Goal: Answer question/provide support: Answer question/provide support

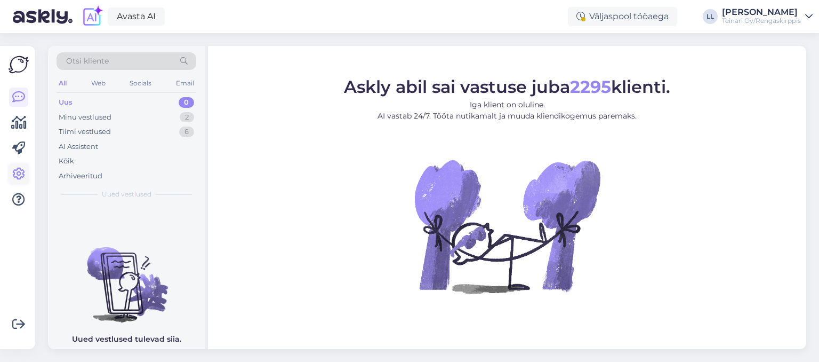
click at [16, 177] on icon at bounding box center [18, 174] width 13 height 13
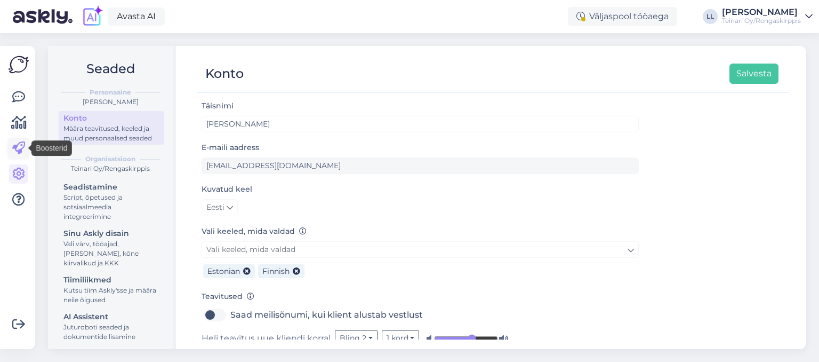
click at [18, 145] on icon at bounding box center [18, 148] width 13 height 13
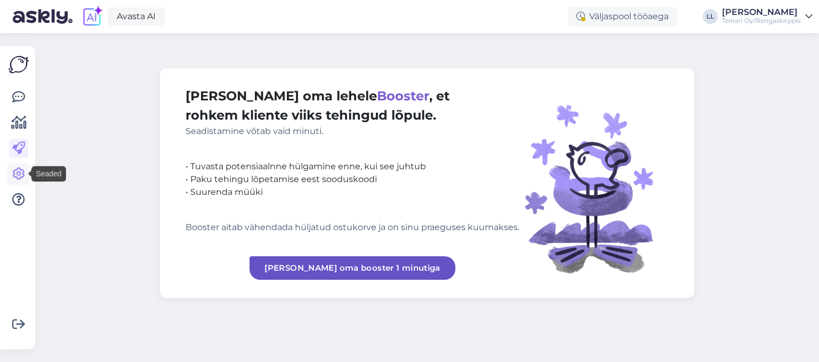
click at [22, 174] on icon at bounding box center [18, 174] width 13 height 13
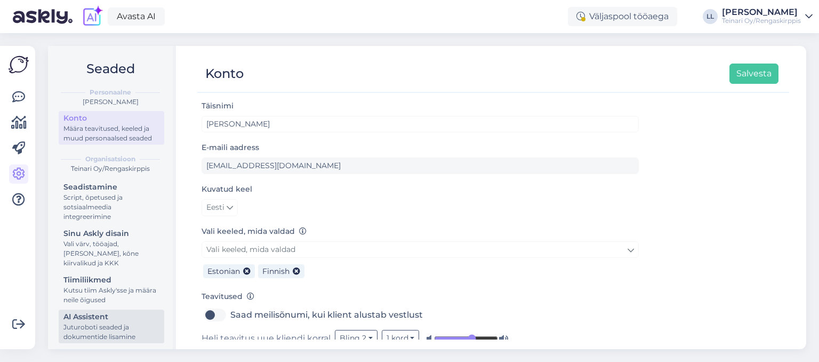
click at [92, 312] on div "AI Assistent" at bounding box center [111, 316] width 96 height 11
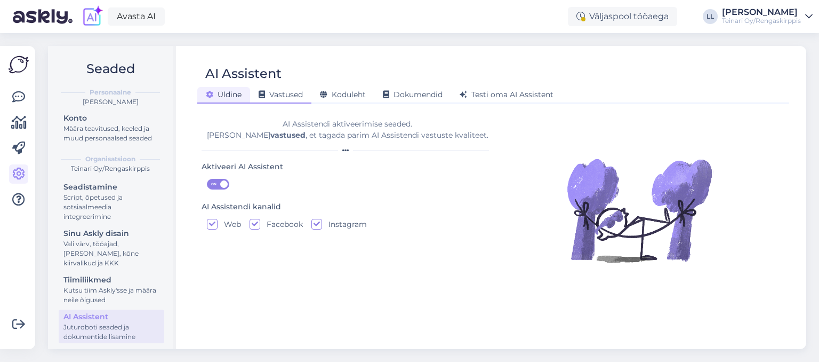
click at [289, 96] on span "Vastused" at bounding box center [281, 95] width 44 height 10
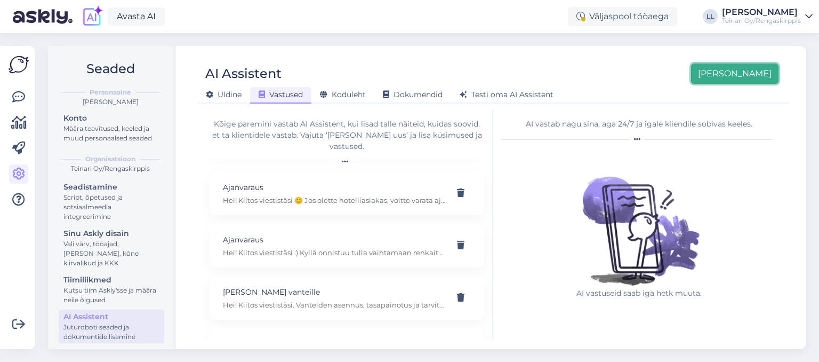
click at [754, 79] on button "[PERSON_NAME]" at bounding box center [734, 73] width 87 height 20
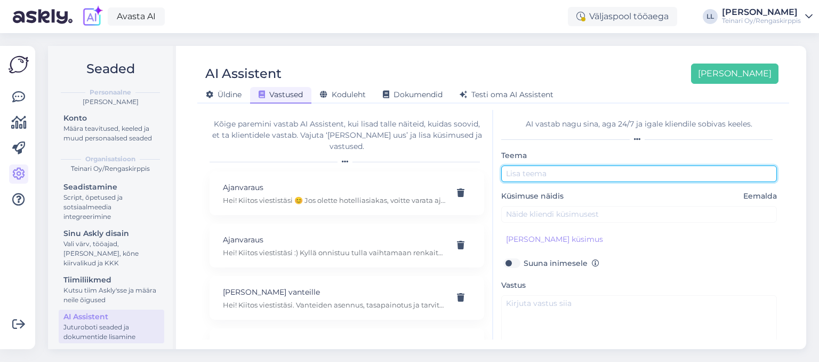
click at [551, 169] on input "text" at bounding box center [639, 173] width 276 height 17
type input "Y"
type input "Rikkinaisen renkaan osto"
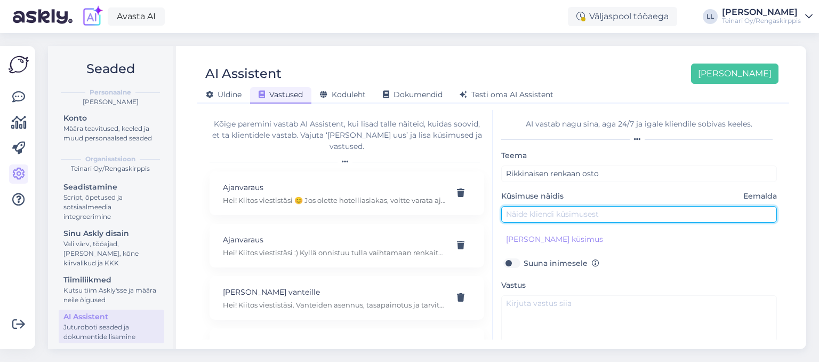
click at [556, 210] on input "text" at bounding box center [639, 214] width 276 height 17
type input "Moikka. Mun pitäisi vaihdella yksi kumi runkovian vuoksi niin olisikohan mhadol…"
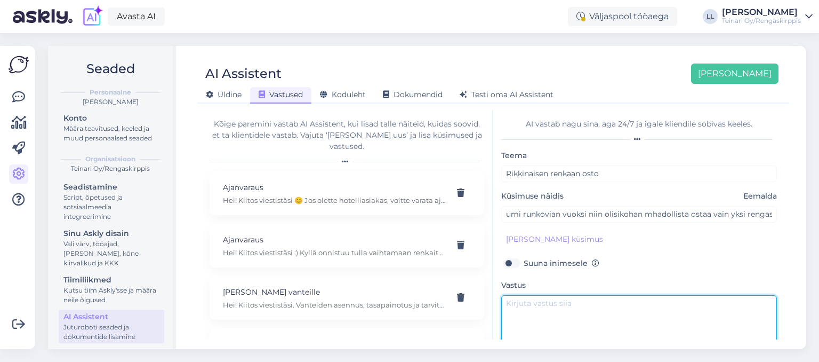
click at [596, 308] on textarea at bounding box center [639, 320] width 276 height 50
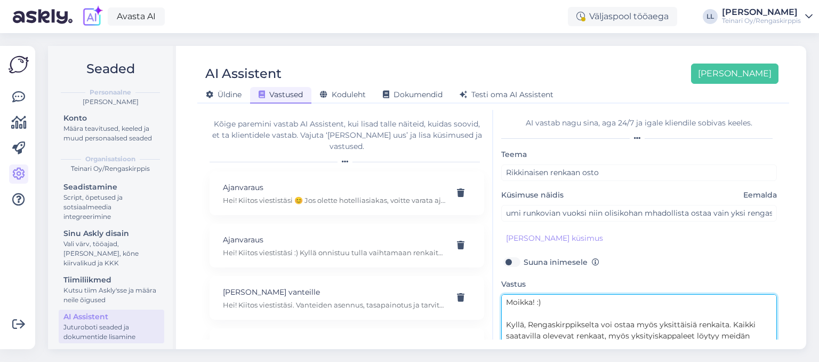
scroll to position [4, 0]
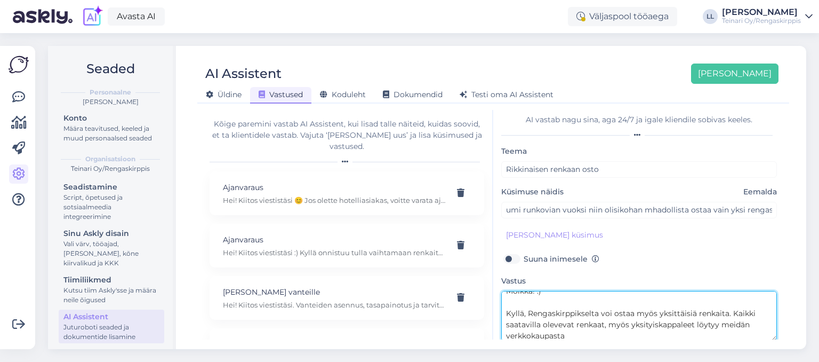
paste textarea "[URL][DOMAIN_NAME]"
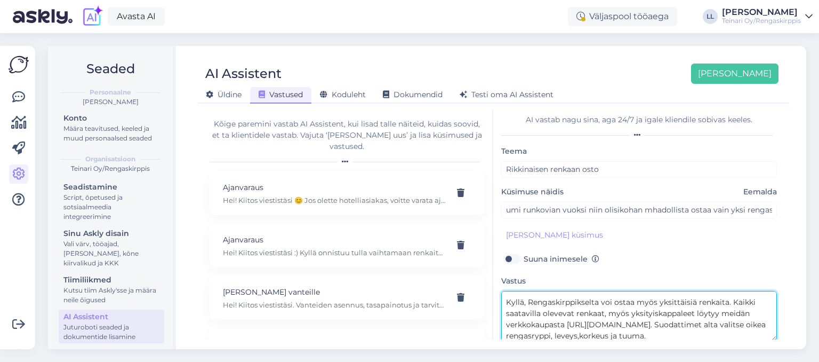
click at [596, 332] on textarea "Moikka! :) Kyllä, Rengaskirppikselta voi ostaa myös yksittäisiä renkaita. Kaikk…" at bounding box center [639, 316] width 276 height 50
click at [604, 336] on textarea "Moikka! :) Kyllä, Rengaskirppikselta voi ostaa myös yksittäisiä renkaita. Kaikk…" at bounding box center [639, 316] width 276 height 50
click at [618, 336] on textarea "Moikka! :) Kyllä, Rengaskirppikselta voi ostaa myös yksittäisiä renkaita. Kaikk…" at bounding box center [639, 316] width 276 height 50
click at [617, 335] on textarea "Moikka! :) Kyllä, Rengaskirppikselta voi ostaa myös yksittäisiä renkaita. Kaikk…" at bounding box center [639, 316] width 276 height 50
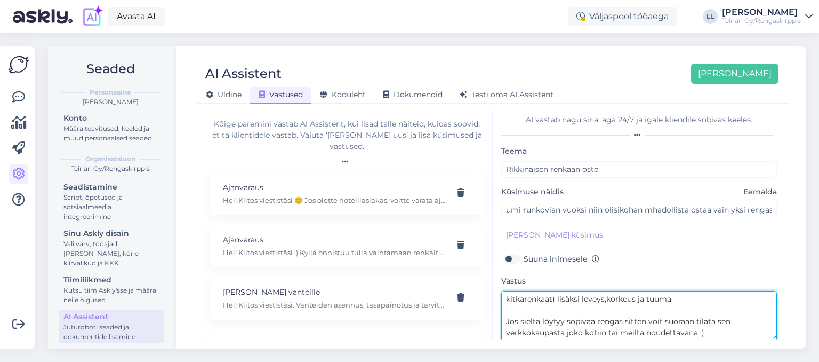
scroll to position [0, 0]
drag, startPoint x: 716, startPoint y: 336, endPoint x: 465, endPoint y: 263, distance: 261.2
click at [501, 291] on textarea "Moikka! :) Kyllä, Rengaskirppikselta voi ostaa myös yksittäisiä renkaita. Kaikk…" at bounding box center [639, 316] width 276 height 50
paste textarea "😊 Kyllä, Rengaskirppikseltä voi ostaa myös yksittäisiä renkaita. Kaikki saatavi…"
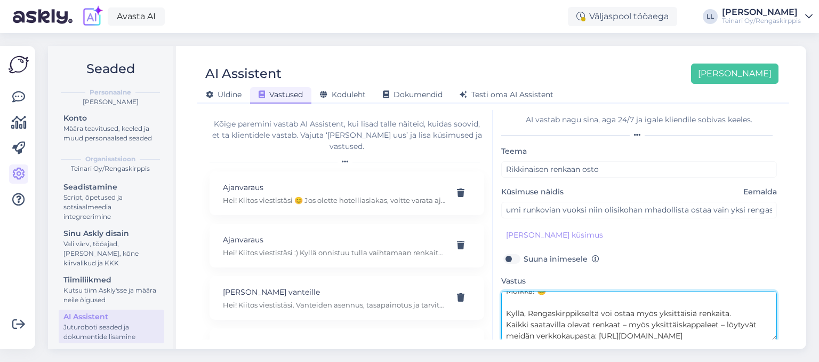
click at [580, 327] on textarea "Moikka! 😊 Kyllä, Rengaskirppikseltä voi ostaa myös yksittäisiä renkaita. Kaikki…" at bounding box center [639, 316] width 276 height 50
click at [626, 328] on textarea "Moikka! 😊 Kyllä, Rengaskirppikseltä voi ostaa myös yksittäisiä renkaita. Kaikki…" at bounding box center [639, 316] width 276 height 50
click at [747, 337] on textarea "Moikka! 😊 Kyllä, Rengaskirppikseltä voi ostaa myös yksittäisiä renkaita. Kaikki…" at bounding box center [639, 316] width 276 height 50
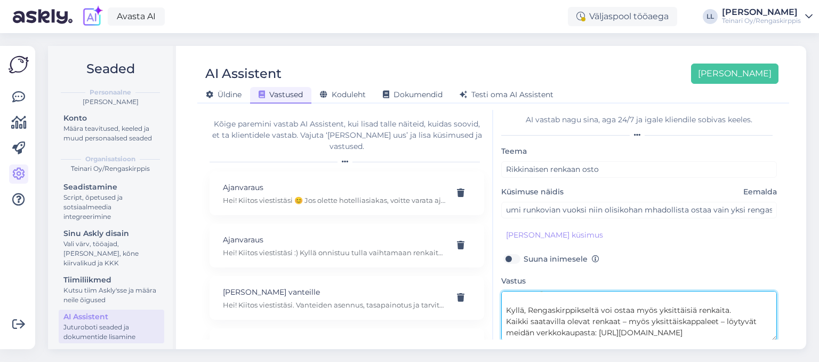
paste textarea "Suodattimista voit valita oikean rengastyypin (uudet tai käytetyt nastarenkaat,…"
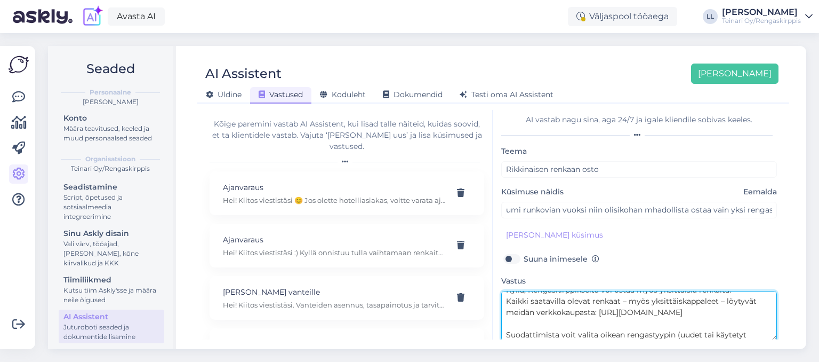
scroll to position [86, 0]
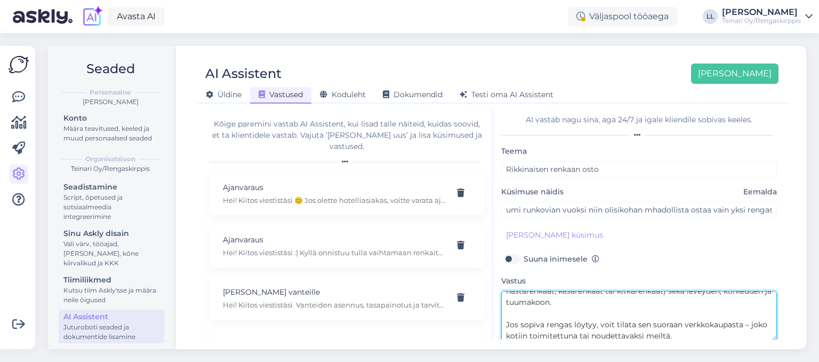
click at [531, 332] on textarea "Moikka! 😊 Kyllä, Rengaskirppikseltä voi ostaa myös yksittäisiä renkaita. Kaikki…" at bounding box center [639, 316] width 276 height 50
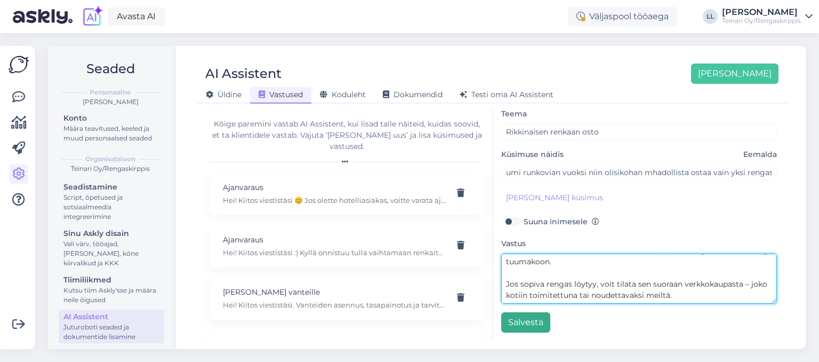
type textarea "Moikka! 😊 Kyllä, Rengaskirppikseltä voi ostaa myös yksittäisiä renkaita. Kaikki…"
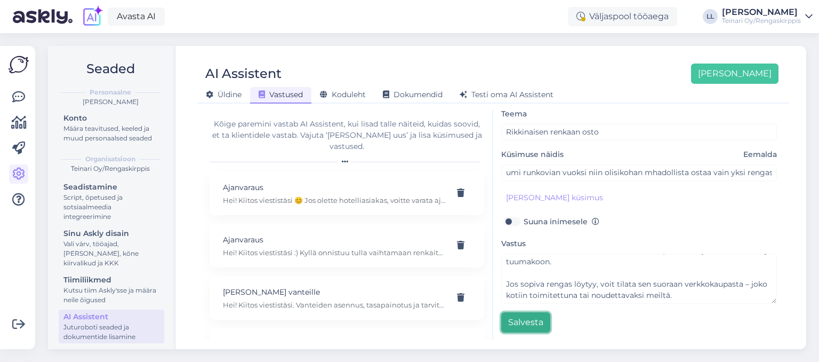
click at [521, 325] on button "Salvesta" at bounding box center [525, 322] width 49 height 20
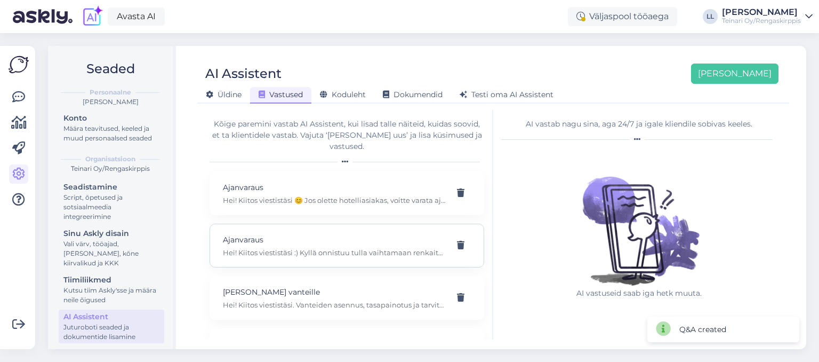
scroll to position [0, 0]
click at [752, 81] on button "[PERSON_NAME]" at bounding box center [734, 73] width 87 height 20
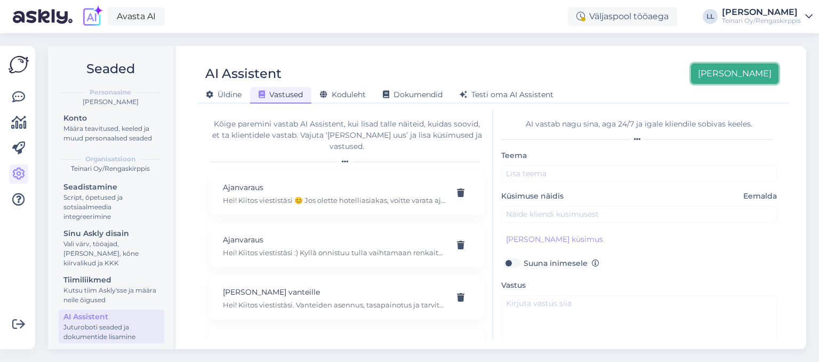
click at [752, 79] on button "[PERSON_NAME]" at bounding box center [734, 73] width 87 height 20
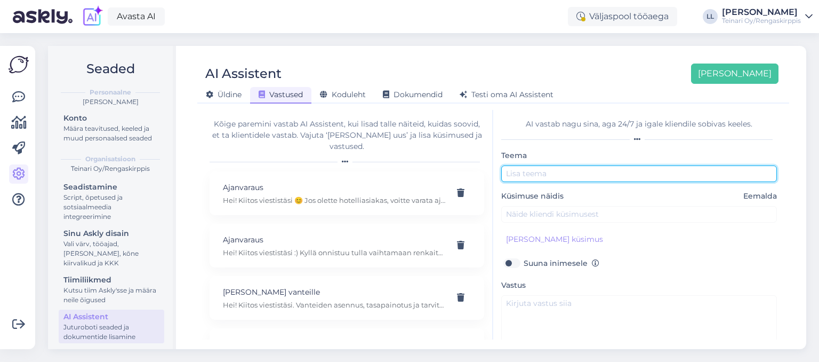
click at [518, 171] on input "text" at bounding box center [639, 173] width 276 height 17
drag, startPoint x: 714, startPoint y: 176, endPoint x: 400, endPoint y: 185, distance: 314.3
click at [501, 182] on input "Moikka. Teettekö renkaiden korjauksia tai paikkauksia?" at bounding box center [639, 173] width 276 height 17
type input "Renkaiden korjaus/paikkaus"
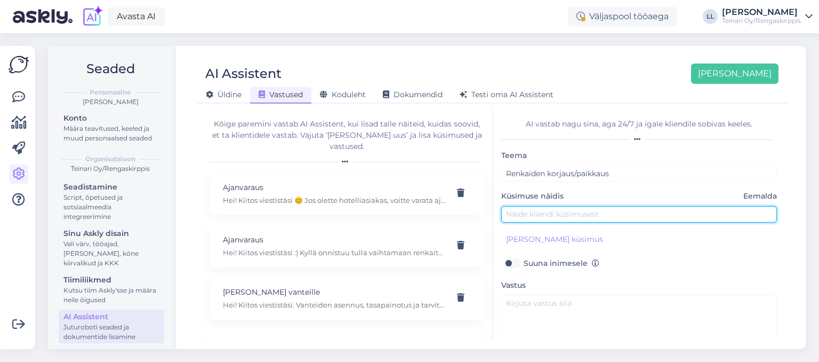
click at [512, 214] on input "text" at bounding box center [639, 214] width 276 height 17
type input "Hei! Teettekö renkaiden paikkauksia tai korjauksia?"
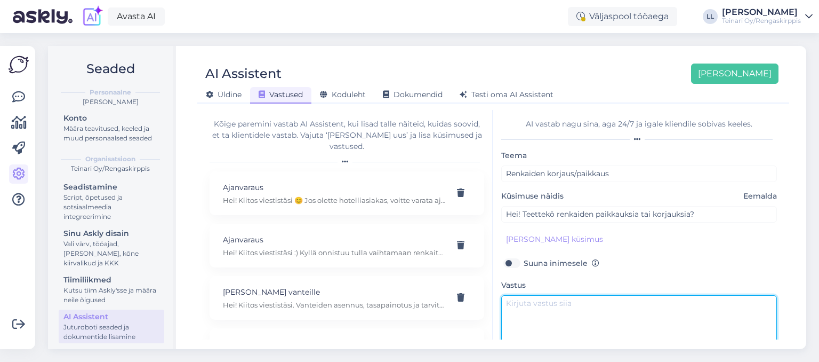
click at [531, 304] on textarea at bounding box center [639, 320] width 276 height 50
drag, startPoint x: 573, startPoint y: 330, endPoint x: 456, endPoint y: 284, distance: 126.0
click at [501, 295] on textarea "Hei! [GEOGRAPHIC_DATA], meillä te" at bounding box center [639, 320] width 276 height 50
paste textarea "korjaamme myös renkaita. Jos rengas ei ole mennyt rikki liian pahasta kohdasta,…"
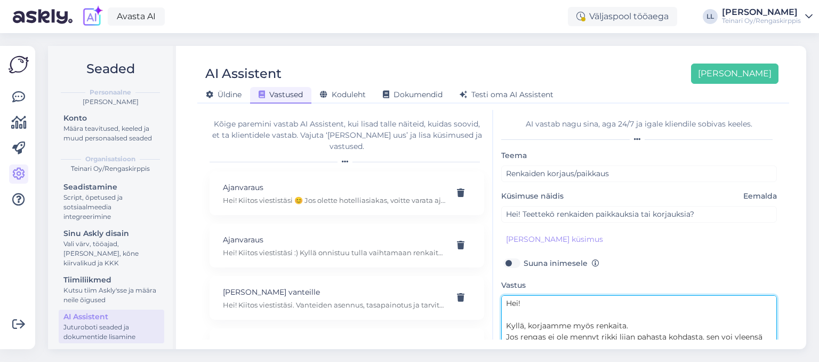
scroll to position [4, 0]
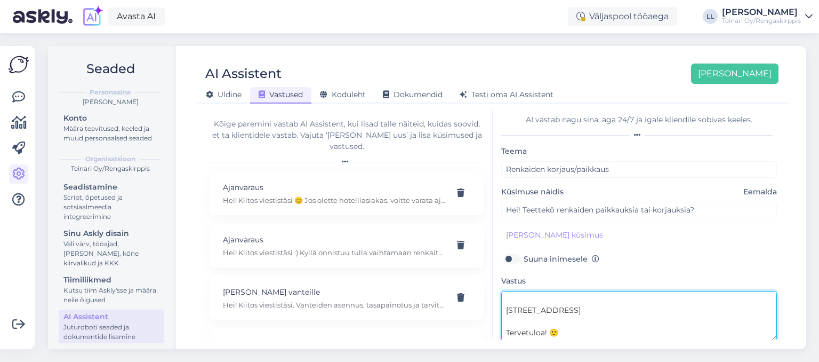
click at [583, 319] on textarea "Hei! Kyllä, korjaamme myös renkaita. Jos rengas ei ole mennyt rikki liian pahas…" at bounding box center [639, 316] width 276 height 50
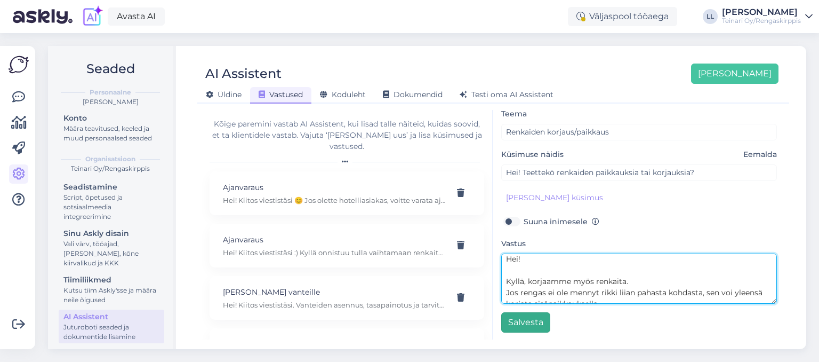
type textarea "Hei! Kyllä, korjaamme myös renkaita. Jos rengas ei ole mennyt rikki liian pahas…"
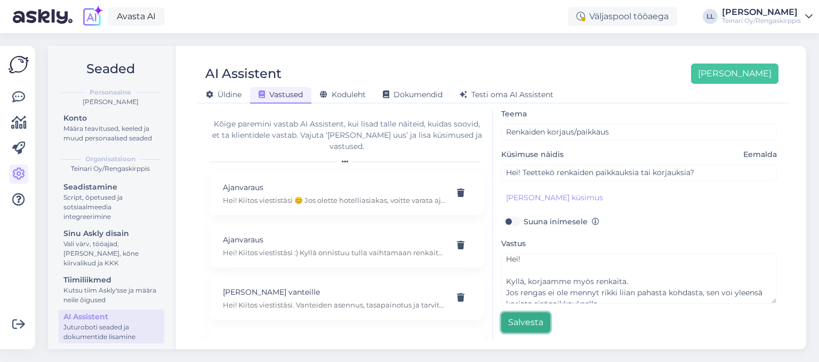
click at [521, 321] on button "Salvesta" at bounding box center [525, 322] width 49 height 20
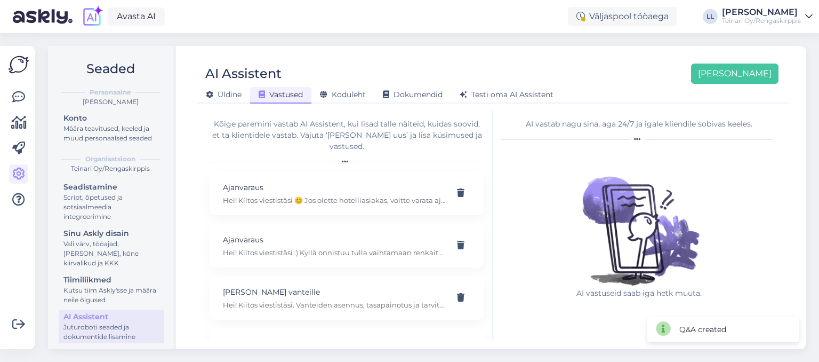
scroll to position [0, 0]
click at [742, 80] on button "[PERSON_NAME]" at bounding box center [734, 73] width 87 height 20
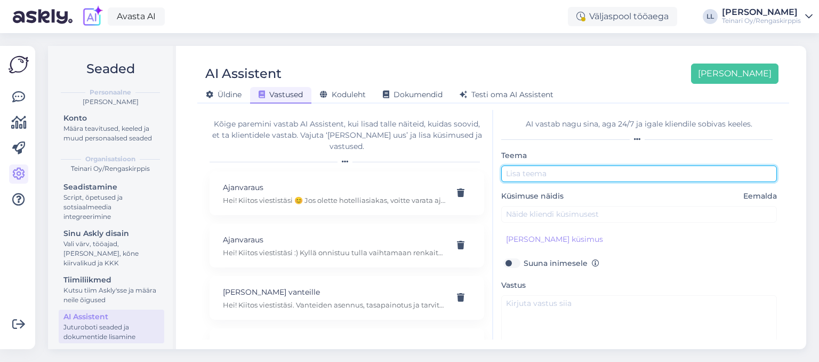
click at [571, 180] on input "text" at bounding box center [639, 173] width 276 height 17
type input "Pulttien irrotus"
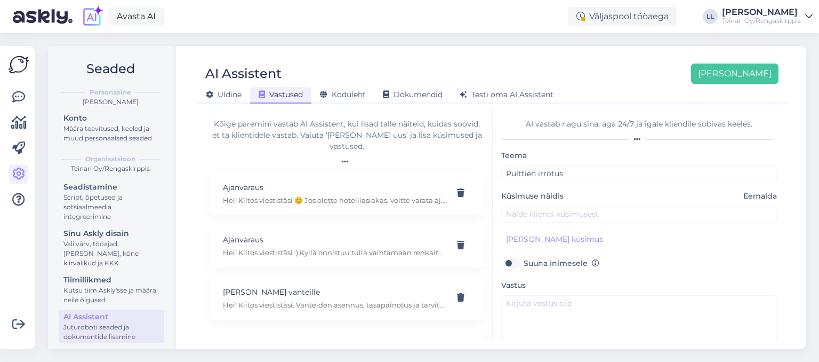
click at [592, 222] on div "Teema Pulttien irrotus Küsimuse näidis Eemalda [PERSON_NAME] kliendi küsimus Su…" at bounding box center [639, 261] width 276 height 225
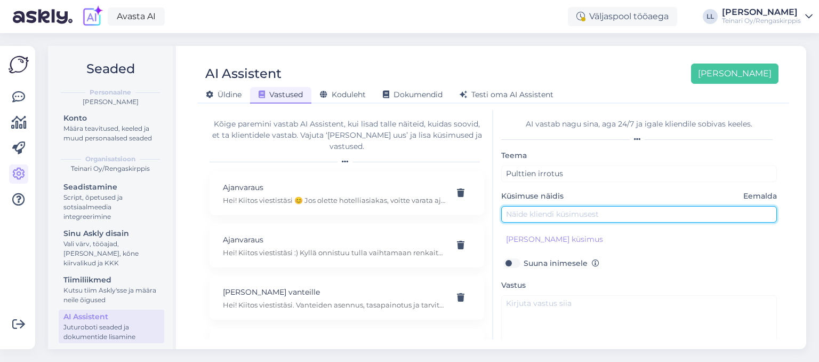
click at [587, 216] on input "text" at bounding box center [639, 214] width 276 height 17
type input "Hei! Minulla on jäännyt yksi pultti kiinni. Osaatteko avata? Tai onko teillä se…"
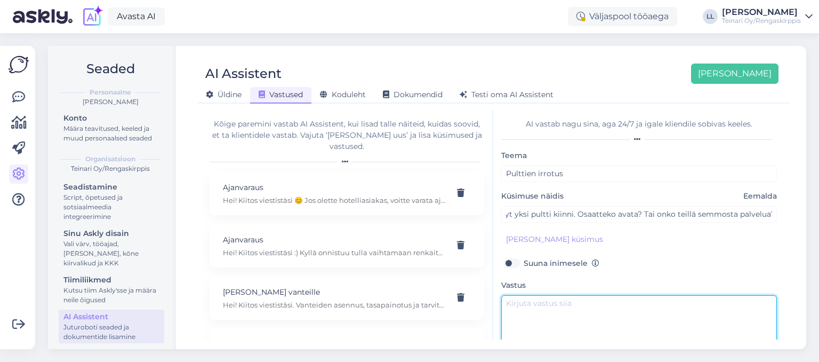
click at [548, 310] on textarea at bounding box center [639, 320] width 276 height 50
paste textarea "Hei! Kyllä, teemme myös pulttien irrotuksia. Yhden pultin irrotus maksaa meillä…"
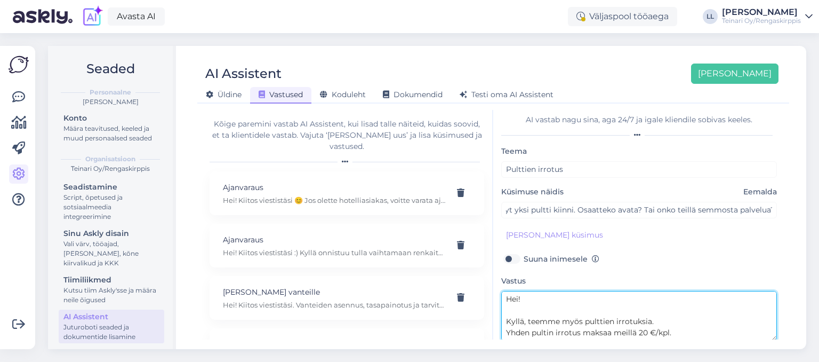
scroll to position [42, 0]
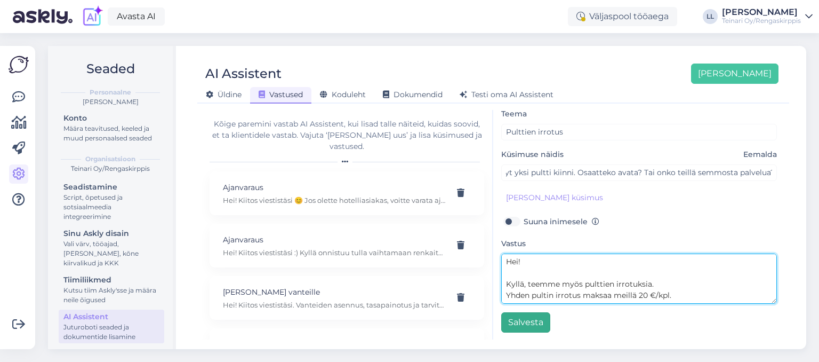
type textarea "Hei! Kyllä, teemme myös pulttien irrotuksia. Yhden pultin irrotus maksaa meillä…"
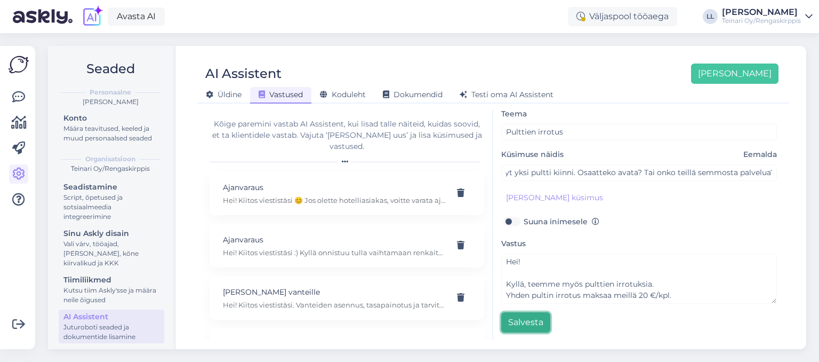
click at [546, 320] on button "Salvesta" at bounding box center [525, 322] width 49 height 20
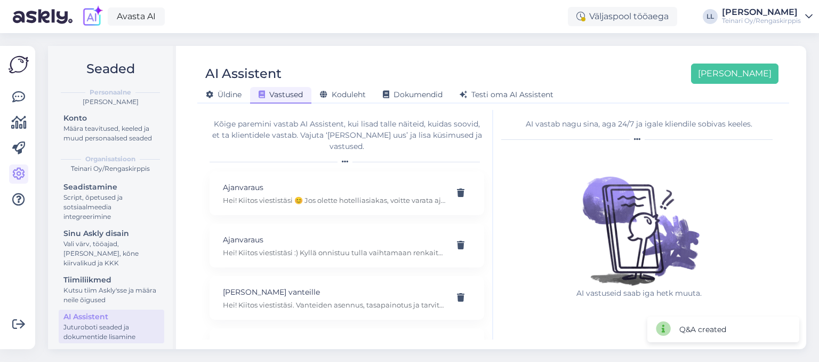
scroll to position [0, 0]
click at [360, 248] on p "Hei! Kiitos viestistäsi :) Kyllä onnistuu tulla vaihtamaan renkaita samana päiv…" at bounding box center [334, 253] width 222 height 10
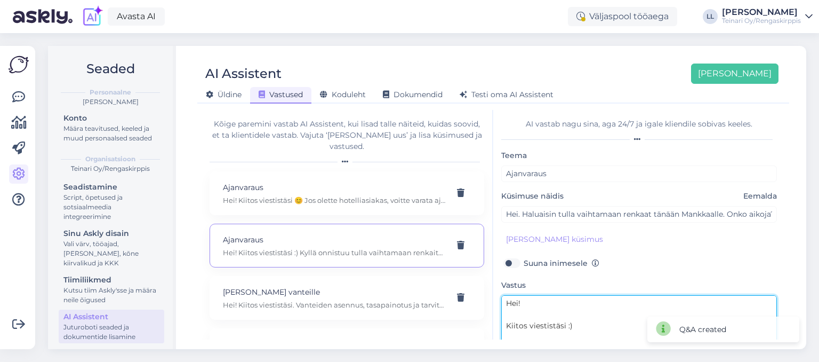
click at [633, 304] on textarea "Hei! Kiitos viestistäsi :) Kyllä onnistuu tulla vaihtamaan renkaita samana päiv…" at bounding box center [639, 320] width 276 height 50
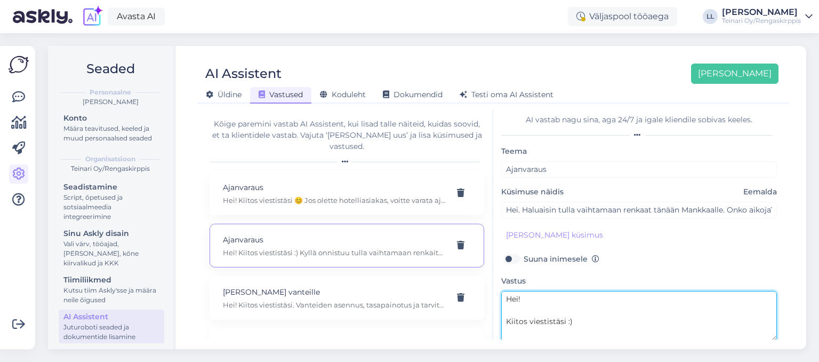
drag, startPoint x: 558, startPoint y: 336, endPoint x: 477, endPoint y: 272, distance: 102.6
click at [501, 291] on textarea "Hei! Kiitos viestistäsi :) Kyllä onnistuu tulla vaihtamaan renkaita samana päiv…" at bounding box center [639, 316] width 276 height 50
paste textarea "! 🙂 Kyllä, renkaiden vaihto onnistuu samana päivänä. Meillä on jonotusjärjestel…"
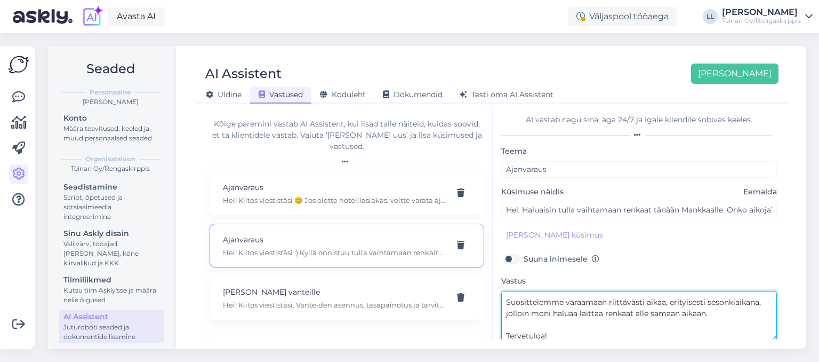
click at [571, 315] on textarea "Hei! Kiitos viestistäsi! 🙂 Kyllä, renkaiden vaihto onnistuu samana päivänä. Mei…" at bounding box center [639, 316] width 276 height 50
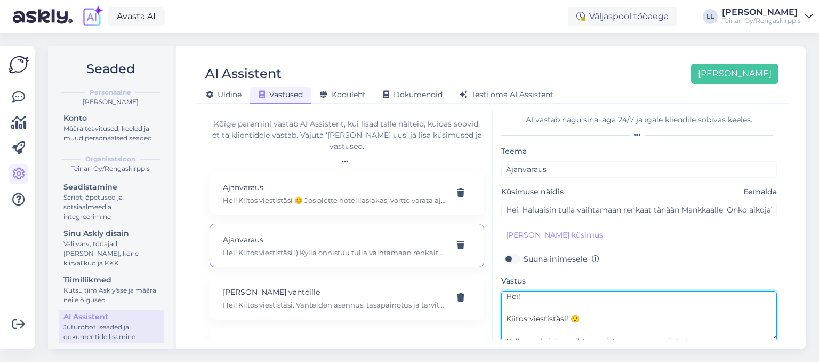
scroll to position [42, 0]
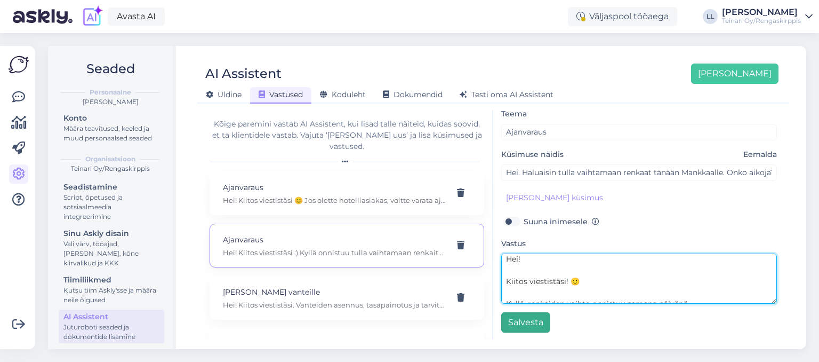
type textarea "Hei! Kiitos viestistäsi! 🙂 Kyllä, renkaiden vaihto onnistuu samana päivänä. Mei…"
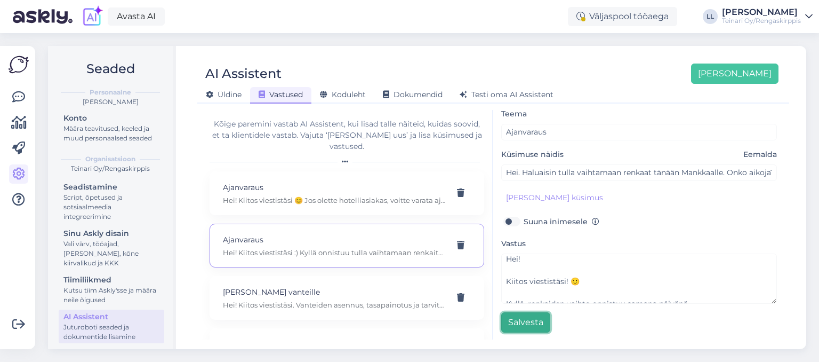
click at [525, 325] on button "Salvesta" at bounding box center [525, 322] width 49 height 20
click at [350, 195] on p "Hei! Kiitos viestistäsi 😊 Jos olette hotelliasiakas, voitte varata ajan suoraan…" at bounding box center [334, 200] width 222 height 10
type input "Moikka. Haluaisin varata ajan?"
type textarea "Hei! Kiitos viestistäsi 😊 Jos olette hotelliasiakas, voitte varata ajan suoraan…"
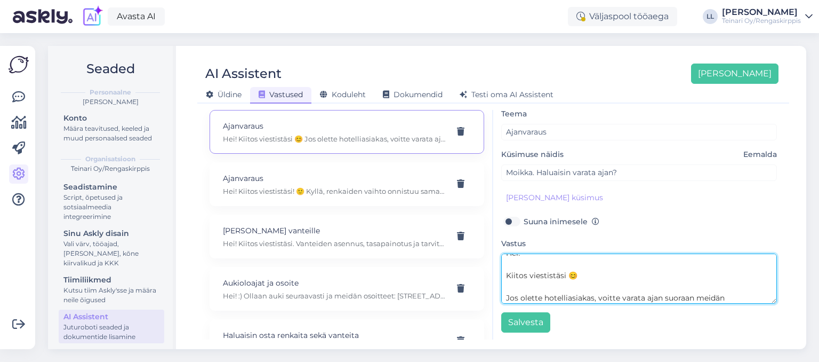
scroll to position [0, 0]
drag, startPoint x: 774, startPoint y: 258, endPoint x: 775, endPoint y: 288, distance: 30.4
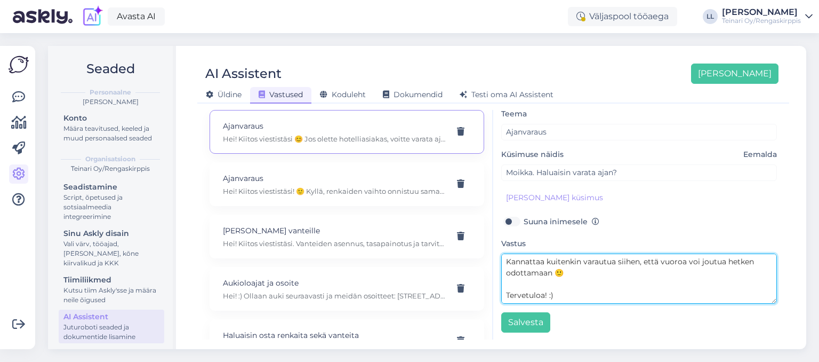
scroll to position [45, 0]
click at [718, 292] on textarea "Hei! Kiitos viestistäsi 😊 Jos olette hotelliasiakas, voitte varata ajan suoraan…" at bounding box center [639, 278] width 276 height 50
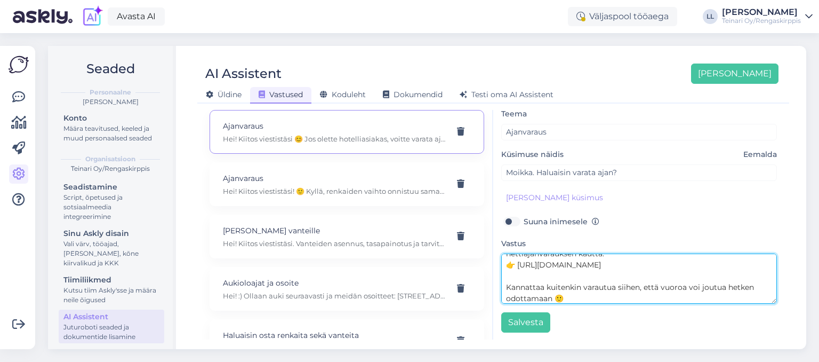
scroll to position [75, 0]
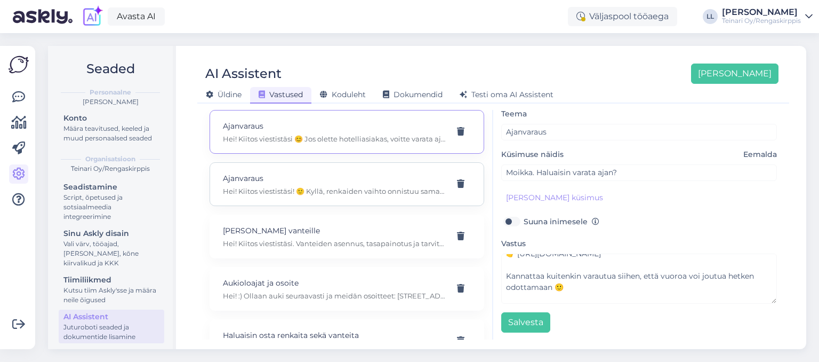
click at [365, 173] on div "Ajanvaraus Hei! Kiitos viestistäsi! 🙂 Kyllä, renkaiden vaihto onnistuu samana p…" at bounding box center [334, 183] width 222 height 23
type input "Hei. Haluaisin tulla vaihtamaan renkaat tänään Mankkaalle. Onko aikoja?"
type textarea "Hei! Kiitos viestistäsi! 🙂 Kyllä, renkaiden vaihto onnistuu samana päivänä. Mei…"
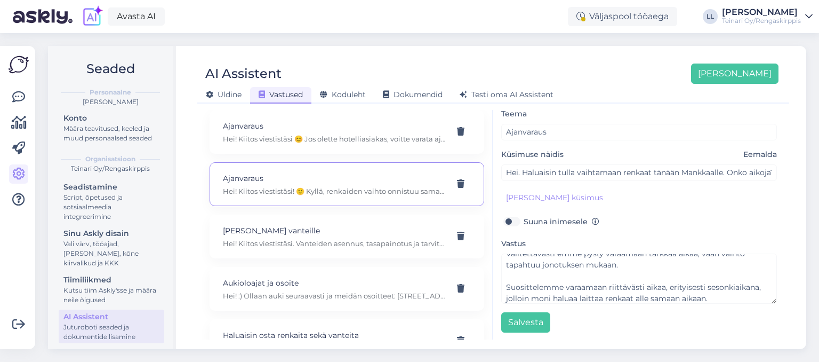
scroll to position [0, 0]
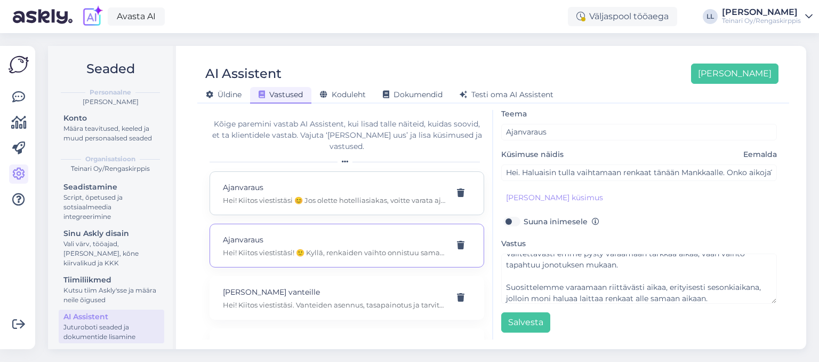
click at [327, 183] on div "Ajanvaraus Hei! Kiitos viestistäsi 😊 Jos olette hotelliasiakas, voitte varata a…" at bounding box center [334, 192] width 222 height 23
type input "Moikka. Haluaisin varata ajan?"
type textarea "Hei! Kiitos viestistäsi 😊 Jos olette hotelliasiakas, voitte varata ajan suoraan…"
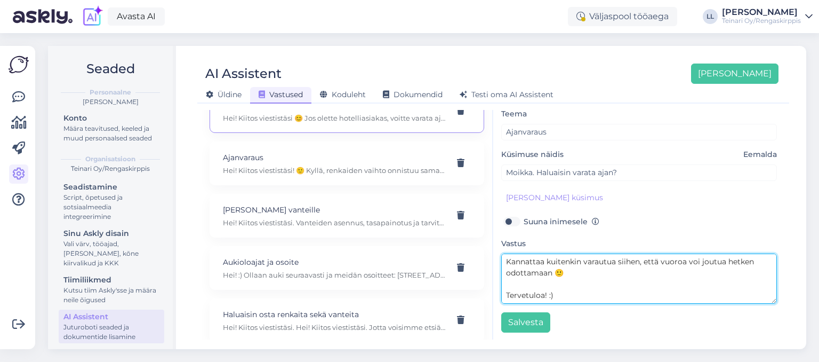
scroll to position [81, 0]
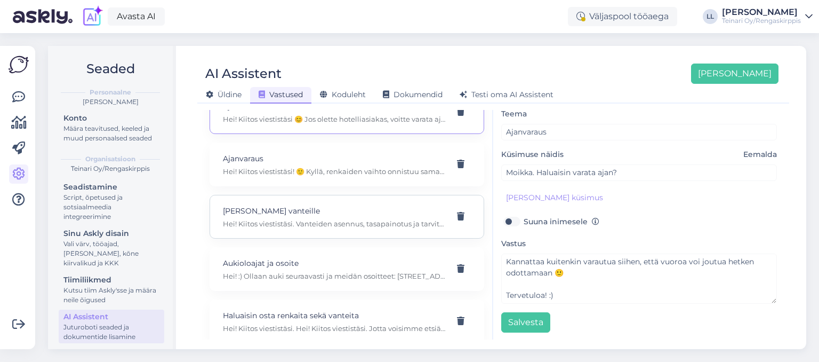
click at [305, 217] on div "[PERSON_NAME] vanteille Hei! Kiitos viestistäsi. Vanteiden asennus, tasapainotu…" at bounding box center [347, 217] width 275 height 44
type input "[PERSON_NAME] vanteille"
type input "Paljonko maksaa renkaiden asennus vanteille+tasapainotus"
type textarea "Hei! Kiitos viestistäsi. Vanteiden asennus, tasapainotus ja tarvittaessa renkai…"
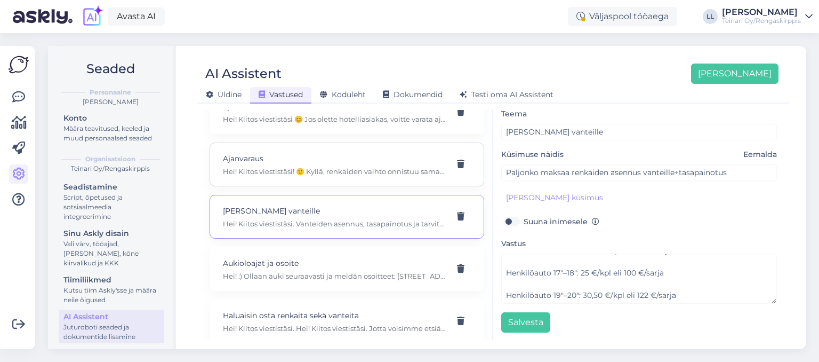
click at [287, 166] on p "Hei! Kiitos viestistäsi! 🙂 Kyllä, renkaiden vaihto onnistuu samana päivänä. Mei…" at bounding box center [334, 171] width 222 height 10
type input "Ajanvaraus"
type input "Hei. Haluaisin tulla vaihtamaan renkaat tänään Mankkaalle. Onko aikoja?"
type textarea "Hei! Kiitos viestistäsi! 🙂 Kyllä, renkaiden vaihto onnistuu samana päivänä. Mei…"
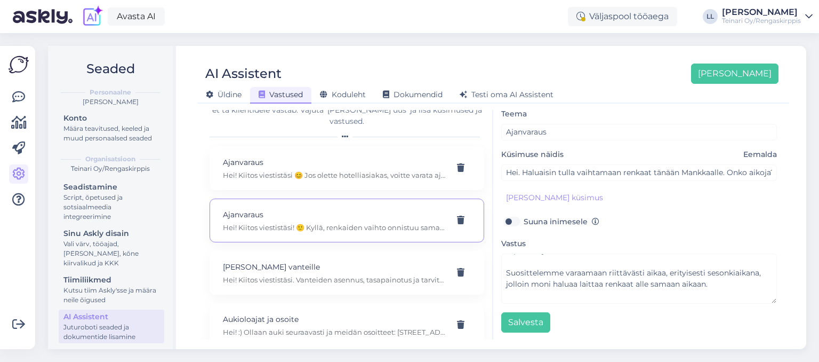
scroll to position [0, 0]
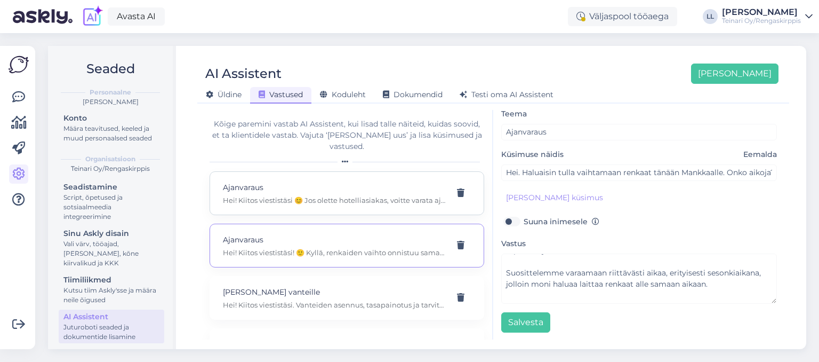
click at [365, 181] on p "Ajanvaraus" at bounding box center [334, 187] width 222 height 12
type input "Moikka. Haluaisin varata ajan?"
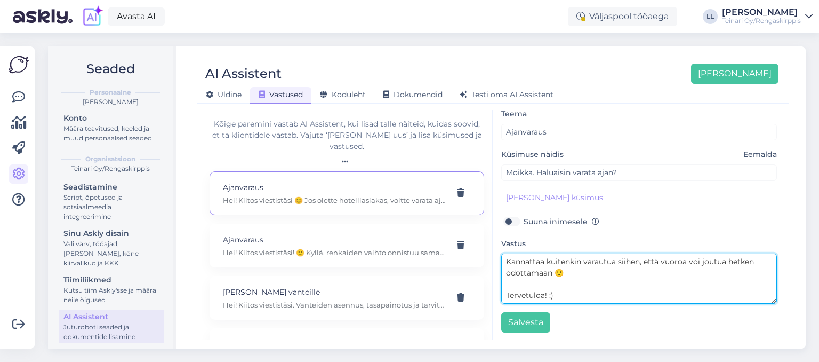
click at [607, 276] on textarea "Hei! Kiitos viestistäsi 😊 Jos olette hotelliasiakas, voitte varata ajan suoraan…" at bounding box center [639, 278] width 276 height 50
drag, startPoint x: 559, startPoint y: 294, endPoint x: 497, endPoint y: 238, distance: 83.5
click at [501, 253] on textarea "Hei! Kiitos viestistäsi 😊 Jos olette hotelliasiakas, voitte varata ajan suoraan…" at bounding box center [639, 278] width 276 height 50
paste textarea "nettiajanvarauksemme kautta: 👉 [URL][DOMAIN_NAME]"
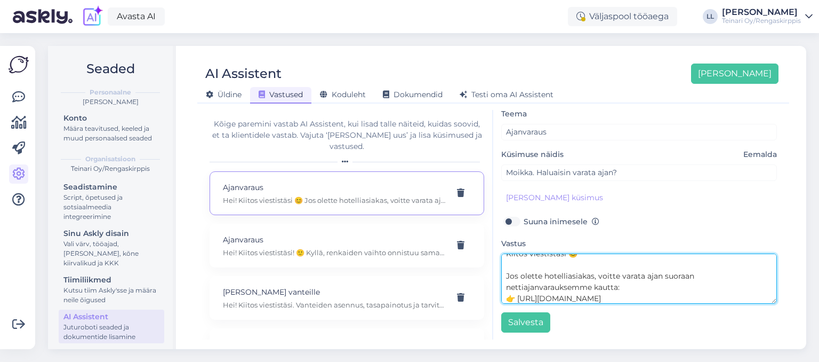
click at [662, 284] on textarea "Hei! Kiitos viestistäsi 😊 Jos olette hotelliasiakas, voitte varata ajan suoraan…" at bounding box center [639, 278] width 276 height 50
paste textarea "Jos ette ole Rengaskirppiksen hotelli­asiakas, voitte tulla paikan päälle ilman…"
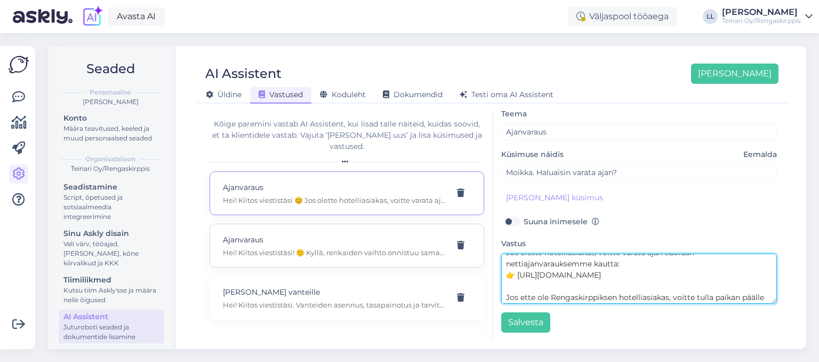
scroll to position [131, 0]
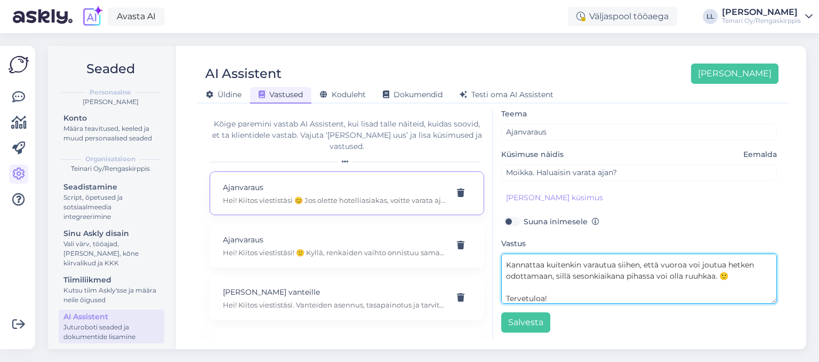
click at [597, 300] on textarea "Hei! Kiitos viestistäsi 😊 Jos olette hotelliasiakas, voitte varata ajan suoraan…" at bounding box center [639, 278] width 276 height 50
type textarea "Hei! Kiitos viestistäsi 😊 Jos olette hotelliasiakas, voitte varata ajan suoraan…"
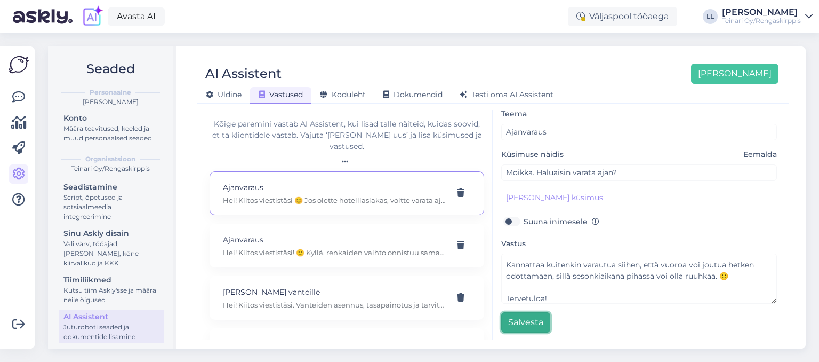
click at [529, 316] on button "Salvesta" at bounding box center [525, 322] width 49 height 20
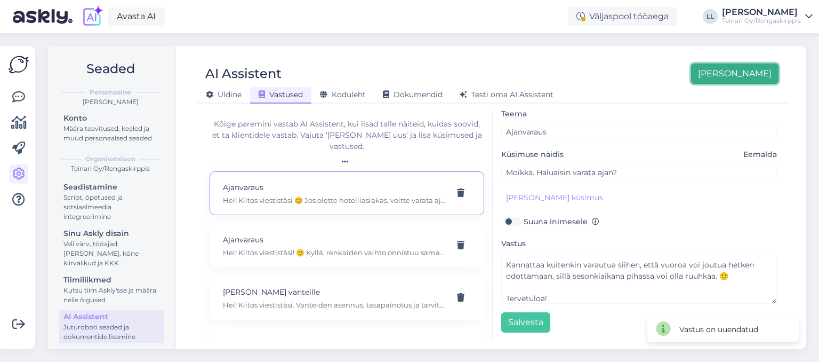
click at [750, 69] on button "[PERSON_NAME]" at bounding box center [734, 73] width 87 height 20
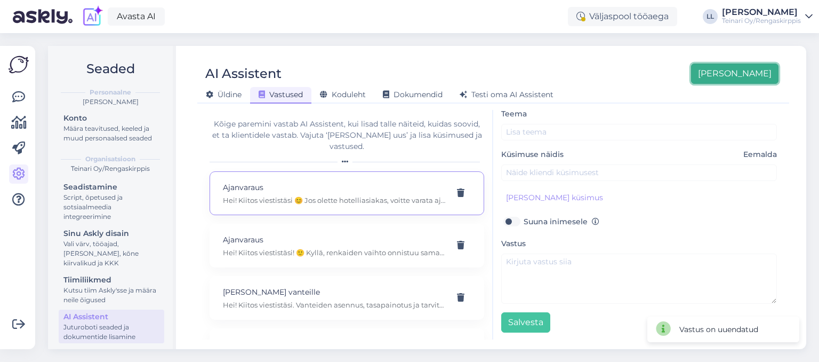
scroll to position [0, 0]
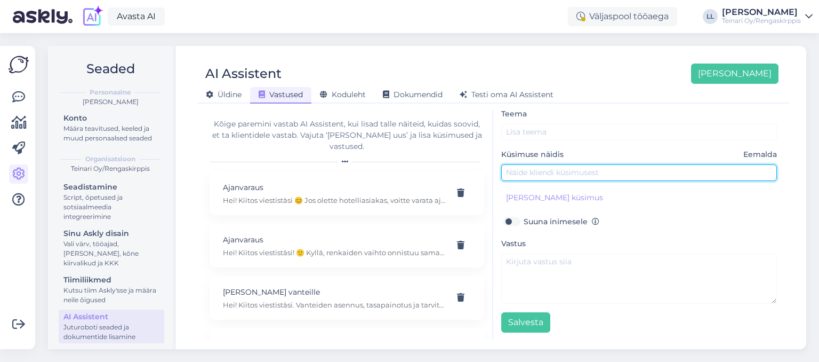
click at [535, 177] on input "text" at bounding box center [639, 172] width 276 height 17
type input "Heippa! Haluaisin ostaa teiltä renkaat ja samalla laittaa alle? Onnistuuko?"
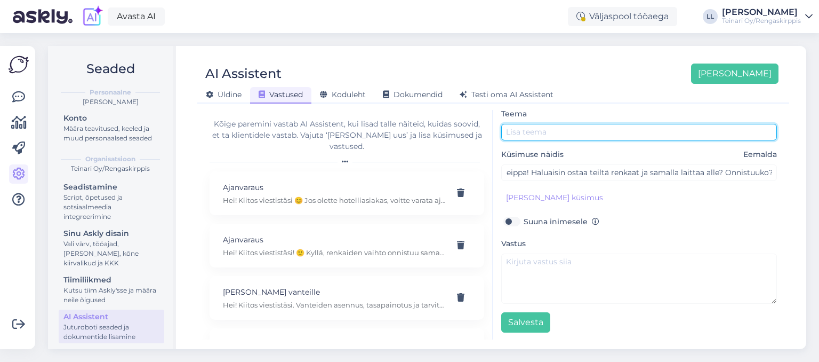
click at [514, 137] on input "text" at bounding box center [639, 132] width 276 height 17
type input "Renkaiden osto"
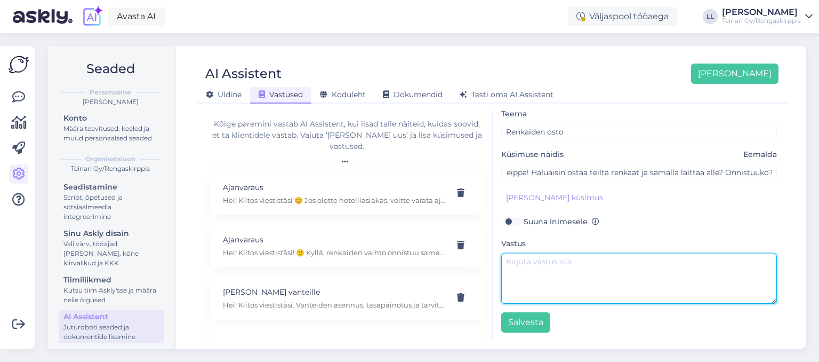
click at [537, 258] on textarea at bounding box center [639, 278] width 276 height 50
paste textarea "Hei! Kyllä, meiltä voi ostaa renkaita tai vanteita ja ne voi myös vaihtaa paika…"
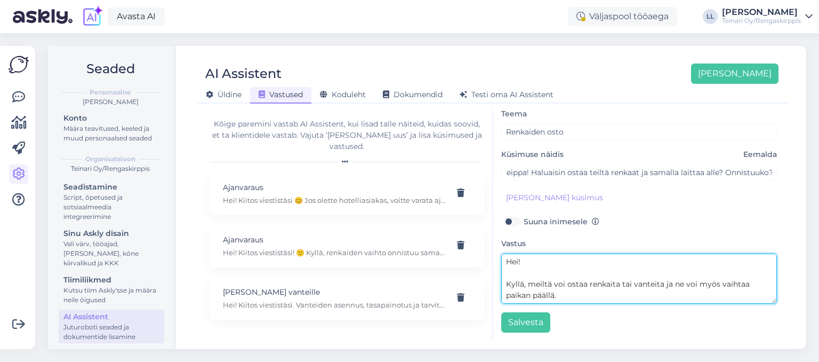
scroll to position [42, 0]
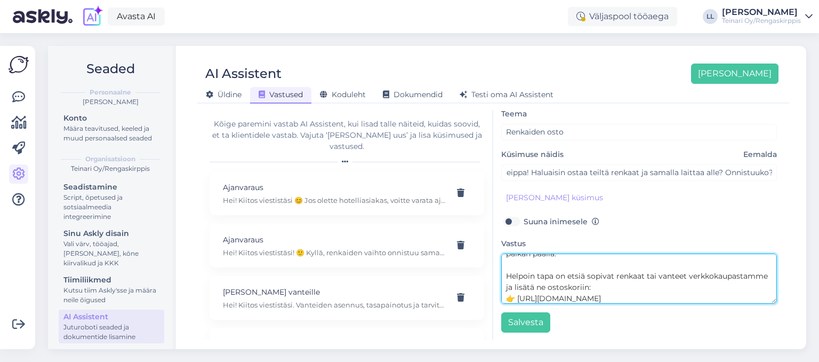
click at [655, 291] on textarea "Hei! Kyllä, meiltä voi ostaa renkaita tai vanteita ja ne voi myös vaihtaa paika…" at bounding box center [639, 278] width 276 height 50
click at [664, 295] on textarea "Hei! Kyllä, meiltä voi ostaa renkaita tai vanteita ja ne voi myös vaihtaa paika…" at bounding box center [639, 278] width 276 height 50
paste textarea "Verkkokaupassa on suodattimet ja rengastyypin valinta – valitse niistä oikea ko…"
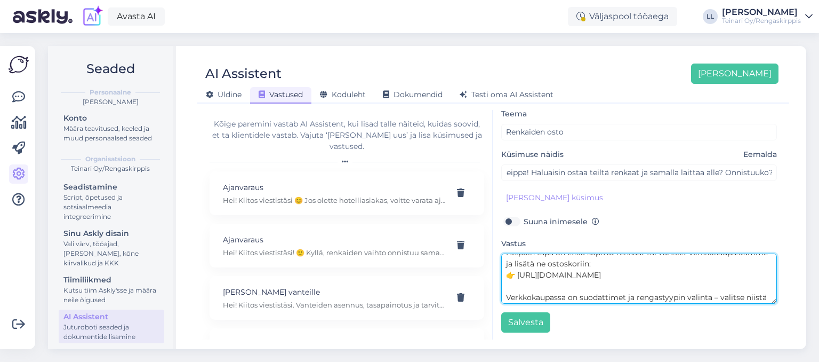
scroll to position [142, 0]
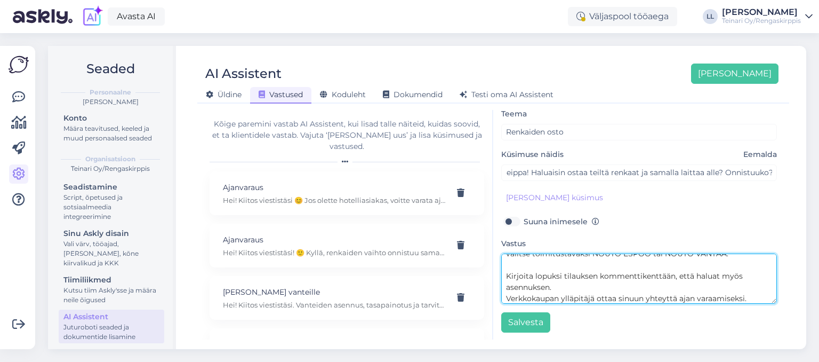
click at [605, 293] on textarea "Hei! Kyllä, meiltä voi ostaa renkaita tai vanteita ja ne voi myös vaihtaa paika…" at bounding box center [639, 278] width 276 height 50
click at [763, 298] on textarea "Hei! Kyllä, meiltä voi ostaa renkaita tai vanteita ja ne voi myös vaihtaa paika…" at bounding box center [639, 278] width 276 height 50
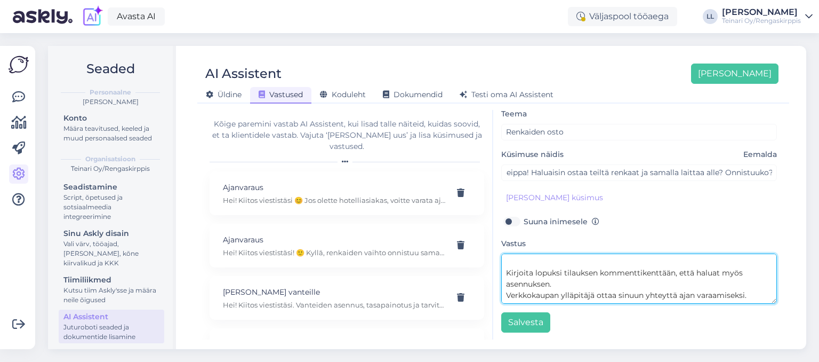
scroll to position [166, 0]
drag, startPoint x: 586, startPoint y: 294, endPoint x: 485, endPoint y: 301, distance: 100.5
click at [501, 301] on textarea "Hei! Kyllä, meiltä voi ostaa renkaita tai vanteita ja ne voi myös vaihtaa paika…" at bounding box center [639, 278] width 276 height 50
paste textarea "Toinen vaihtoehto on, että tulette paikan päälle ja henkilökunta auttaa löytämä…"
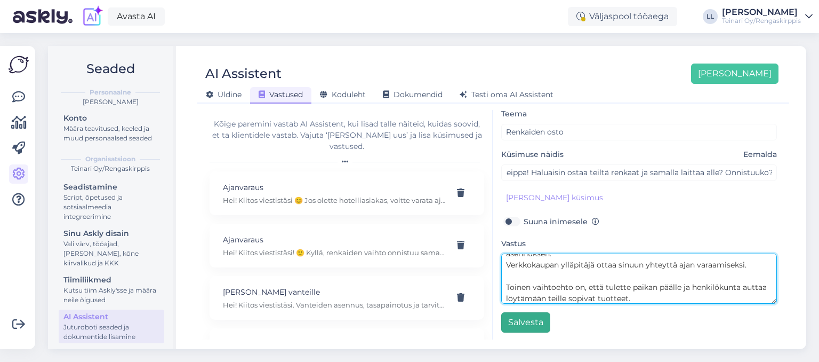
type textarea "Hei! Kyllä, meiltä voi ostaa renkaita tai vanteita ja ne voi myös vaihtaa paika…"
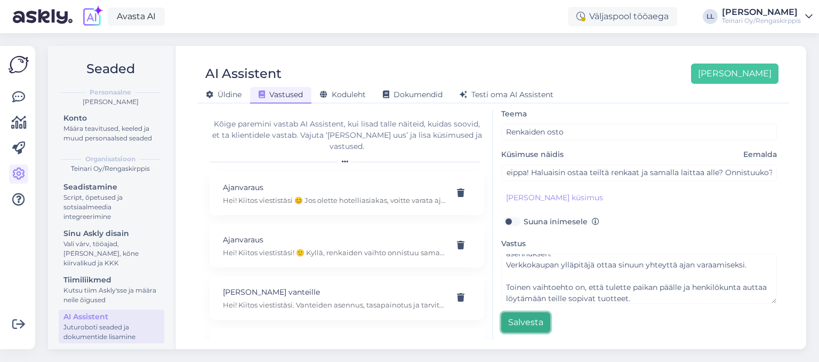
click at [523, 322] on button "Salvesta" at bounding box center [525, 322] width 49 height 20
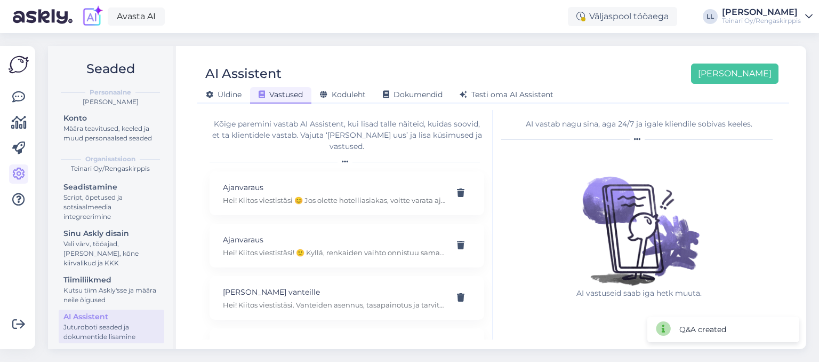
scroll to position [0, 0]
click at [742, 67] on button "[PERSON_NAME]" at bounding box center [734, 73] width 87 height 20
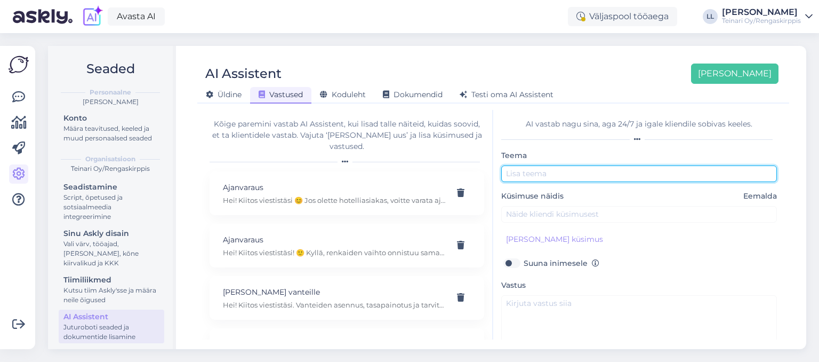
click at [545, 170] on input "text" at bounding box center [639, 173] width 276 height 17
type input "Missä mun tilaus?"
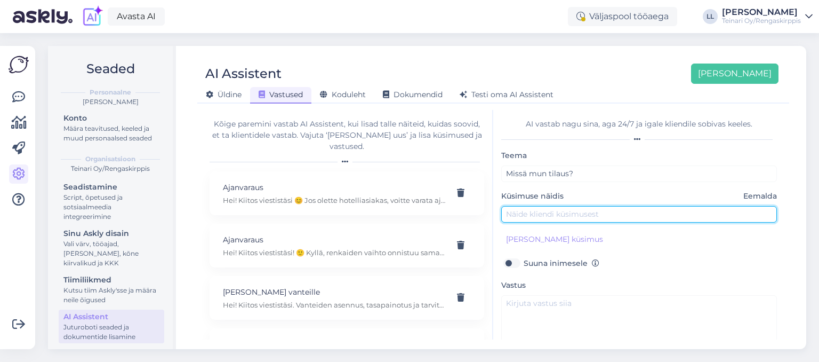
click at [520, 214] on input "text" at bounding box center [639, 214] width 276 height 17
type input "Heippa! Missä mun tilaus on #4565746"
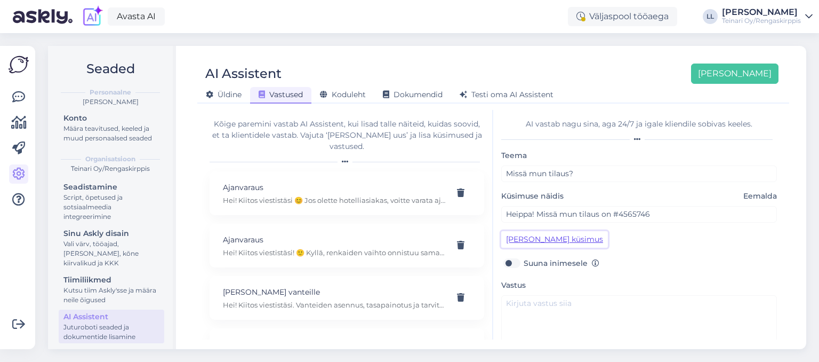
click at [544, 241] on button "[PERSON_NAME] küsimus" at bounding box center [554, 239] width 107 height 17
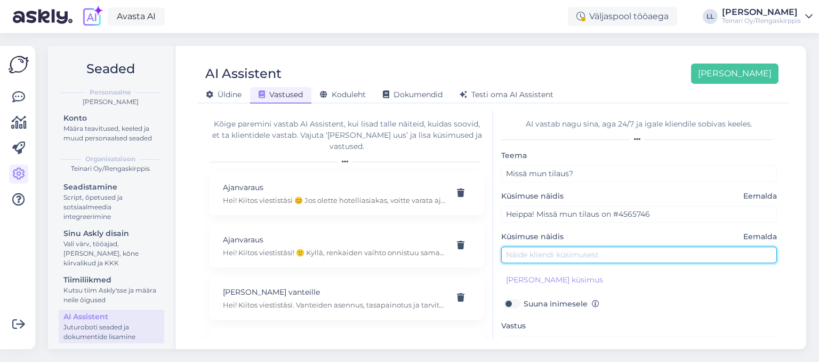
click at [532, 258] on input "text" at bounding box center [639, 254] width 276 height 17
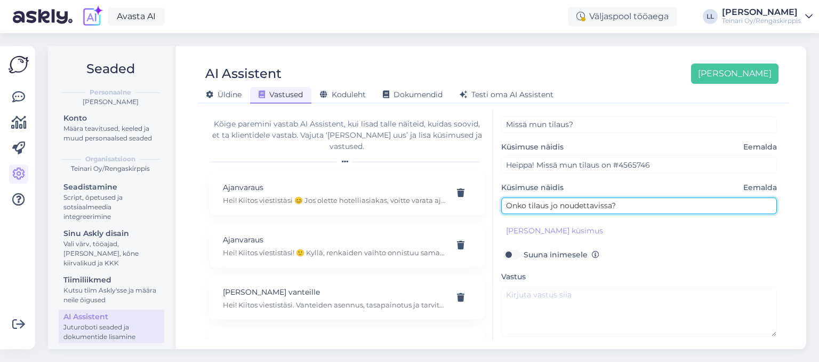
scroll to position [52, 0]
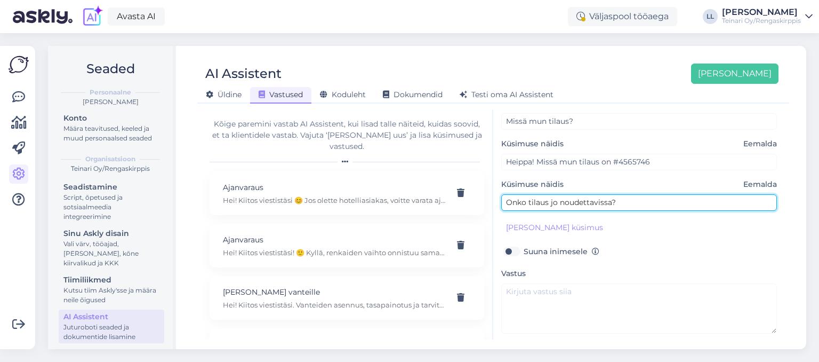
type input "Onko tilaus jo noudettavissa?"
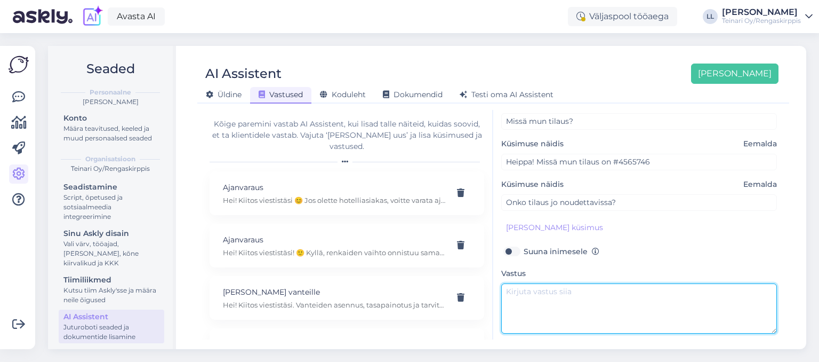
click at [552, 293] on textarea at bounding box center [639, 308] width 276 height 50
paste textarea "Hei! Kiitos viestistäsi. Jos olet valinnut toimitustavaksi NOUTO ESPOO tai NOUT…"
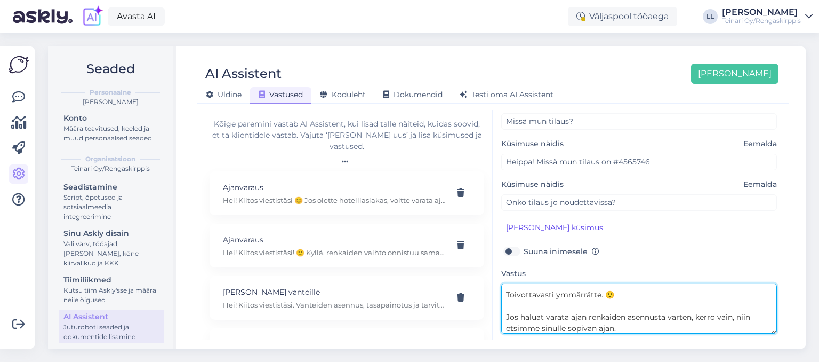
type textarea "Hei! Kiitos viestistäsi. Jos olet valinnut toimitustavaksi NOUTO ESPOO tai NOUT…"
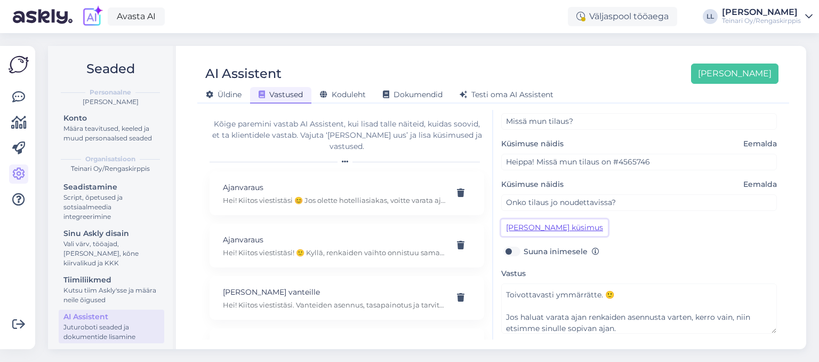
click at [570, 225] on button "[PERSON_NAME] küsimus" at bounding box center [554, 227] width 107 height 17
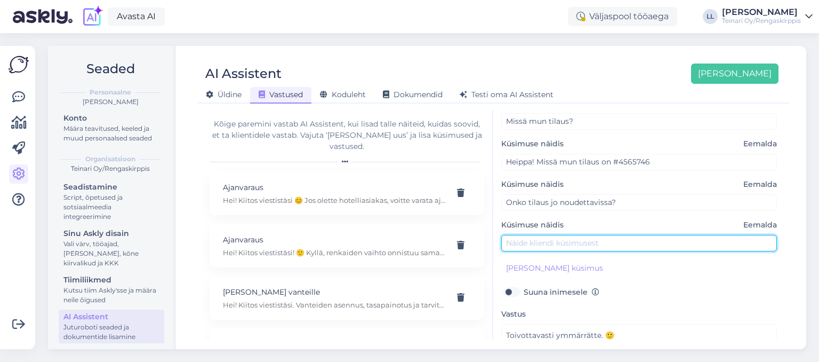
click at [558, 246] on input "text" at bounding box center [639, 243] width 276 height 17
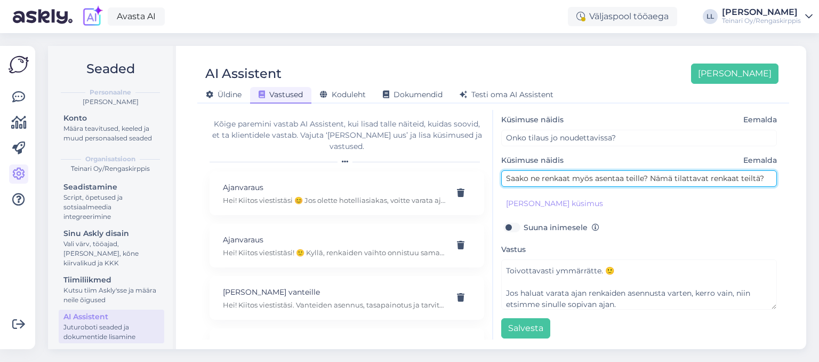
scroll to position [122, 0]
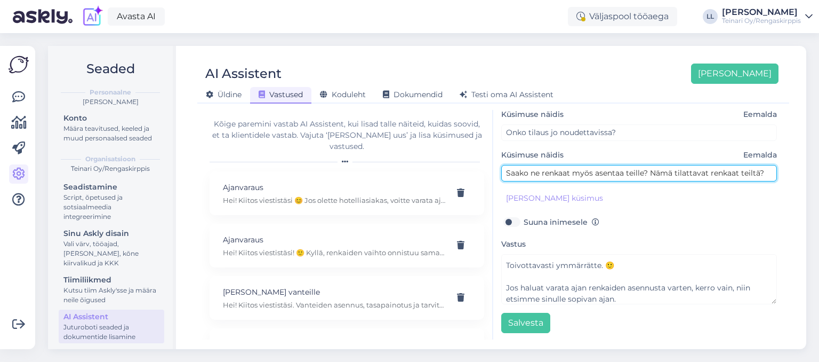
type input "Saako ne renkaat myös asentaa teille? Nämä tilattavat renkaat teiltä?"
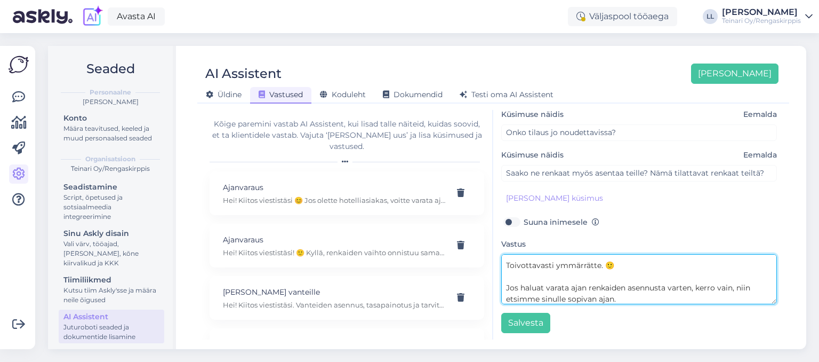
click at [612, 283] on textarea "Hei! Kiitos viestistäsi. Jos olet valinnut toimitustavaksi NOUTO ESPOO tai NOUT…" at bounding box center [639, 279] width 276 height 50
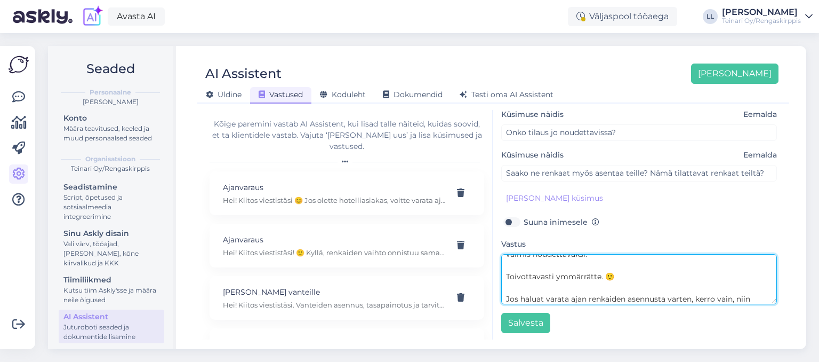
scroll to position [131, 0]
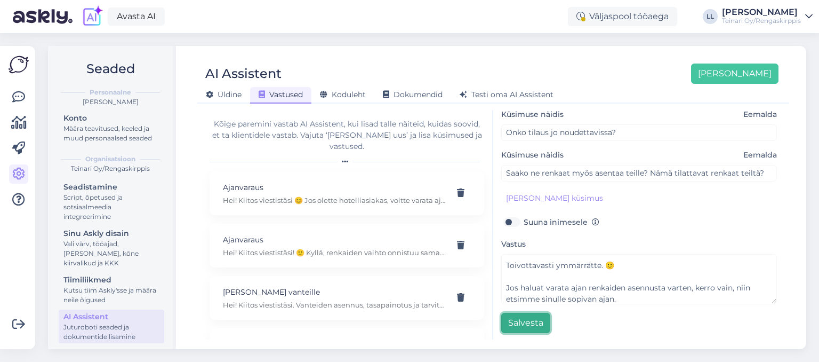
click at [531, 322] on button "Salvesta" at bounding box center [525, 323] width 49 height 20
click at [524, 321] on button "Salvesta" at bounding box center [525, 323] width 49 height 20
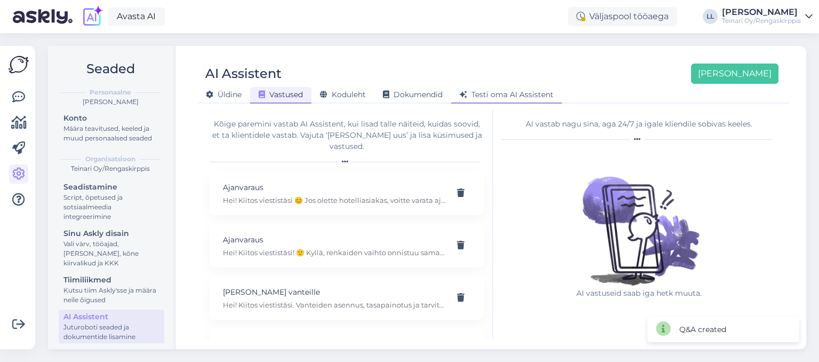
click at [504, 92] on span "Testi oma AI Assistent" at bounding box center [507, 95] width 94 height 10
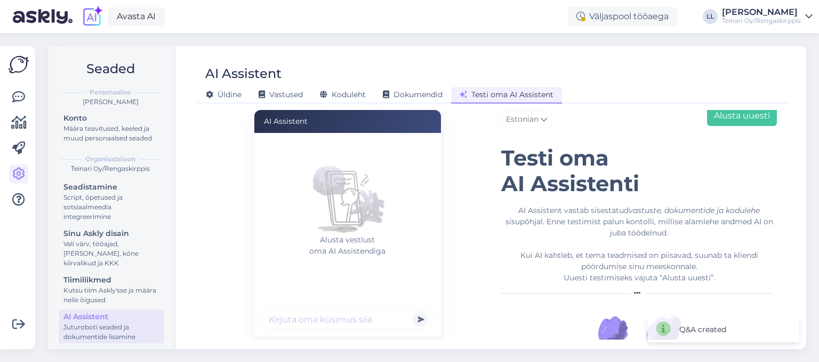
scroll to position [76, 0]
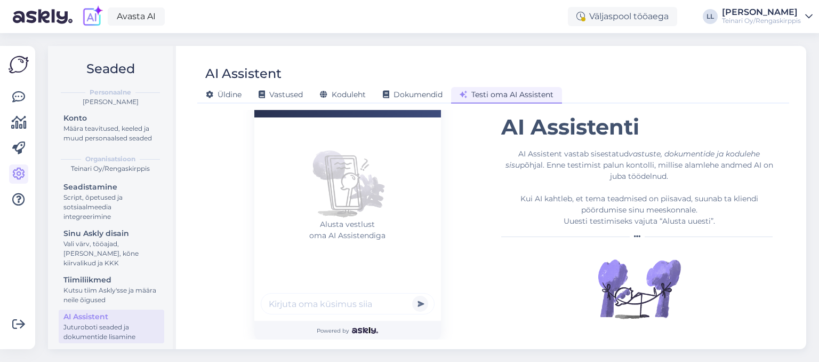
click at [302, 314] on input "text" at bounding box center [348, 303] width 174 height 21
type input "Moikka. Onko mun tilaus jo noudettava #5647564"
click at [412, 296] on button "submit" at bounding box center [420, 304] width 16 height 16
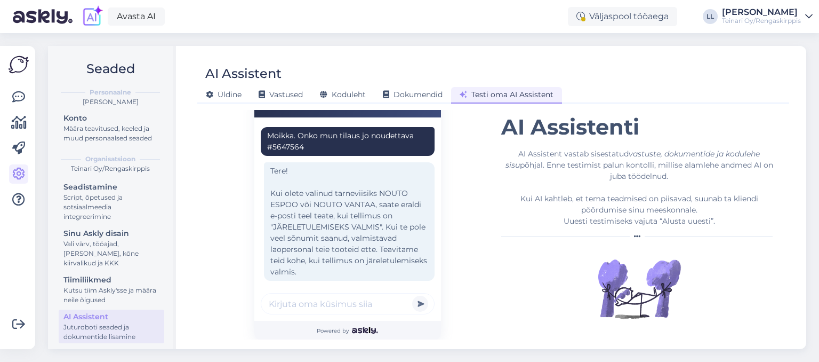
scroll to position [13, 0]
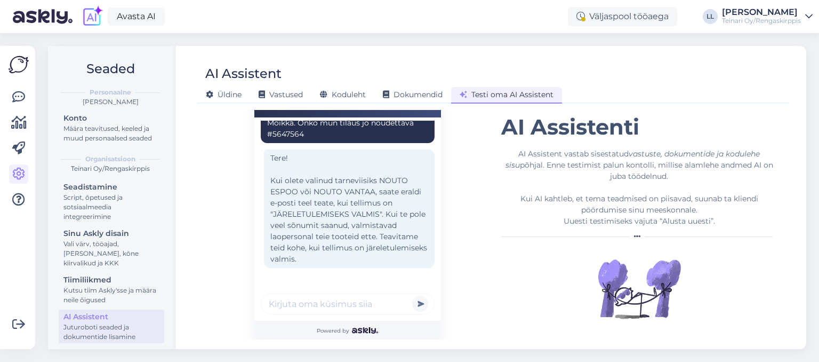
click at [370, 298] on input "text" at bounding box center [348, 303] width 174 height 21
type input "K"
type input "Kaua siis aega võib minna? Mul on nendega kiire"
click at [412, 296] on button "submit" at bounding box center [420, 304] width 16 height 16
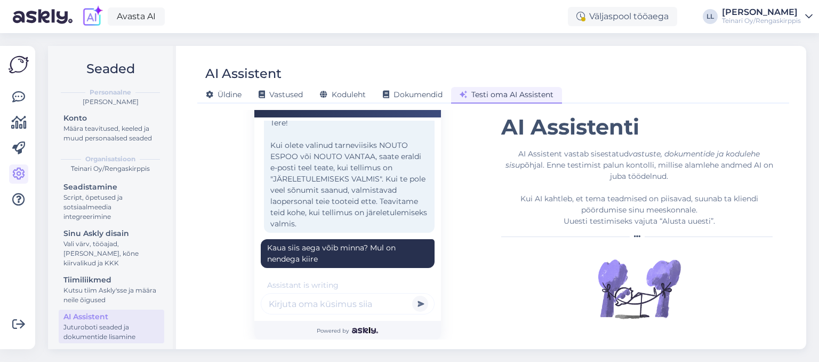
scroll to position [126, 0]
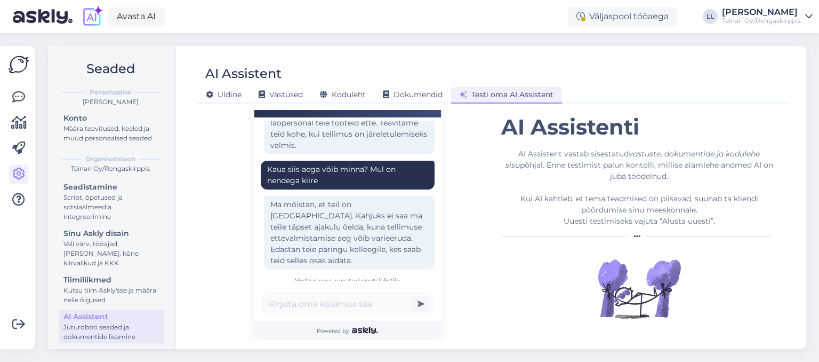
click at [424, 305] on button "submit" at bounding box center [420, 304] width 16 height 16
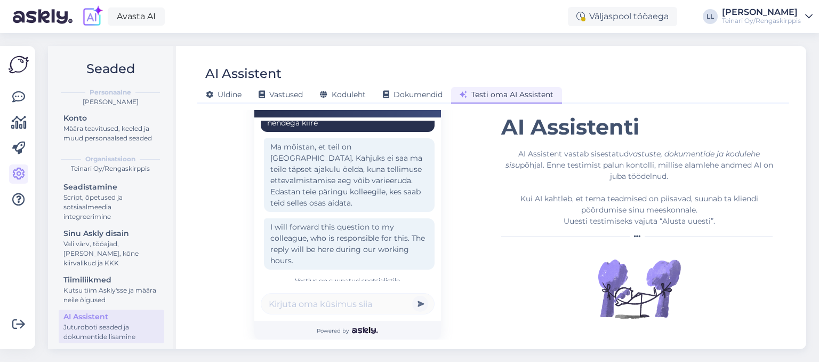
click at [507, 94] on span "Testi oma AI Assistent" at bounding box center [507, 95] width 94 height 10
click at [425, 95] on span "Dokumendid" at bounding box center [413, 95] width 60 height 10
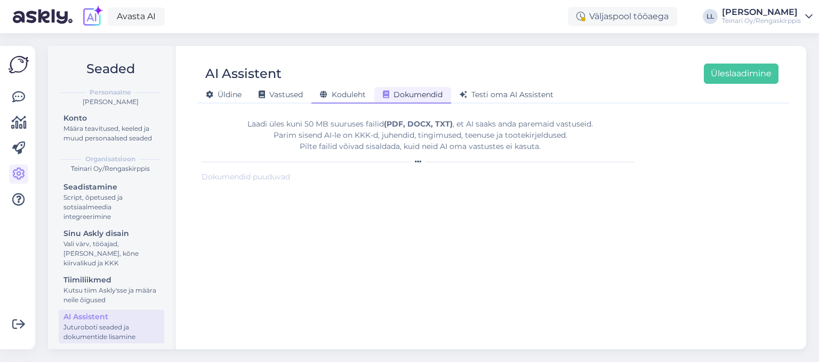
click at [350, 93] on span "Koduleht" at bounding box center [343, 95] width 46 height 10
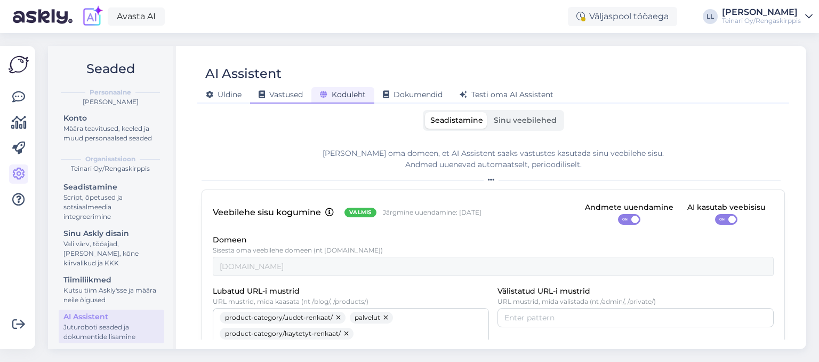
click at [280, 94] on span "Vastused" at bounding box center [281, 95] width 44 height 10
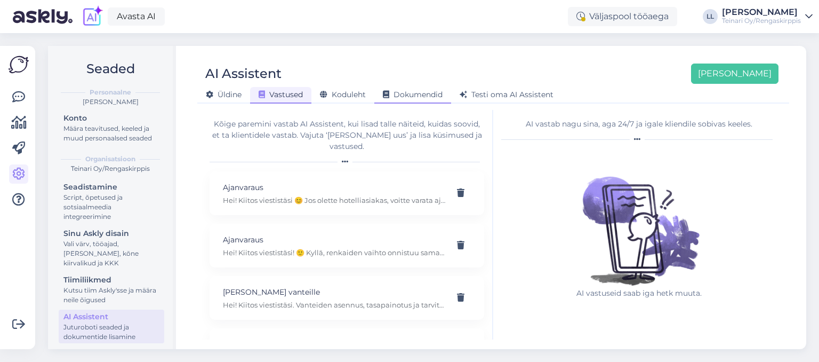
click at [399, 99] on span "Dokumendid" at bounding box center [413, 95] width 60 height 10
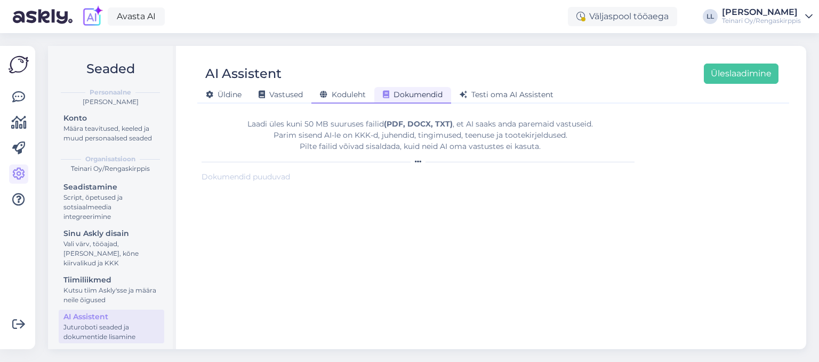
click at [344, 98] on span "Koduleht" at bounding box center [343, 95] width 46 height 10
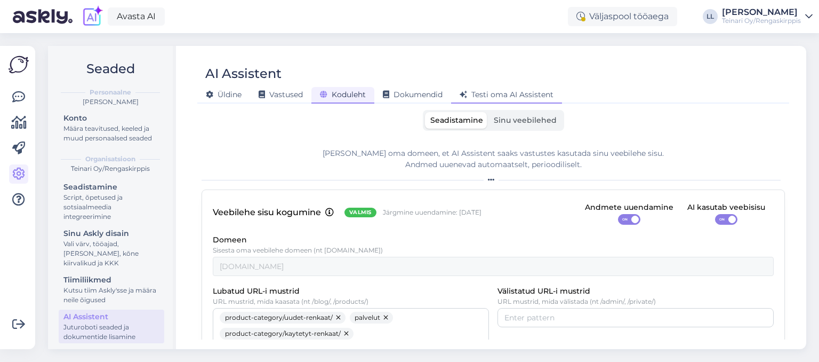
click at [520, 101] on div "Testi oma AI Assistent" at bounding box center [506, 95] width 111 height 17
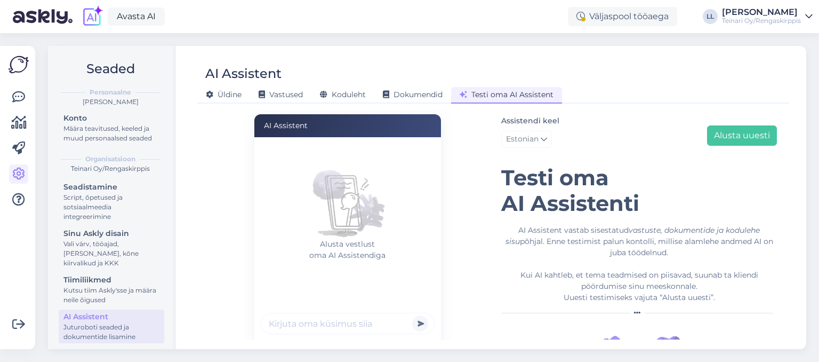
scroll to position [76, 0]
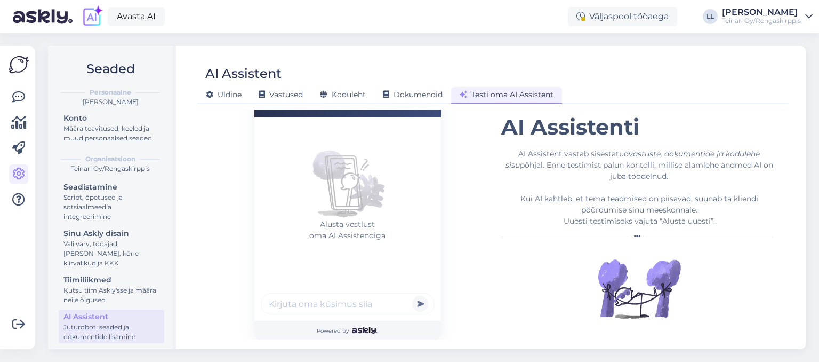
click at [320, 298] on input "text" at bounding box center [348, 303] width 174 height 21
type input "Ma tahaksin broneerida aega Espoosse"
click at [412, 296] on button "submit" at bounding box center [420, 304] width 16 height 16
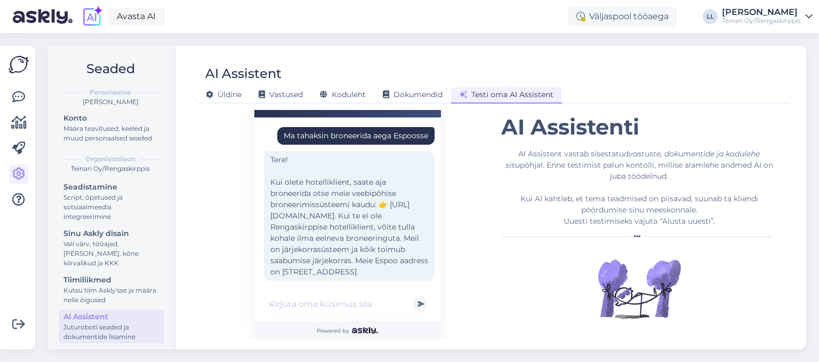
scroll to position [13, 0]
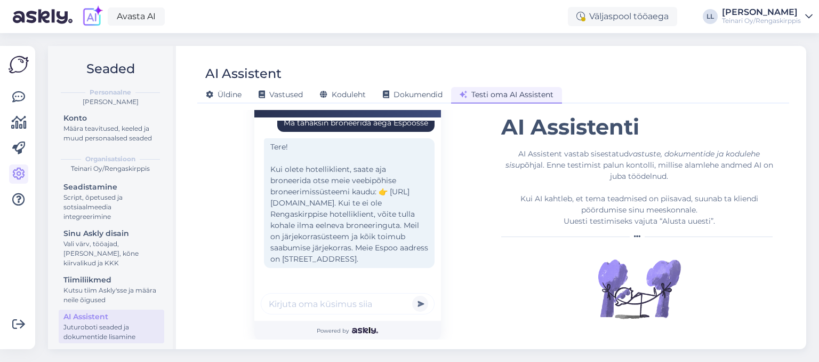
click at [332, 190] on div "Tere! Kui olete hotelliklient, saate aja broneerida otse meie veebipõhise brone…" at bounding box center [349, 203] width 171 height 130
click at [342, 220] on div "Tere! Kui olete hotelliklient, saate aja broneerida otse meie veebipõhise brone…" at bounding box center [349, 203] width 171 height 130
click at [323, 306] on input "text" at bounding box center [348, 303] width 174 height 21
type input "Mis kellani te olete lahti Espoos ja mis on telefoninumber?"
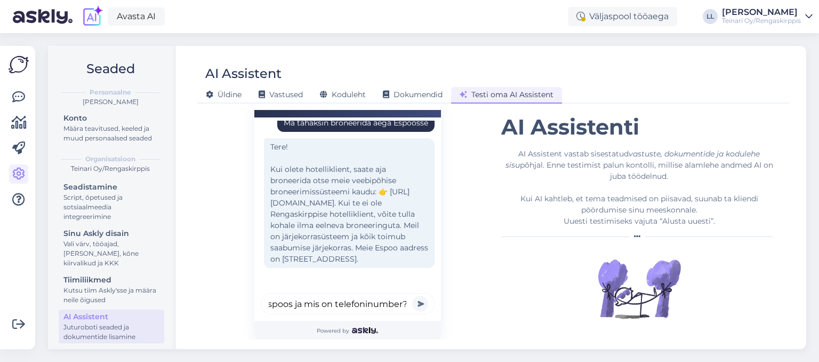
click at [412, 296] on button "submit" at bounding box center [420, 304] width 16 height 16
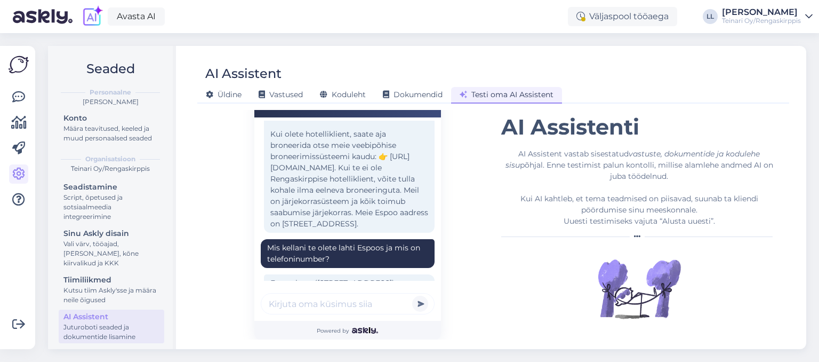
scroll to position [106, 0]
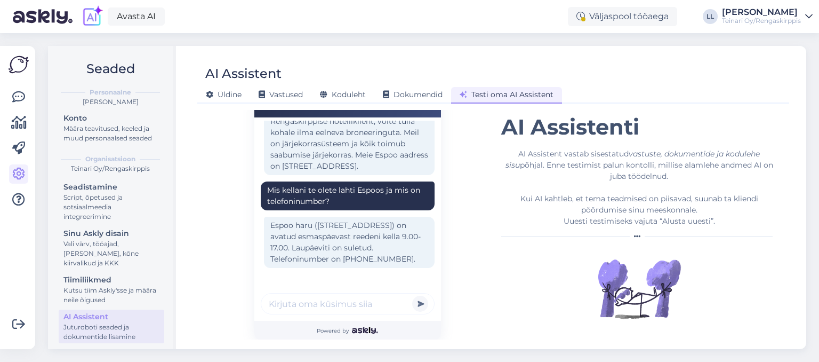
click at [333, 303] on input "text" at bounding box center [348, 303] width 174 height 21
type input "Ma sooviksin osta ka uusi talverehve. Mis ma tegema peaks? Ja soovin need asend…"
click at [412, 296] on button "submit" at bounding box center [420, 304] width 16 height 16
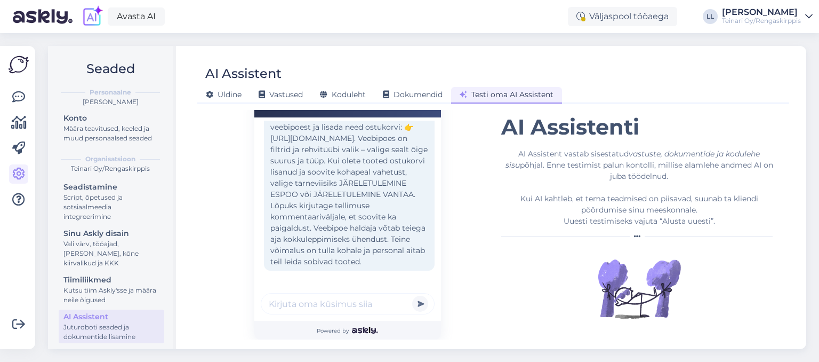
scroll to position [344, 0]
click at [288, 91] on span "Vastused" at bounding box center [281, 95] width 44 height 10
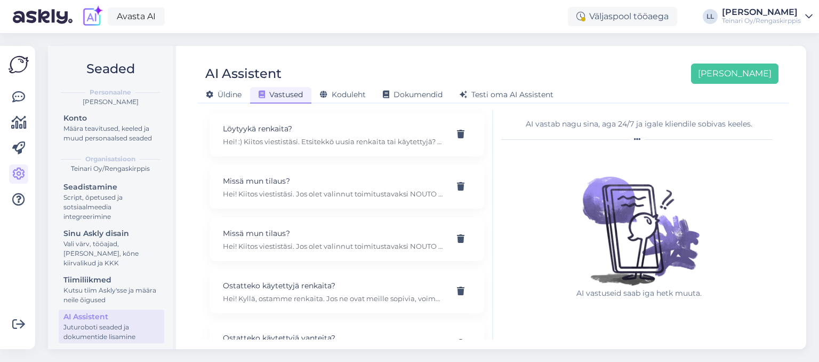
scroll to position [322, 0]
click at [368, 239] on p "Hei! Kiitos viestistäsi. Jos olet valinnut toimitustavaksi NOUTO ESPOO tai NOUT…" at bounding box center [334, 244] width 222 height 10
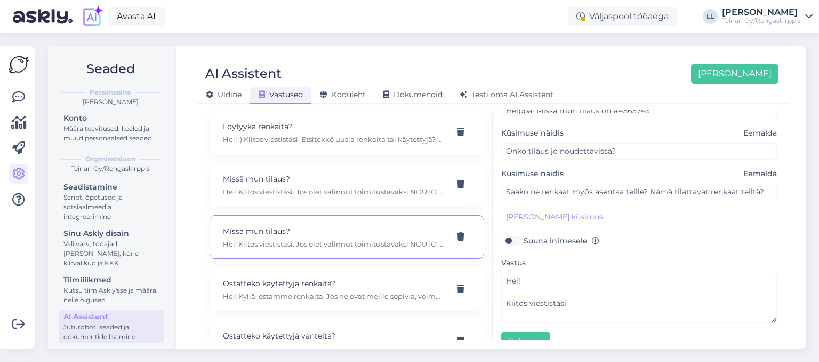
scroll to position [122, 0]
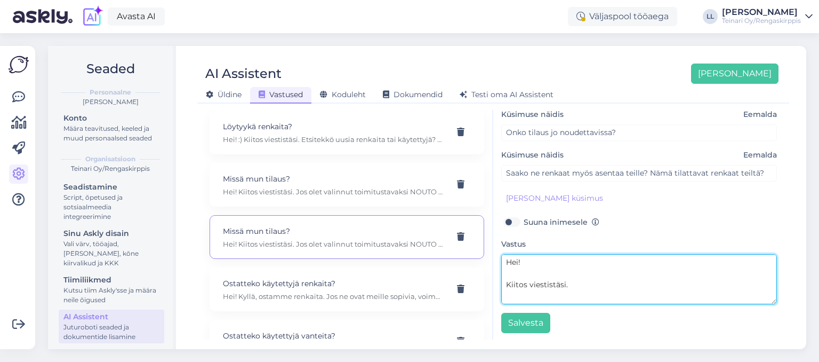
click at [624, 276] on textarea "Hei! Kiitos viestistäsi. Jos olet valinnut toimitustavaksi NOUTO ESPOO tai NOUT…" at bounding box center [639, 279] width 276 height 50
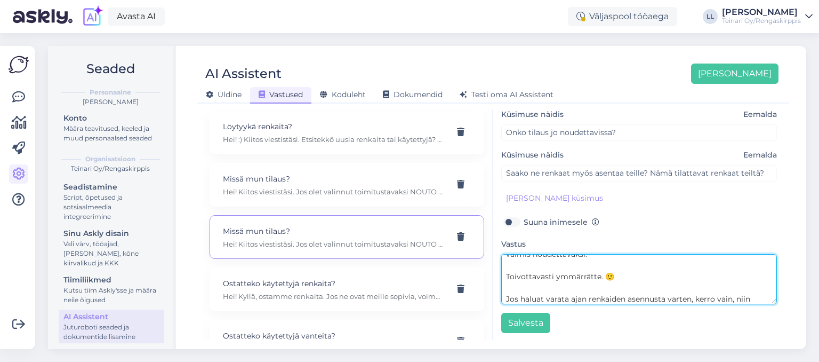
scroll to position [131, 0]
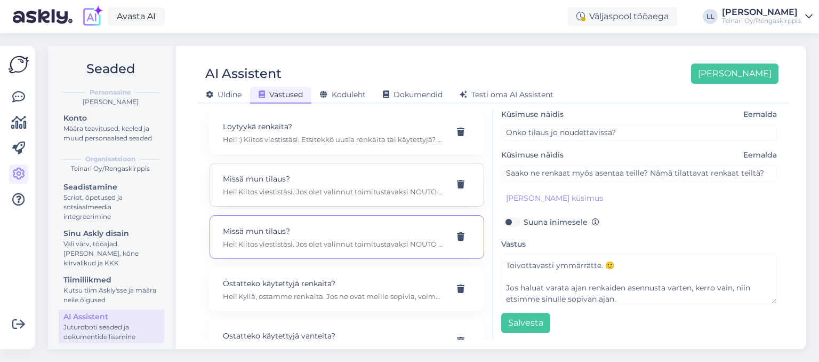
click at [375, 173] on p "Missä mun tilaus?" at bounding box center [334, 179] width 222 height 12
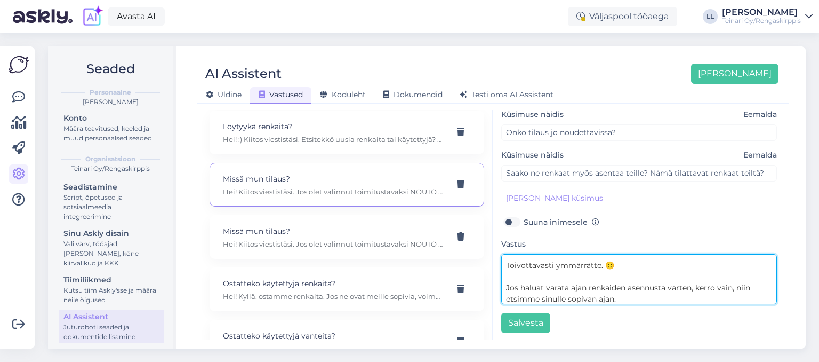
click at [616, 283] on textarea "Hei! Kiitos viestistäsi. Jos olet valinnut toimitustavaksi NOUTO ESPOO tai NOUT…" at bounding box center [639, 279] width 276 height 50
click at [656, 292] on textarea "Hei! Kiitos viestistäsi. Jos olet valinnut toimitustavaksi NOUTO ESPOO tai NOUT…" at bounding box center [639, 279] width 276 height 50
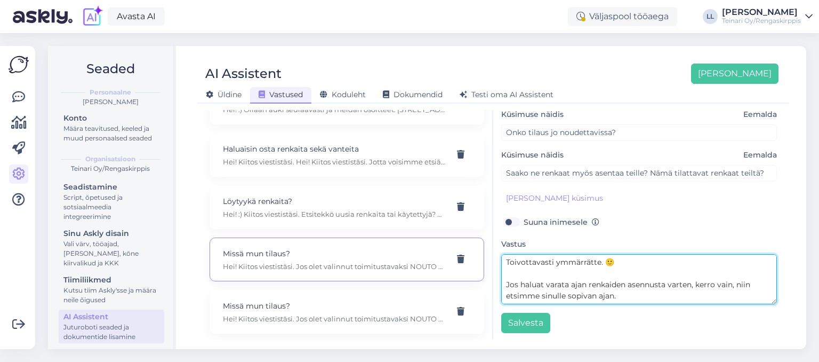
scroll to position [238, 0]
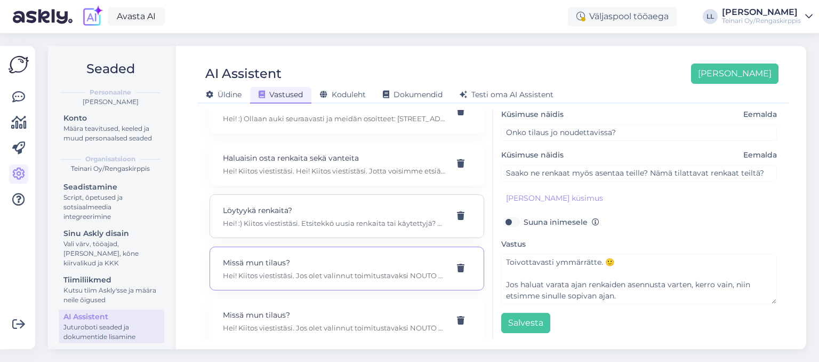
click at [330, 221] on div "Löytyykä renkaita? Hei! :) Kiitos viestistäsi. Etsitekkö uusia renkaita tai käy…" at bounding box center [347, 216] width 275 height 44
type input "Löytyykä renkaita?"
type input "Tarvitsen 4 kpl renkaita 205/55r16"
type textarea "Hei! :) Kiitos viestistäsi. Etsitekkö uusia renkaita tai käytettyjä? Etsittekö …"
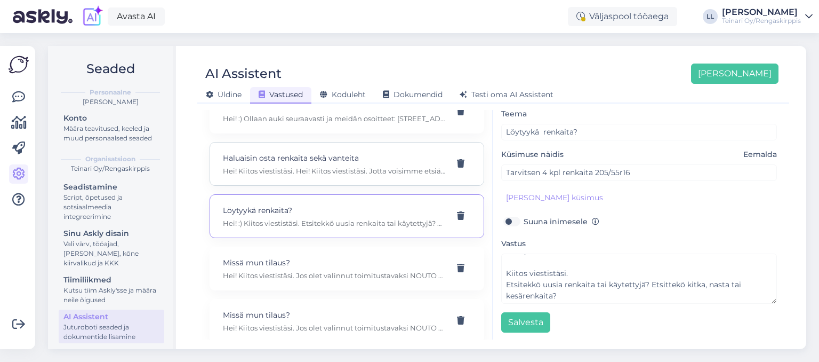
click at [391, 152] on p "Haluaisin osta renkaita sekä vanteita" at bounding box center [334, 158] width 222 height 12
type input "Haluaisin osta renkaita sekä vanteita"
type input "Hei! Tarvitsen Skoda Kamiq 2021 talrenkaat ja vanteet, olisiko teillä tarjota?"
type textarea "Hei! Kiitos viestistäsi. Hei! Kiitos viestistäsi. Jotta voisimme etsiä teille s…"
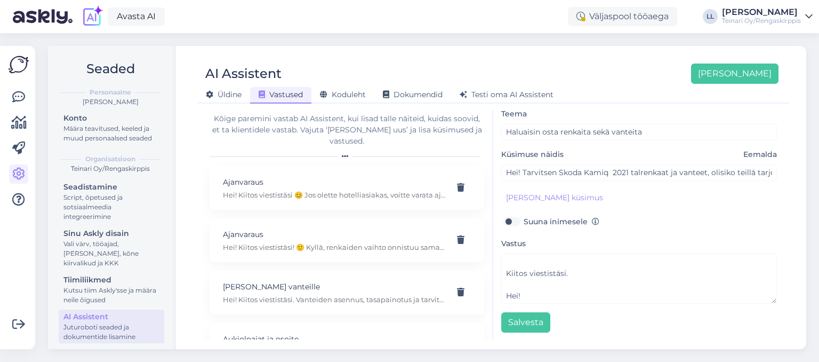
scroll to position [0, 0]
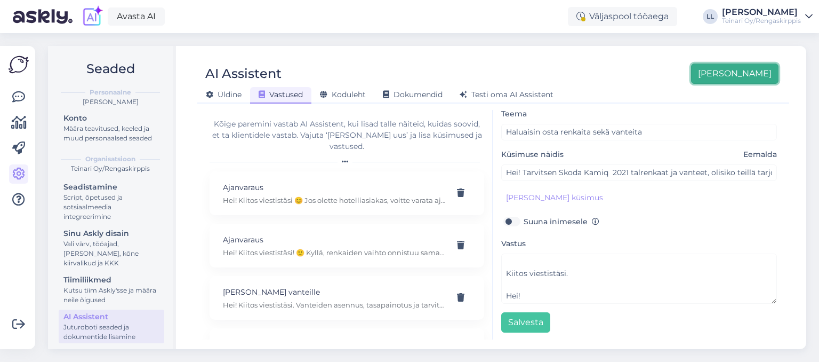
click at [748, 77] on button "[PERSON_NAME]" at bounding box center [734, 73] width 87 height 20
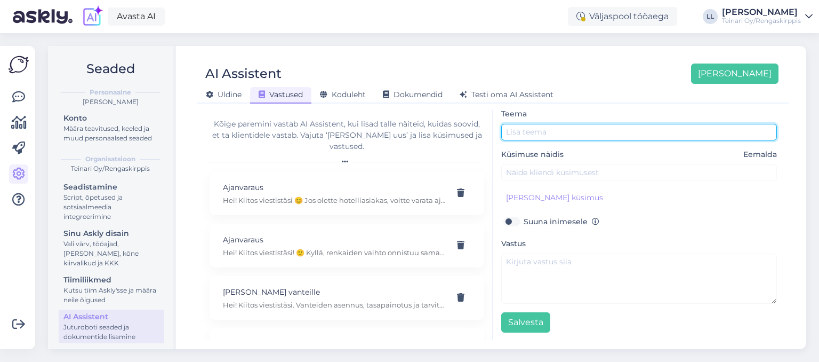
click at [566, 131] on input "text" at bounding box center [639, 132] width 276 height 17
type input "Rengastilaus postilla"
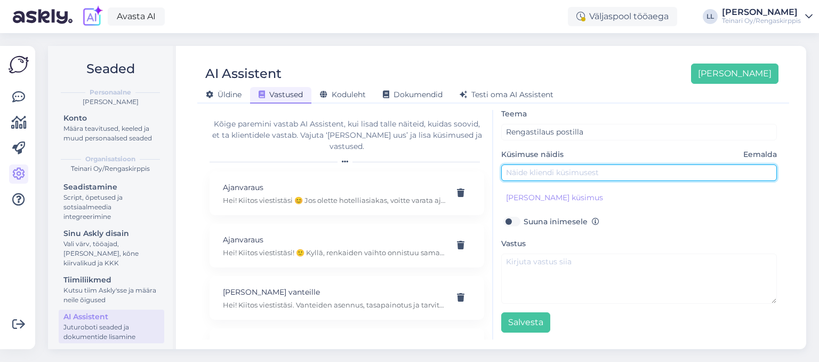
click at [560, 165] on input "text" at bounding box center [639, 172] width 276 height 17
type input "Hei! Tilasin renkaat jo viime viikolla mutta mitään ei kuulunut missä mun paket…"
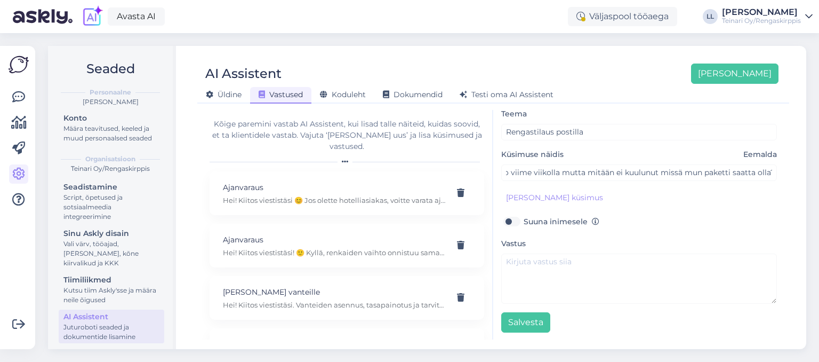
click at [524, 221] on label "Suuna inimesele" at bounding box center [562, 221] width 76 height 14
click at [515, 221] on input "Suuna inimesele" at bounding box center [511, 221] width 20 height 14
checkbox input "true"
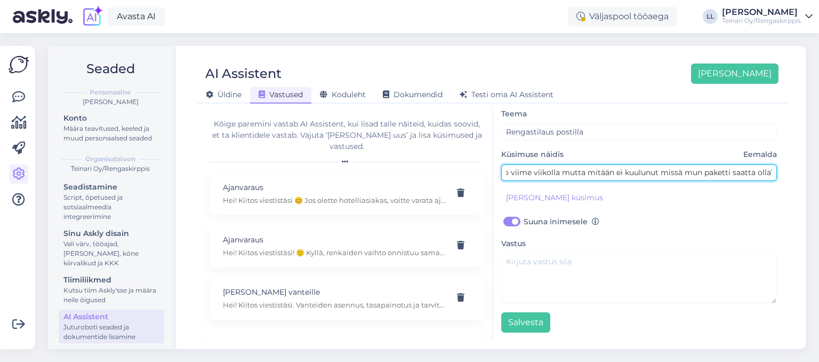
click at [776, 174] on input "Hei! Tilasin renkaat jo viime viikolla mutta mitään ei kuulunut missä mun paket…" at bounding box center [639, 172] width 276 height 17
type input "Hei! Tilasin renkaat jo viime viikolla mutta mitään ei kuulunut missä mun paket…"
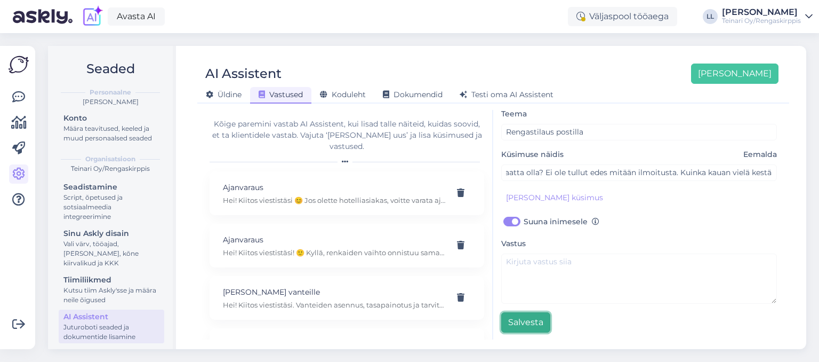
click at [528, 325] on button "Salvesta" at bounding box center [525, 322] width 49 height 20
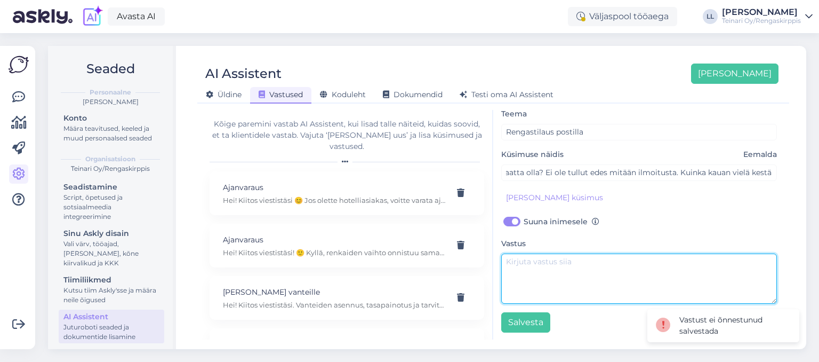
click at [533, 274] on textarea at bounding box center [639, 278] width 276 height 50
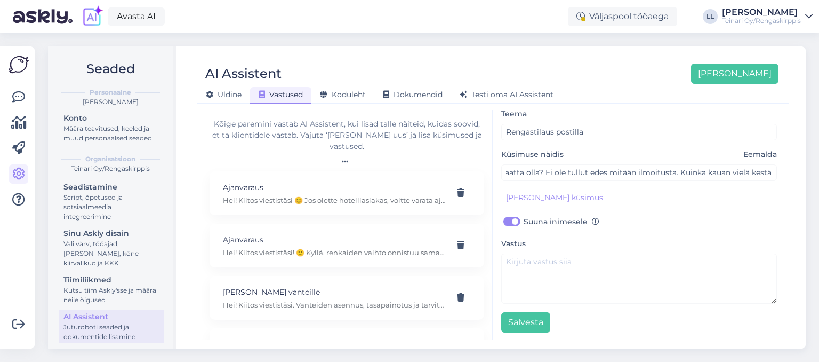
drag, startPoint x: 596, startPoint y: 221, endPoint x: 592, endPoint y: 235, distance: 14.4
click at [592, 235] on div "Teema Rengastilaus postilla Küsimuse näidis Eemalda Hei! Tilasin renkaat jo vii…" at bounding box center [639, 219] width 276 height 225
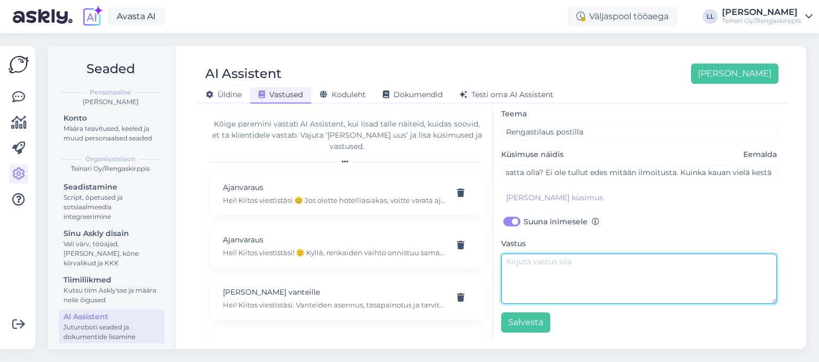
click at [552, 270] on textarea at bounding box center [639, 278] width 276 height 50
paste textarea "Hei! Kiitos viestistäsi. Todella ikävä kuulla, että olet joutunut odottamaan nä…"
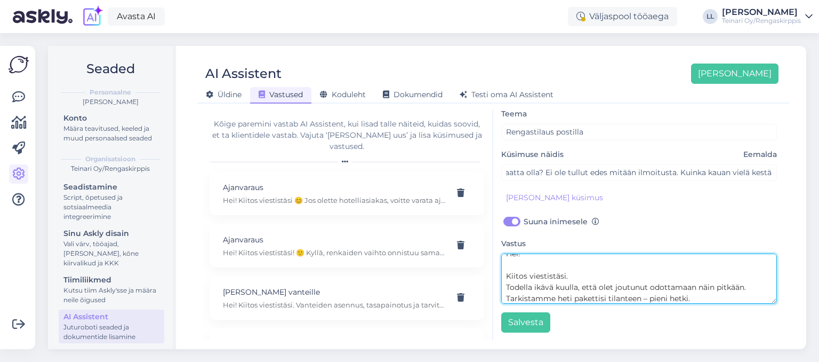
click at [636, 282] on textarea "Hei! Kiitos viestistäsi. Todella ikävä kuulla, että olet joutunut odottamaan nä…" at bounding box center [639, 278] width 276 height 50
click at [649, 300] on textarea "Hei! Kiitos viestistäsi. Todella ikävä kuulla, että olet joutunut odottamaan nä…" at bounding box center [639, 278] width 276 height 50
type textarea "Hei! Kiitos viestistäsi. Todella ikävä kuulla, että olet joutunut odottamaan nä…"
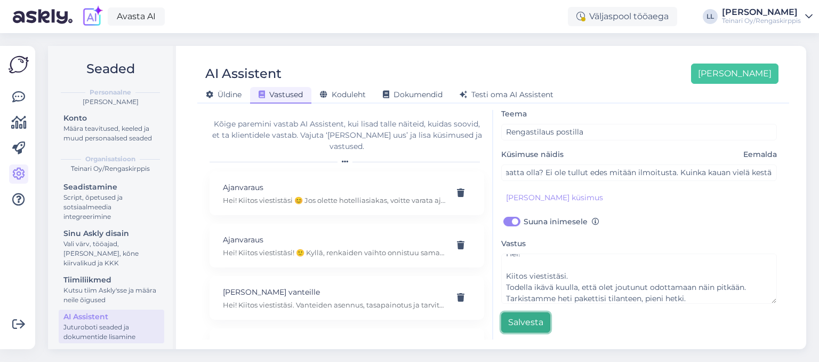
click at [524, 322] on button "Salvesta" at bounding box center [525, 322] width 49 height 20
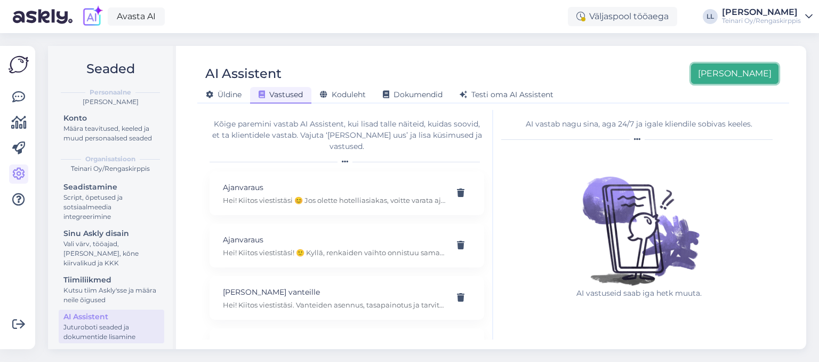
click at [759, 77] on button "[PERSON_NAME]" at bounding box center [734, 73] width 87 height 20
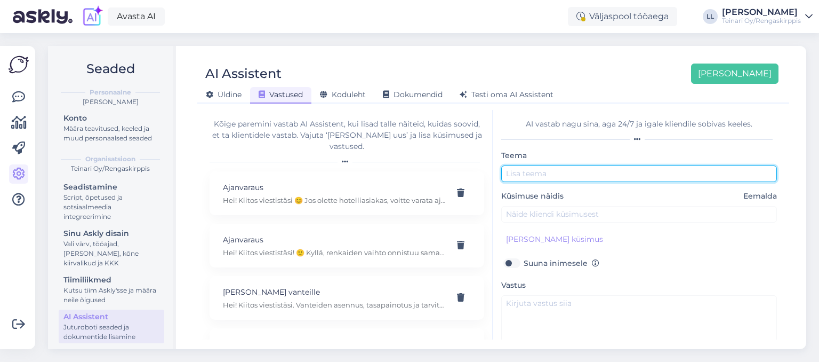
click at [592, 172] on input "text" at bounding box center [639, 173] width 276 height 17
type input "Rengaspaineanturit"
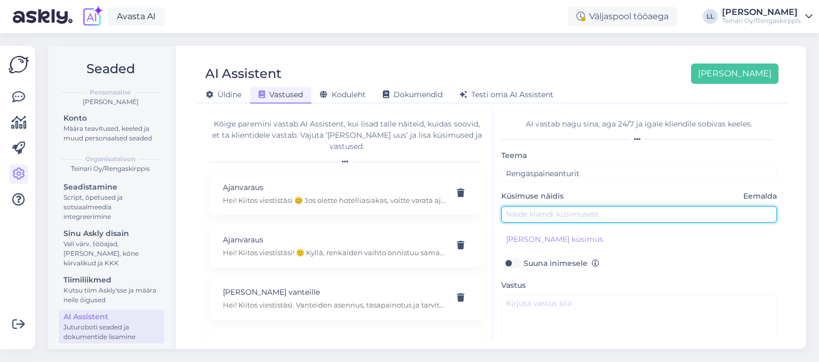
click at [564, 212] on input "text" at bounding box center [639, 214] width 276 height 17
type input "Hei! Myyttekö myös rengaspaineantureita ja mitä maksaa?"
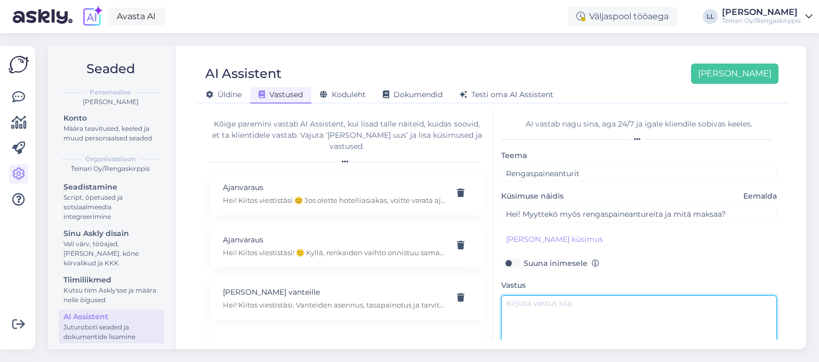
click at [524, 313] on textarea at bounding box center [639, 320] width 276 height 50
paste textarea "Hei! Kyllä, myymme myös rengaspaineantureita (TPMS). Rengaspaineanturit (TPMS) …"
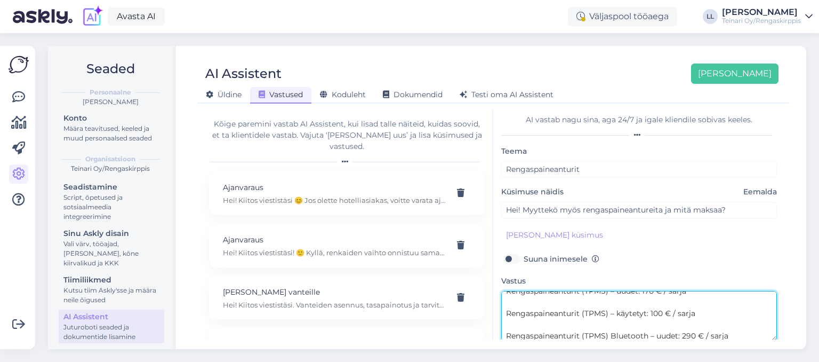
click at [640, 302] on textarea "Hei! Kyllä, myymme myös rengaspaineantureita (TPMS). Rengaspaineanturit (TPMS) …" at bounding box center [639, 316] width 276 height 50
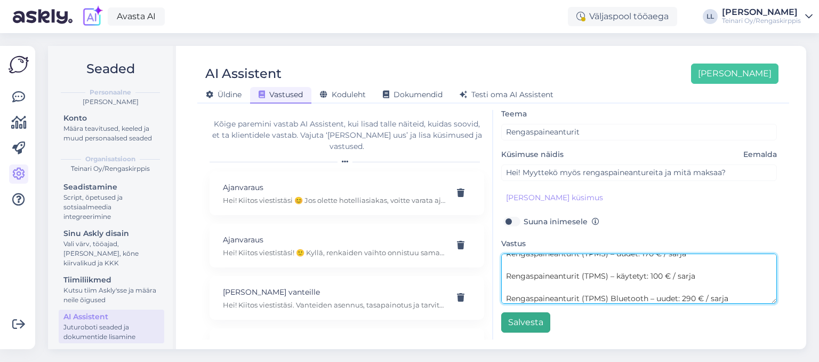
type textarea "Hei! Kyllä, myymme myös rengaspaineantureita (TPMS). Rengaspaineanturit (TPMS) …"
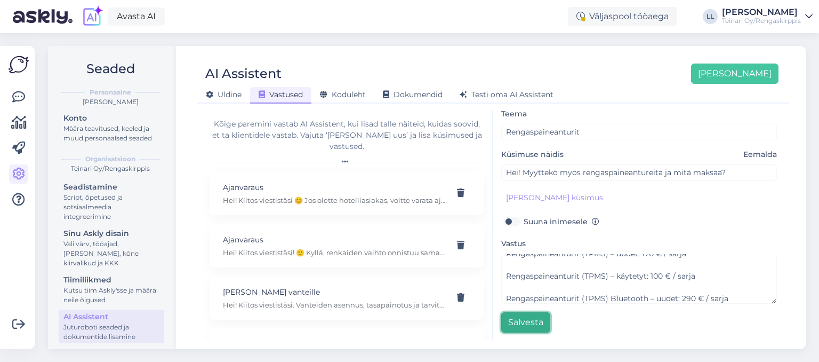
click at [515, 323] on button "Salvesta" at bounding box center [525, 322] width 49 height 20
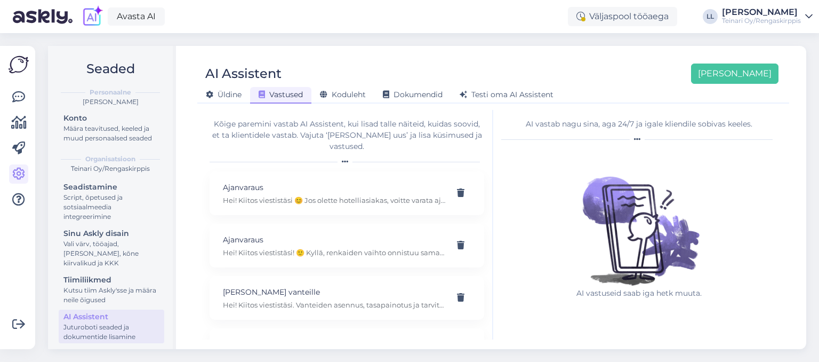
scroll to position [0, 0]
click at [748, 67] on button "[PERSON_NAME]" at bounding box center [734, 73] width 87 height 20
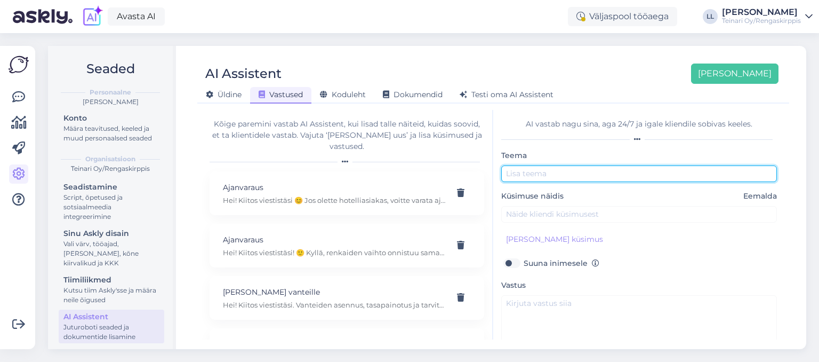
click at [544, 178] on input "text" at bounding box center [639, 173] width 276 height 17
type input "Rengashotelli uusi asiakas"
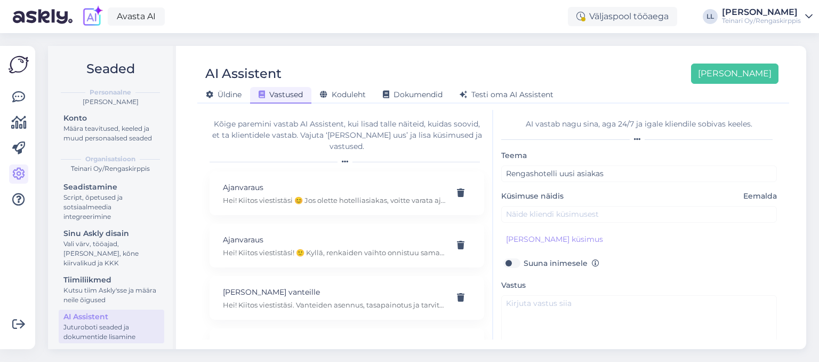
click at [560, 226] on div "Teema Rengashotelli uusi asiakas Küsimuse näidis Eemalda [PERSON_NAME] kliendi …" at bounding box center [639, 261] width 276 height 225
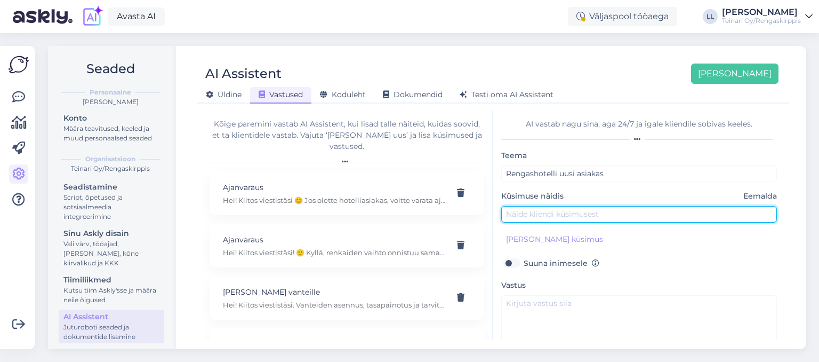
click at [558, 221] on input "text" at bounding box center [639, 214] width 276 height 17
type input "Hei! Onko teille rengashotelli? Mitä maksaa? Ja onko teille tilaa?"
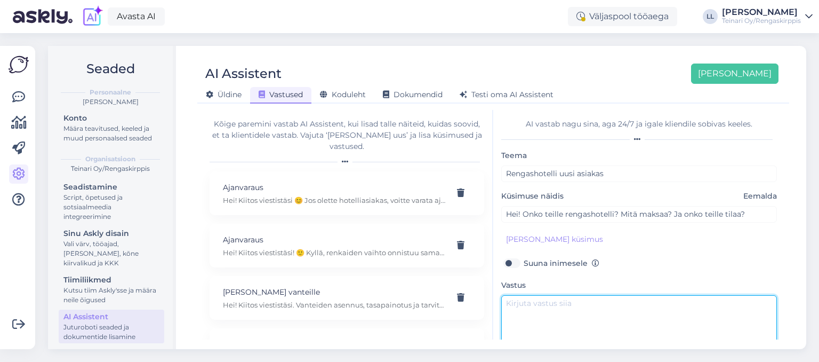
click at [529, 298] on textarea at bounding box center [639, 320] width 276 height 50
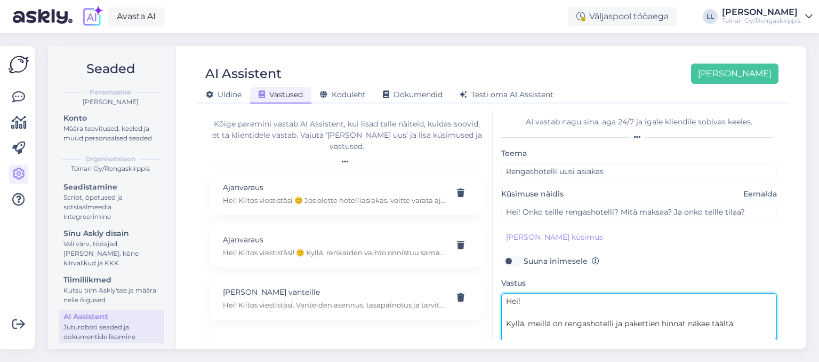
scroll to position [4, 0]
paste textarea "[URL][DOMAIN_NAME]"
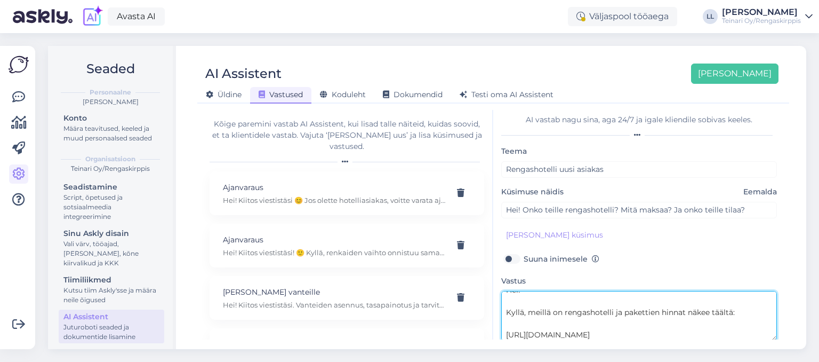
drag, startPoint x: 658, startPoint y: 326, endPoint x: 517, endPoint y: 319, distance: 141.0
click at [517, 319] on textarea "Hei! Kyllä, meillä on rengashotelli ja pakettien hinnat näkee täältä: [URL][DOM…" at bounding box center [639, 316] width 276 height 50
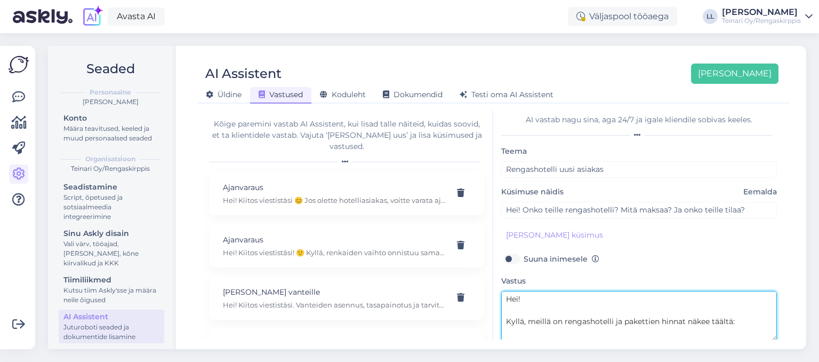
drag, startPoint x: 656, startPoint y: 336, endPoint x: 478, endPoint y: 272, distance: 189.3
click at [501, 291] on textarea "Hei! Kyllä, meillä on rengashotelli ja pakettien hinnat näkee täältä: [URL][DOM…" at bounding box center [639, 316] width 276 height 50
paste textarea ", ja pakettien hinnat näet täältä: 👉"
click at [594, 310] on textarea "Hei! Kyllä, meillä on rengashotelli, ja pakettien hinnat näet täältä: 👉 [URL][D…" at bounding box center [639, 316] width 276 height 50
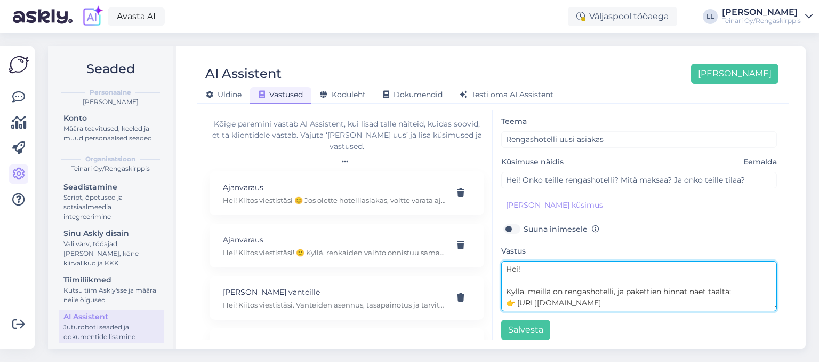
scroll to position [42, 0]
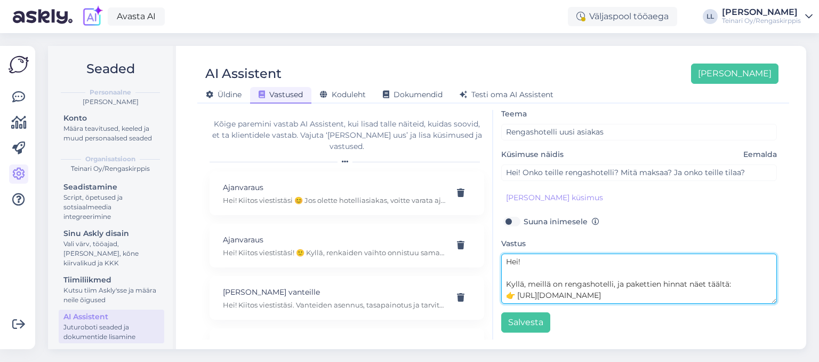
click at [656, 294] on textarea "Hei! Kyllä, meillä on rengashotelli, ja pakettien hinnat näet täältä: 👉 [URL][D…" at bounding box center [639, 278] width 276 height 50
paste textarea "Ajanvarausta ei tarvita, jos haluat tuoda renkaat rengashotelliin. Voit tulla s…"
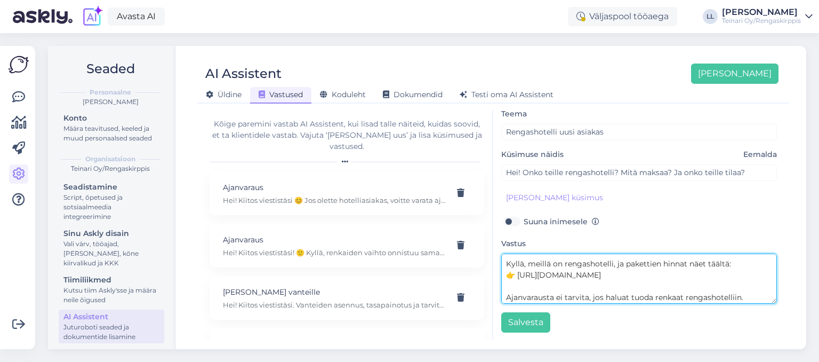
scroll to position [86, 0]
click at [605, 284] on textarea "Hei! Kyllä, meillä on rengashotelli, ja pakettien hinnat näet täältä: 👉 [URL][D…" at bounding box center [639, 278] width 276 height 50
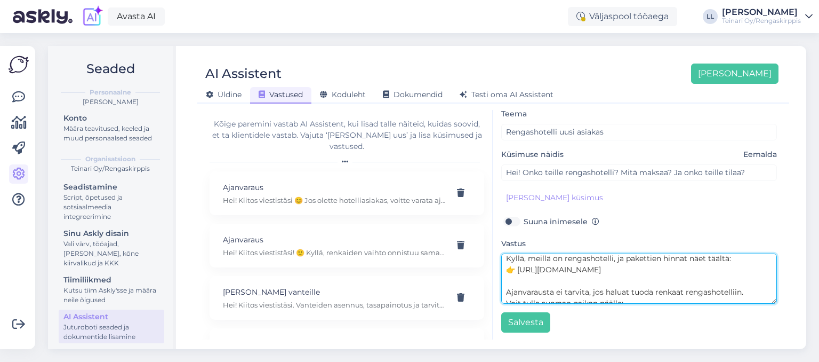
scroll to position [14, 0]
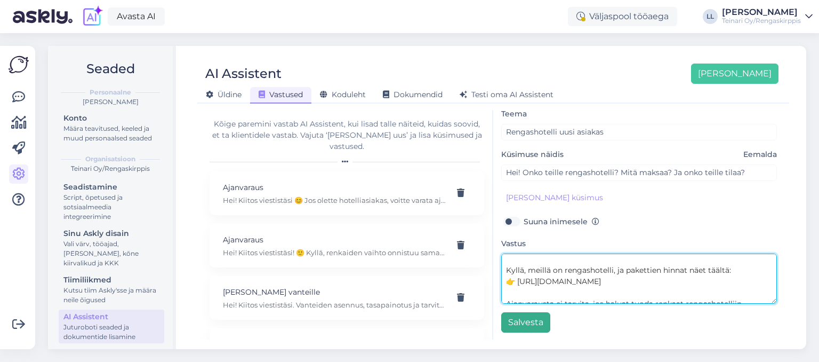
type textarea "Hei! Kyllä, meillä on rengashotelli, ja pakettien hinnat näet täältä: 👉 [URL][D…"
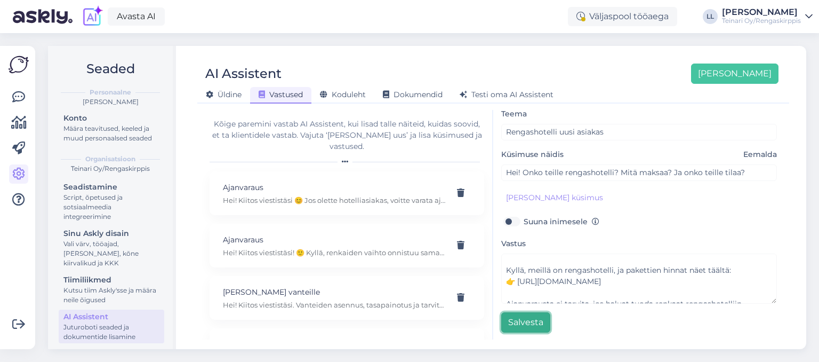
click at [529, 321] on button "Salvesta" at bounding box center [525, 322] width 49 height 20
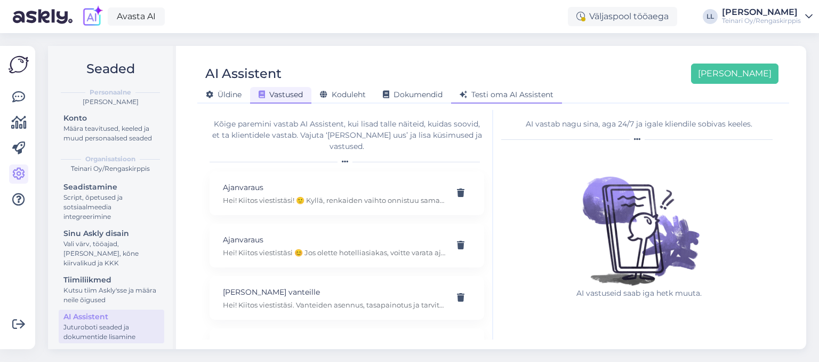
click at [488, 94] on span "Testi oma AI Assistent" at bounding box center [507, 95] width 94 height 10
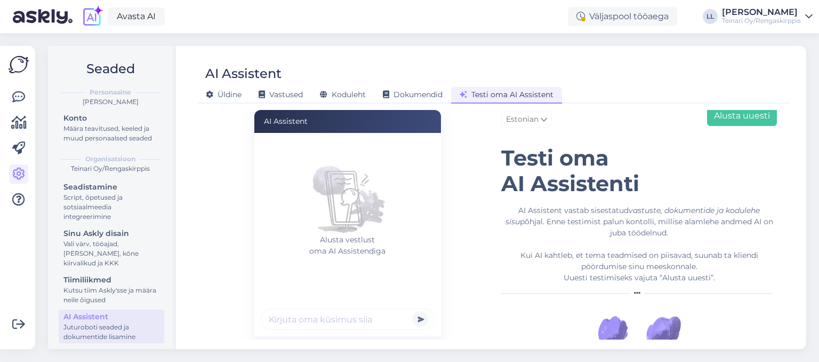
scroll to position [76, 0]
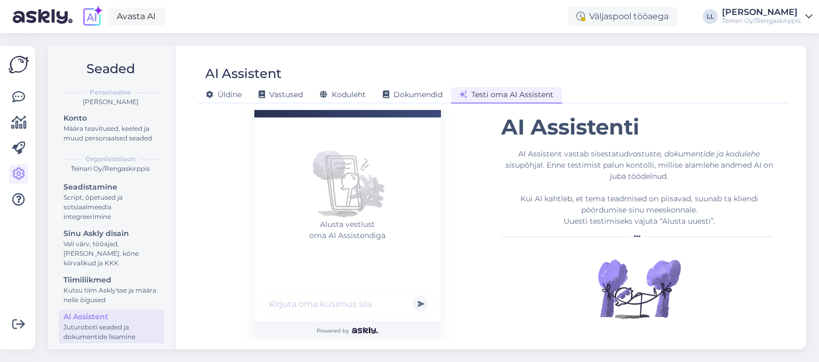
click at [308, 314] on input "text" at bounding box center [348, 303] width 174 height 21
type input "Kas te müüte ka uusi alumiiniumvelgi ja kust ma näeksin teie valikut?"
click at [412, 296] on button "submit" at bounding box center [420, 304] width 16 height 16
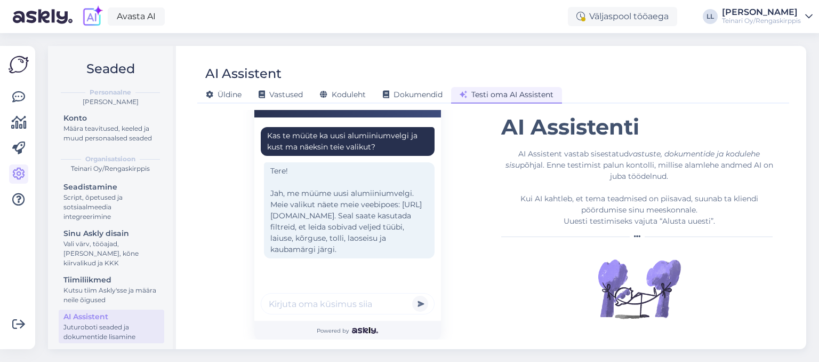
scroll to position [2, 0]
click at [288, 95] on span "Vastused" at bounding box center [281, 95] width 44 height 10
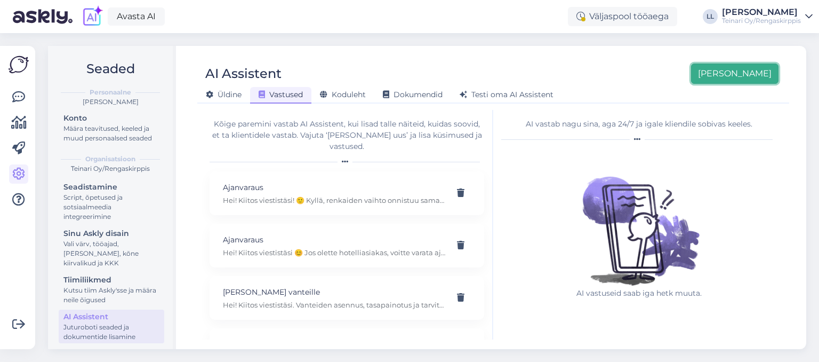
click at [749, 82] on button "[PERSON_NAME]" at bounding box center [734, 73] width 87 height 20
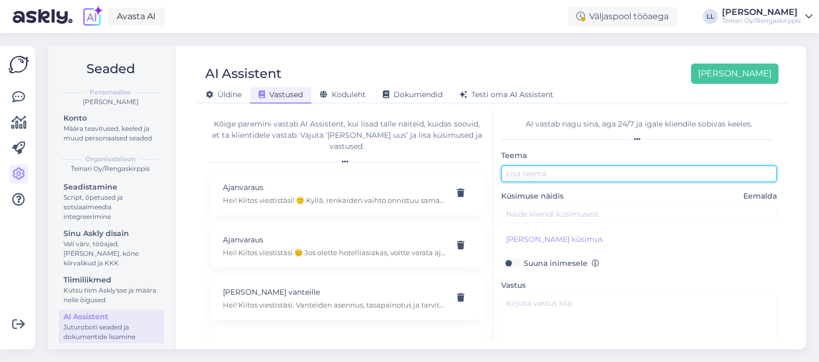
click at [564, 171] on input "text" at bounding box center [639, 173] width 276 height 17
type input "Myyttekö vanteita?"
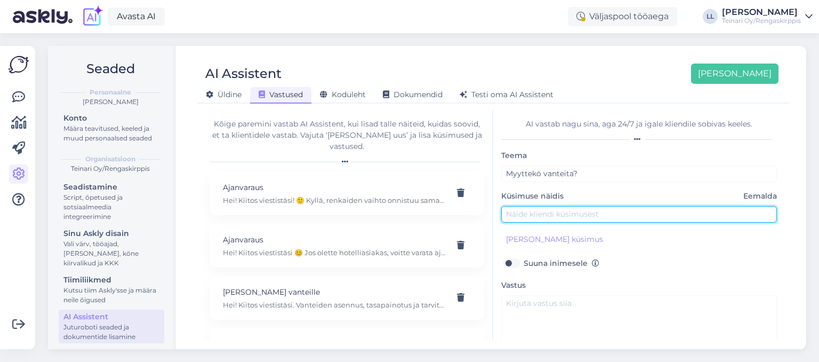
click at [546, 217] on input "text" at bounding box center [639, 214] width 276 height 17
type input "Hei! Myyttekö te myös vanteita? Ja mistä näen valikoimaan?"
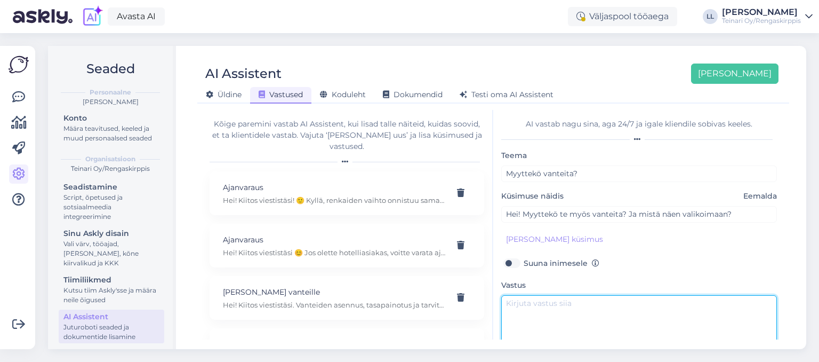
click at [526, 300] on textarea at bounding box center [639, 320] width 276 height 50
paste textarea "Hei! Kyllä, myymme sekä uusia että käytettyjä vanteita. Parhaiten näet valikoim…"
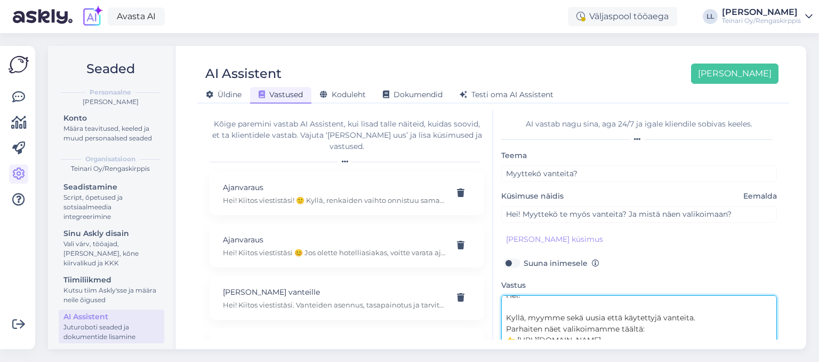
scroll to position [4, 0]
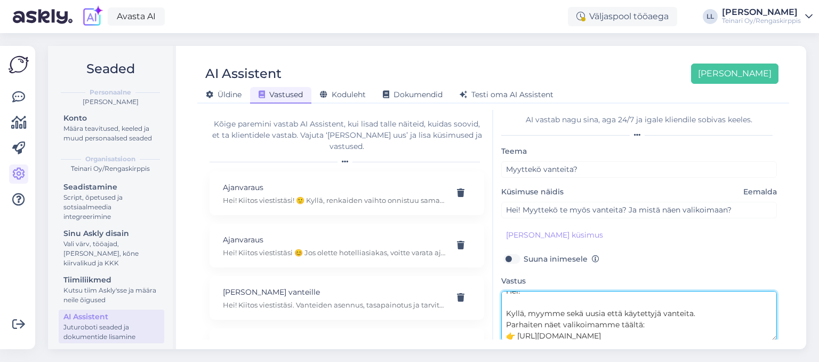
click at [554, 303] on textarea "Hei! Kyllä, myymme sekä uusia että käytettyjä vanteita. Parhaiten näet valikoim…" at bounding box center [639, 316] width 276 height 50
click at [746, 334] on textarea "Hei! Kyllä, myymme sekä uusia että käytettyjä vanteita. Parhaiten näet valikoim…" at bounding box center [639, 316] width 276 height 50
paste textarea "Suodattimien alta voit valita, haluatko nähdä uudet aluvanteet vai käytetyt alu…"
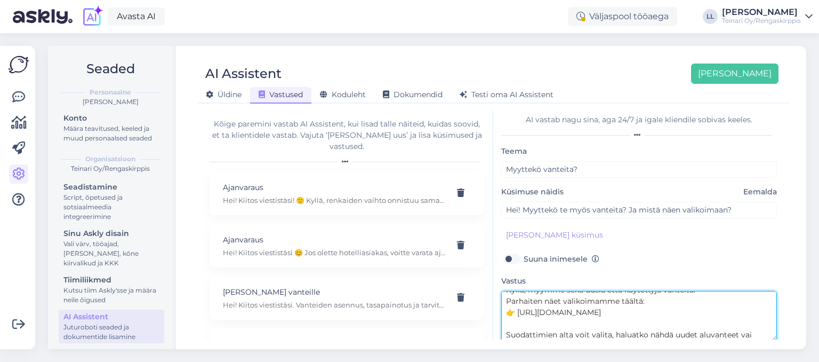
scroll to position [98, 0]
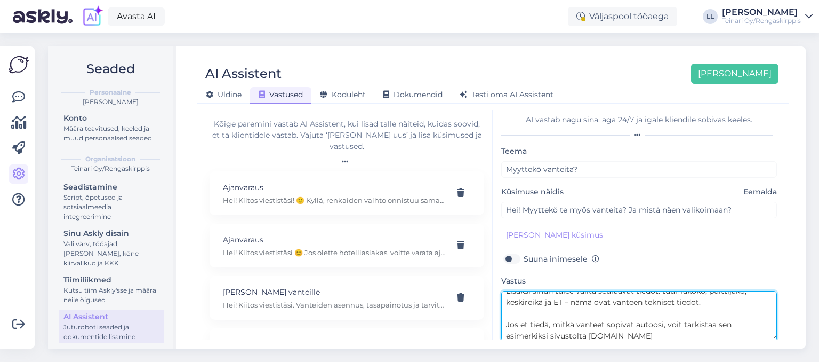
click at [589, 316] on textarea "Hei! Kyllä, myymme sekä uusia että käytettyjä vanteita. Parhaiten näet valikoim…" at bounding box center [639, 316] width 276 height 50
click at [641, 332] on textarea "Hei! Kyllä, myymme sekä uusia että käytettyjä vanteita. Parhaiten näet valikoim…" at bounding box center [639, 316] width 276 height 50
click at [633, 315] on textarea "Hei! Kyllä, myymme sekä uusia että käytettyjä vanteita. Parhaiten näet valikoim…" at bounding box center [639, 316] width 276 height 50
paste textarea "tai olla yhteydessä meihin, niin autamme selvittämään oikeat tiedot. 🙂 NB! Jos …"
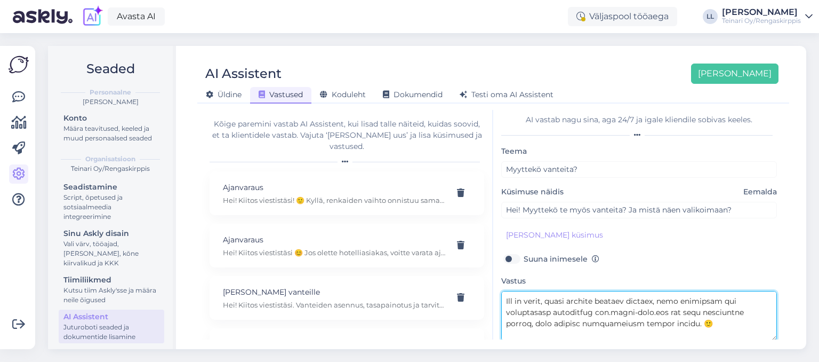
scroll to position [243, 0]
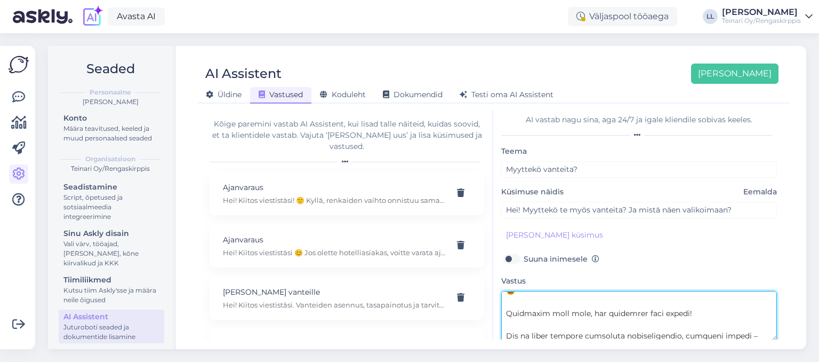
click at [623, 315] on textarea at bounding box center [639, 316] width 276 height 50
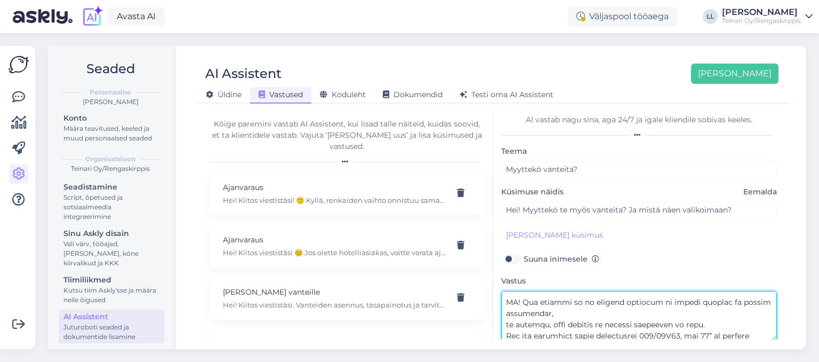
click at [517, 301] on textarea at bounding box center [639, 316] width 276 height 50
click at [569, 316] on textarea at bounding box center [639, 316] width 276 height 50
click at [508, 323] on textarea at bounding box center [639, 316] width 276 height 50
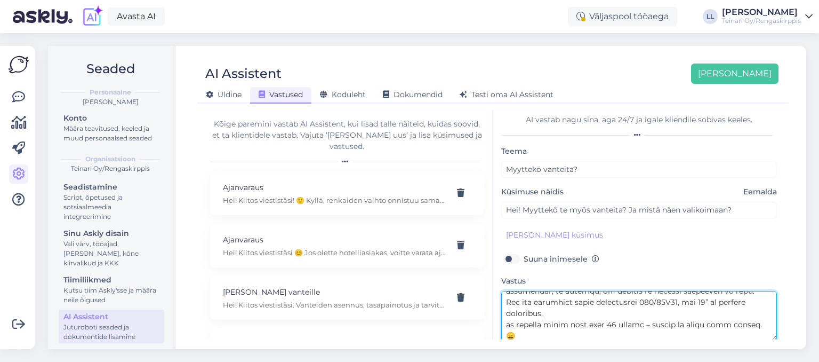
scroll to position [198, 0]
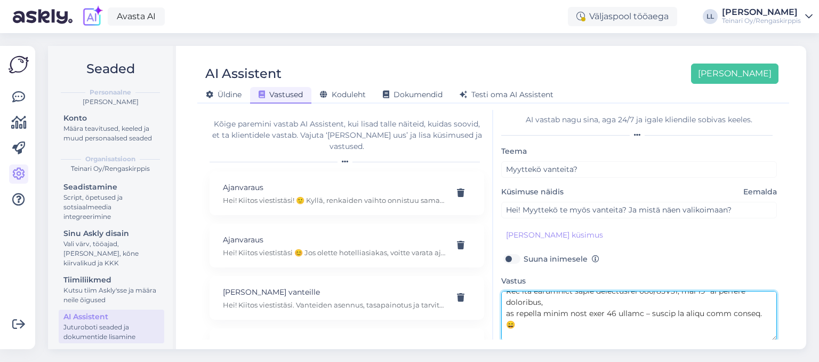
click at [506, 313] on textarea at bounding box center [639, 316] width 276 height 50
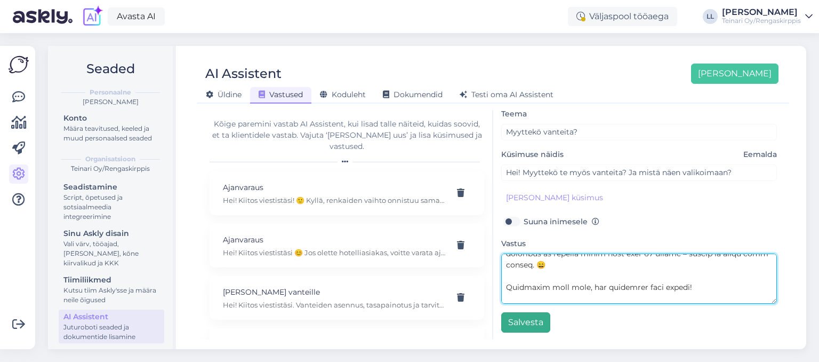
type textarea "Lor! Ipsum, dolors amet conse adip elitseddoe temporin. Utlaboree dolo magnaali…"
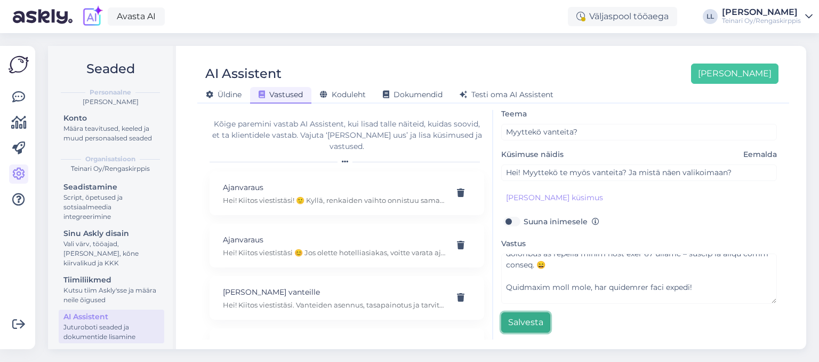
click at [521, 318] on button "Salvesta" at bounding box center [525, 322] width 49 height 20
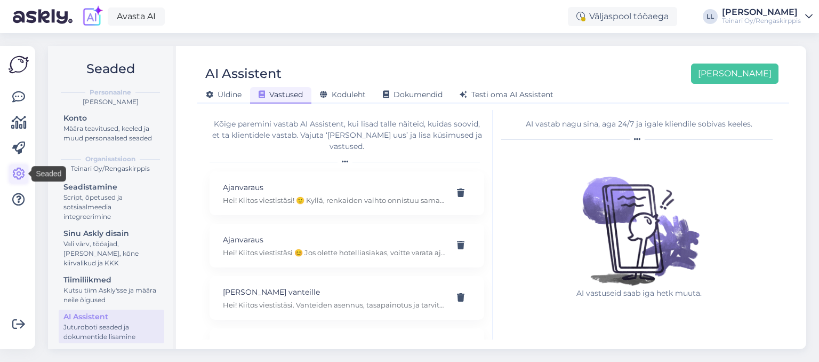
click at [19, 172] on icon at bounding box center [18, 174] width 13 height 13
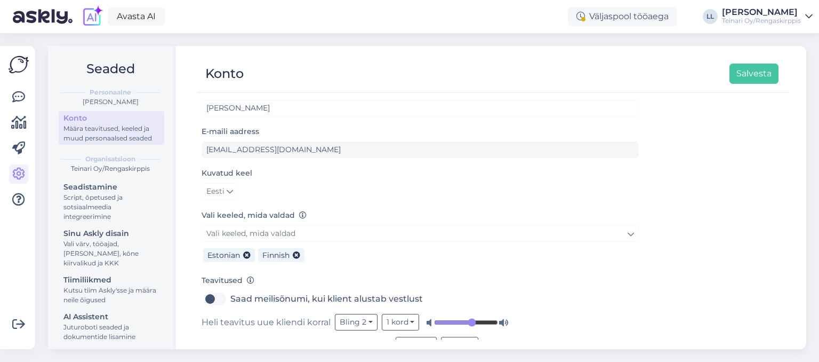
scroll to position [18, 0]
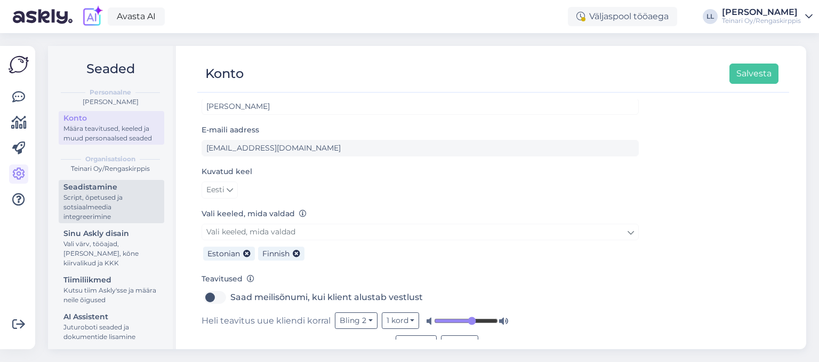
click at [105, 216] on div "Script, õpetused ja sotsiaalmeedia integreerimine" at bounding box center [111, 207] width 96 height 29
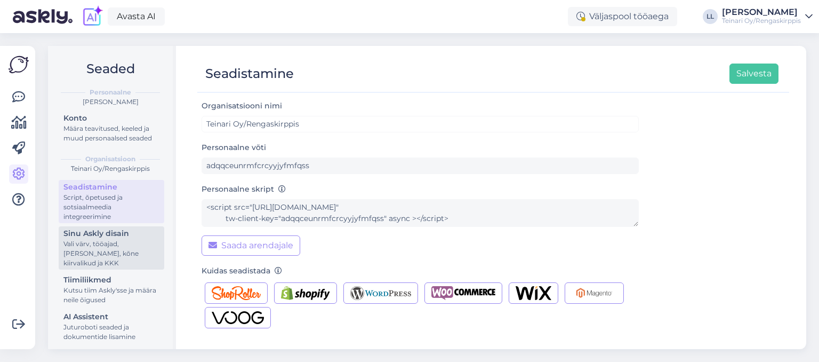
click at [105, 234] on div "Sinu Askly disain" at bounding box center [111, 233] width 96 height 11
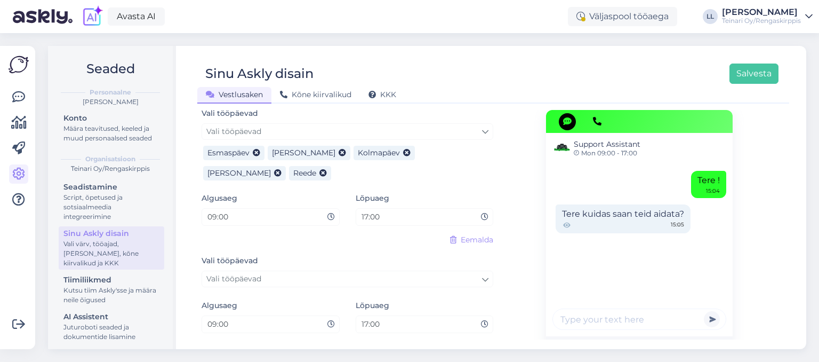
scroll to position [663, 0]
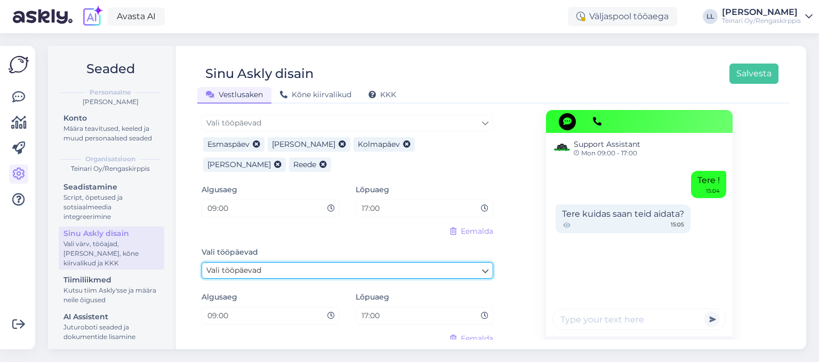
click at [253, 265] on span "Vali tööpäevad" at bounding box center [233, 270] width 55 height 10
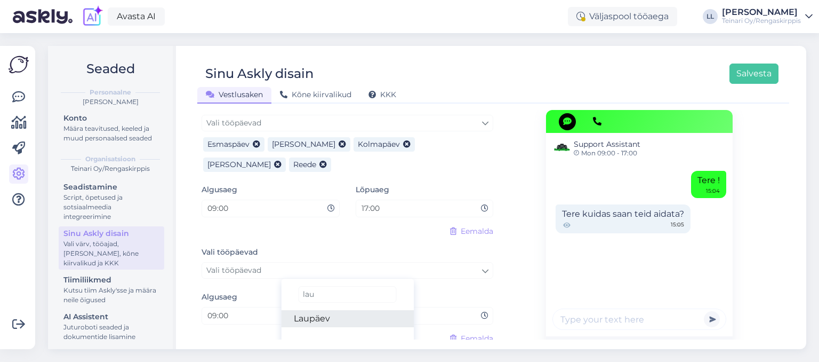
type input "lau"
click at [316, 310] on link "Laupäev" at bounding box center [347, 318] width 133 height 17
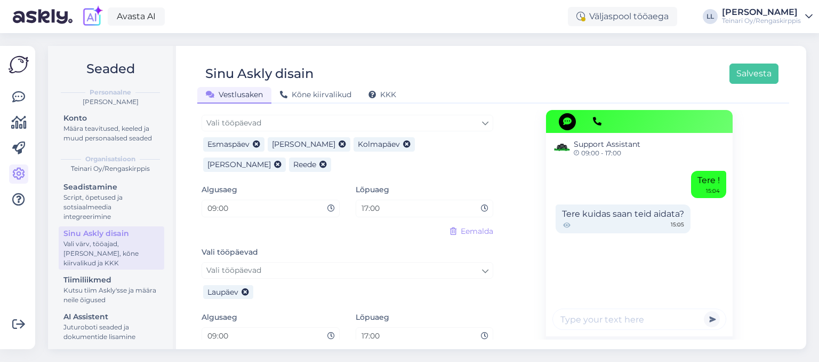
drag, startPoint x: 385, startPoint y: 317, endPoint x: 344, endPoint y: 308, distance: 42.0
click at [361, 330] on input "17:00" at bounding box center [421, 336] width 121 height 12
type input "14:45"
click at [755, 76] on button "Salvesta" at bounding box center [754, 73] width 49 height 20
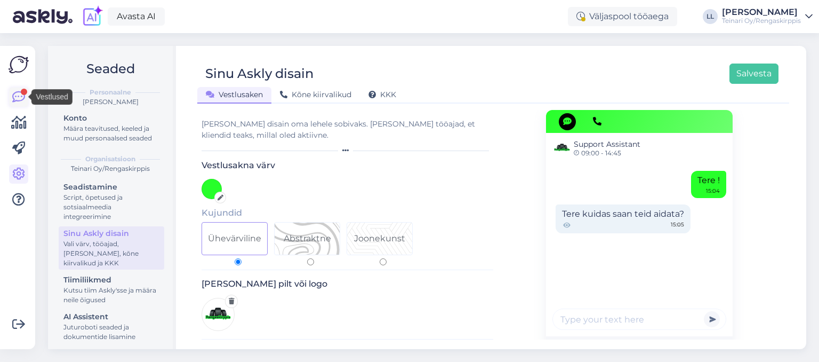
click at [18, 102] on icon at bounding box center [18, 97] width 13 height 13
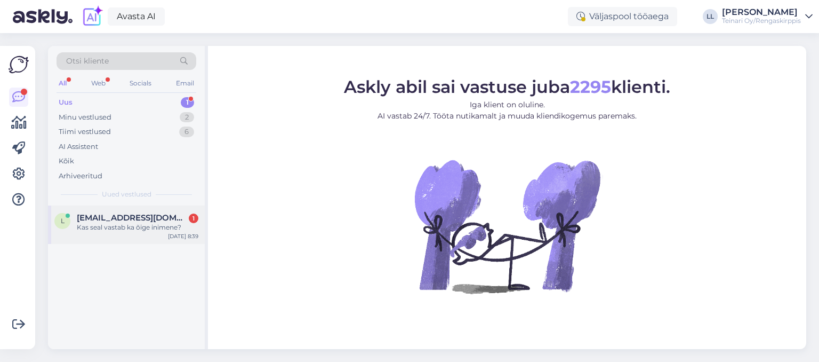
click at [144, 218] on span "[EMAIL_ADDRESS][DOMAIN_NAME]" at bounding box center [132, 218] width 111 height 10
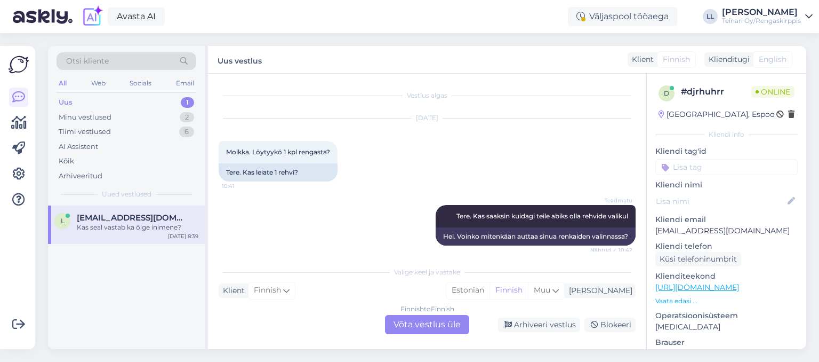
scroll to position [820, 0]
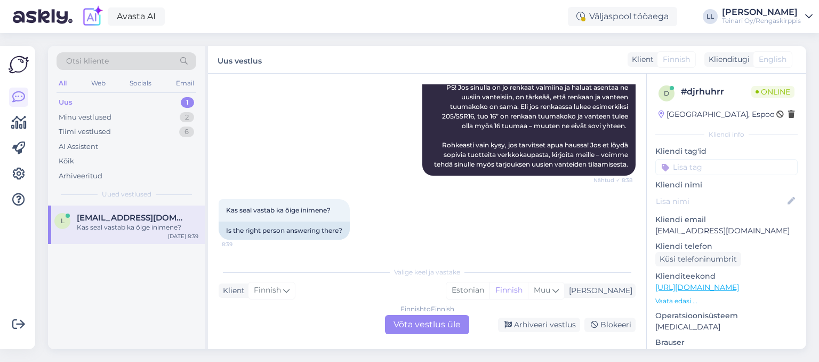
click at [737, 60] on div "Klienditugi" at bounding box center [727, 59] width 45 height 11
click at [117, 220] on span "[EMAIL_ADDRESS][DOMAIN_NAME]" at bounding box center [132, 218] width 111 height 10
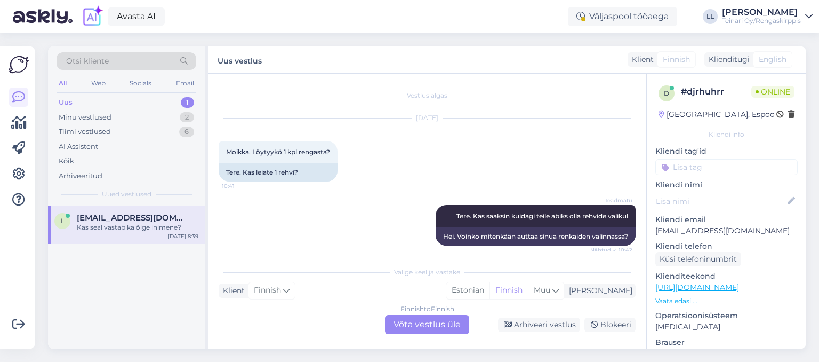
click at [135, 226] on div "Kas seal vastab ka õige inimene?" at bounding box center [138, 227] width 122 height 10
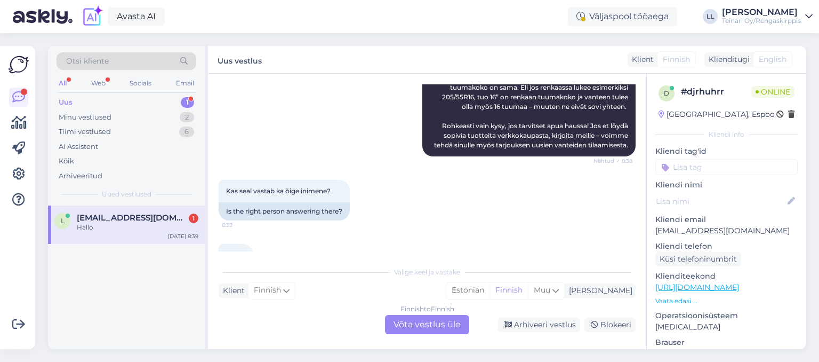
scroll to position [884, 0]
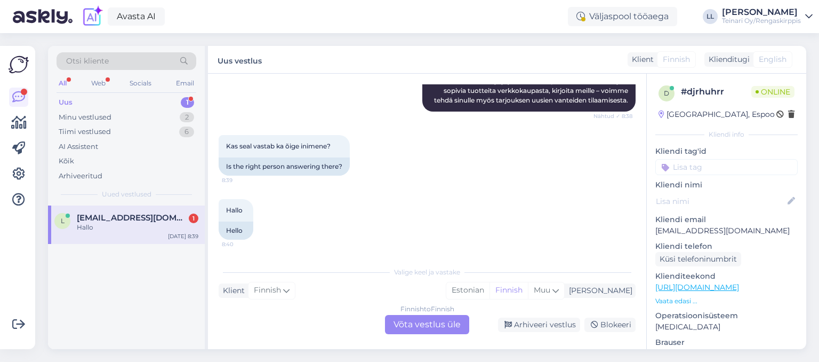
click at [522, 238] on div "Hallo 8:40 Hello" at bounding box center [427, 219] width 417 height 64
click at [441, 319] on div "Finnish to Finnish Võta vestlus üle" at bounding box center [427, 324] width 84 height 19
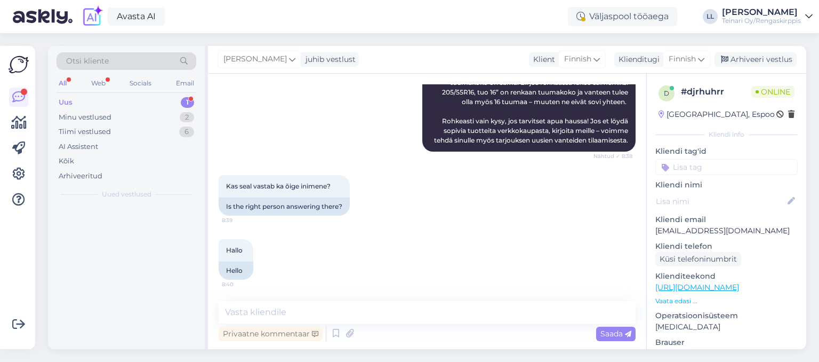
scroll to position [844, 0]
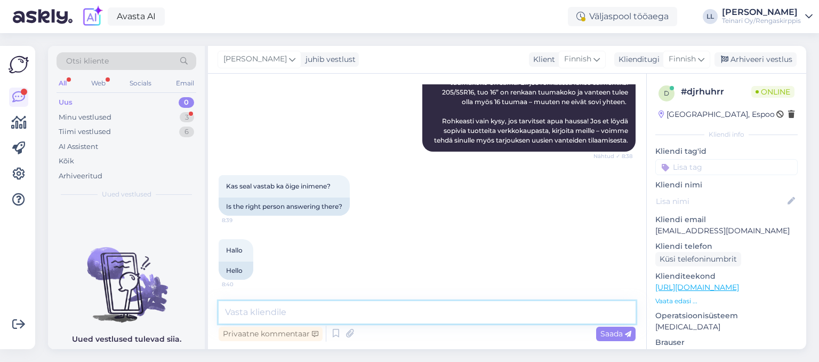
click at [431, 317] on textarea at bounding box center [427, 312] width 417 height 22
type textarea "hei :) Kuidas saan aidata?"
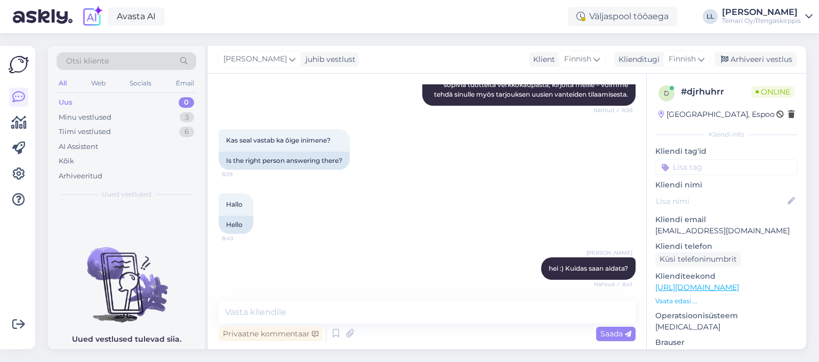
click at [423, 276] on div "[PERSON_NAME] hei :) Kuidas saan aidata? Nähtud ✓ 8:41" at bounding box center [427, 268] width 417 height 46
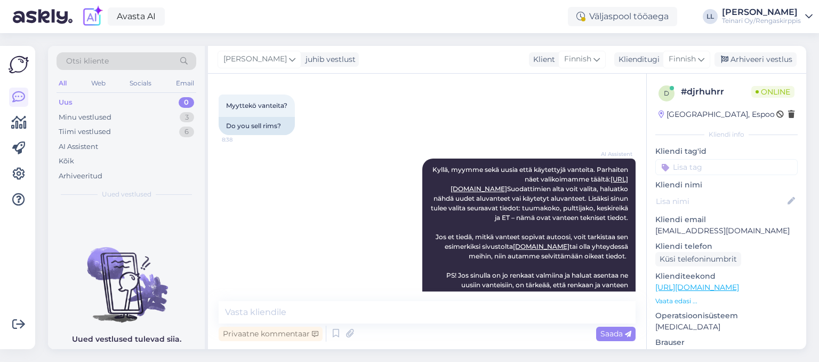
scroll to position [583, 0]
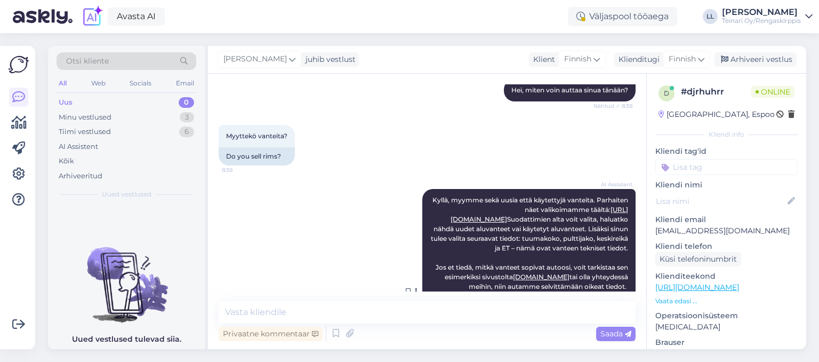
click at [564, 220] on link "[URL][DOMAIN_NAME]" at bounding box center [540, 214] width 178 height 18
click at [121, 114] on div "Minu vestlused 3" at bounding box center [127, 117] width 140 height 15
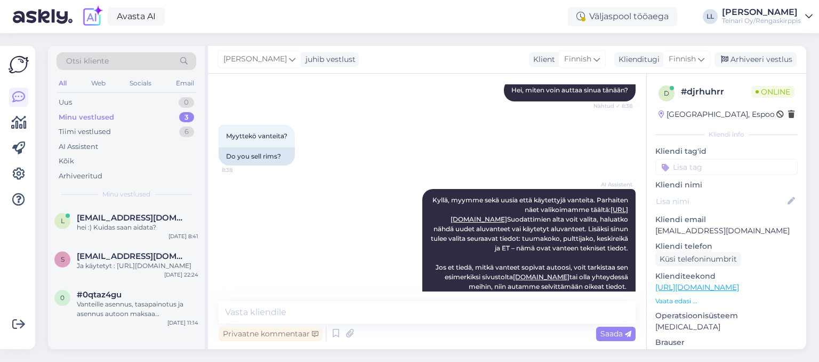
click at [266, 227] on div "AI Assistent Kyllä, myymme sekä uusia että käytettyjä vanteita. Parhaiten näet …" at bounding box center [427, 291] width 417 height 228
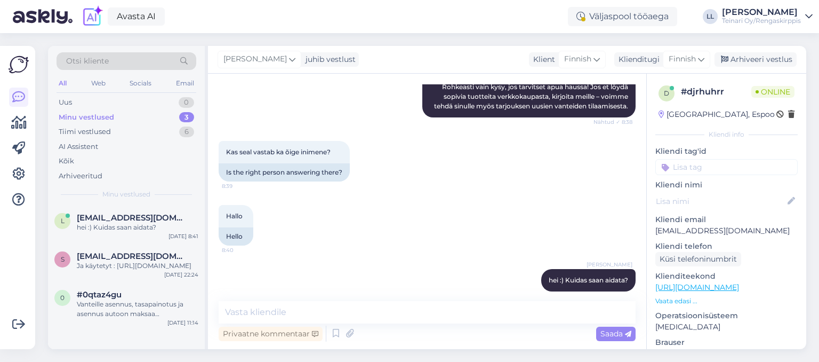
scroll to position [890, 0]
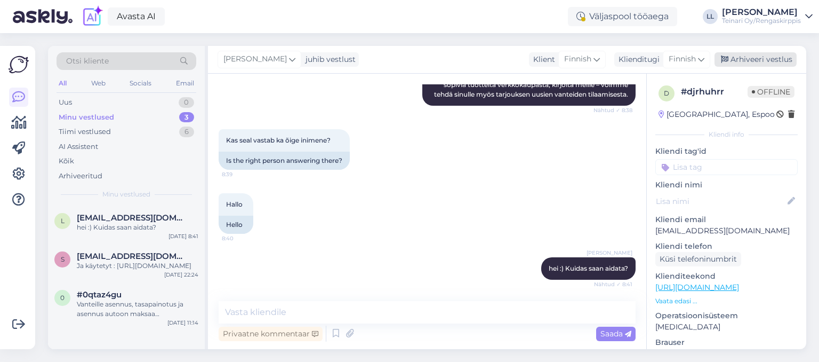
click at [747, 61] on div "Arhiveeri vestlus" at bounding box center [756, 59] width 82 height 14
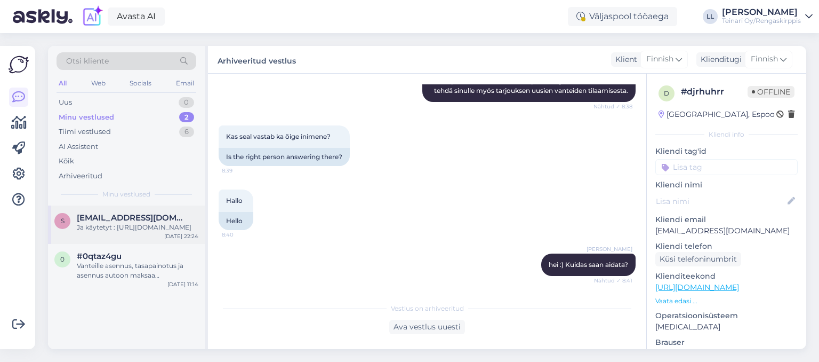
click at [145, 222] on span "[EMAIL_ADDRESS][DOMAIN_NAME]" at bounding box center [132, 218] width 111 height 10
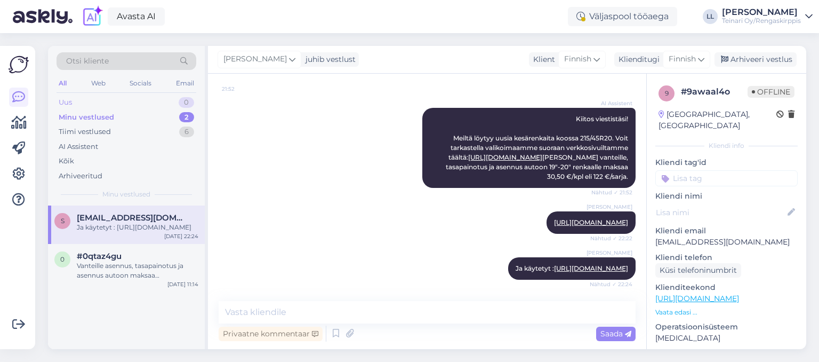
click at [110, 99] on div "Uus 0" at bounding box center [127, 102] width 140 height 15
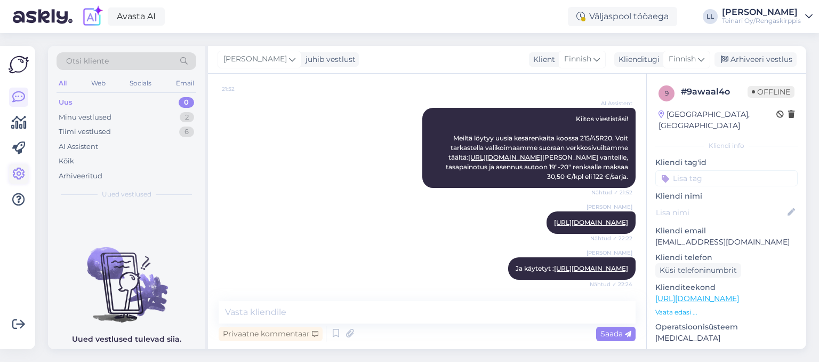
click at [18, 171] on icon at bounding box center [18, 174] width 13 height 13
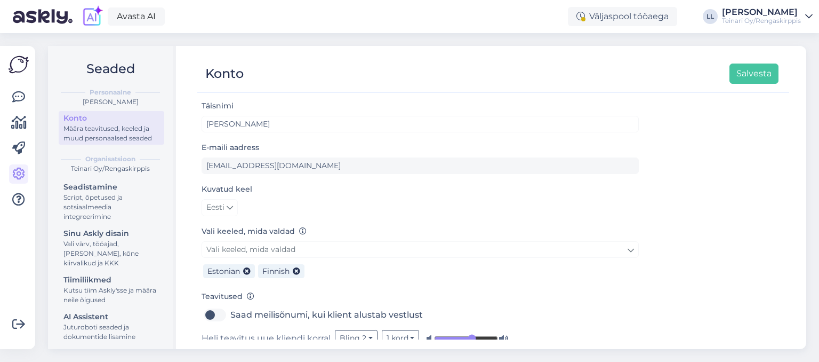
scroll to position [84, 0]
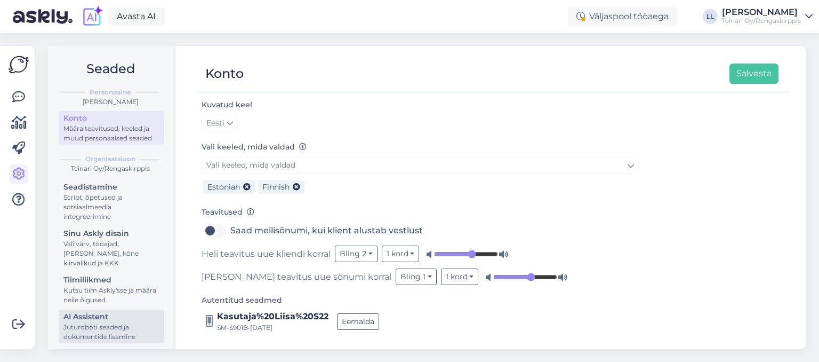
click at [96, 321] on div "AI Assistent" at bounding box center [111, 316] width 96 height 11
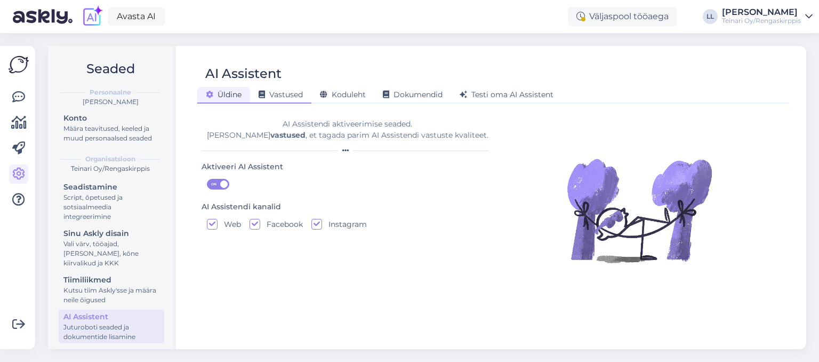
click at [289, 95] on span "Vastused" at bounding box center [281, 95] width 44 height 10
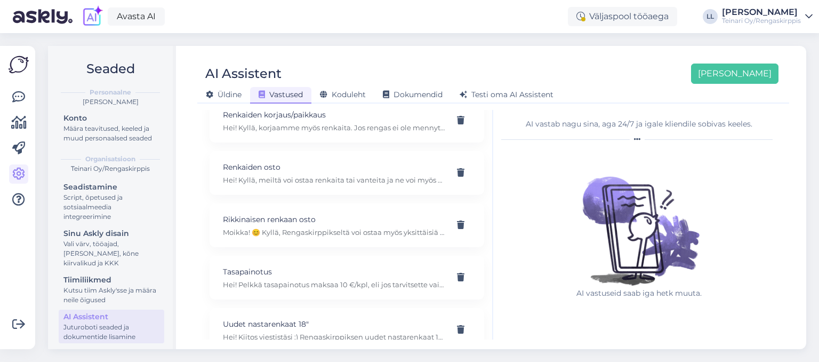
scroll to position [913, 0]
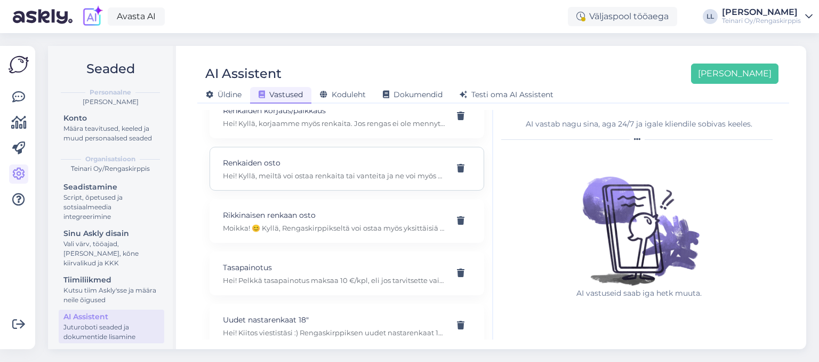
click at [364, 157] on p "Renkaiden osto" at bounding box center [334, 163] width 222 height 12
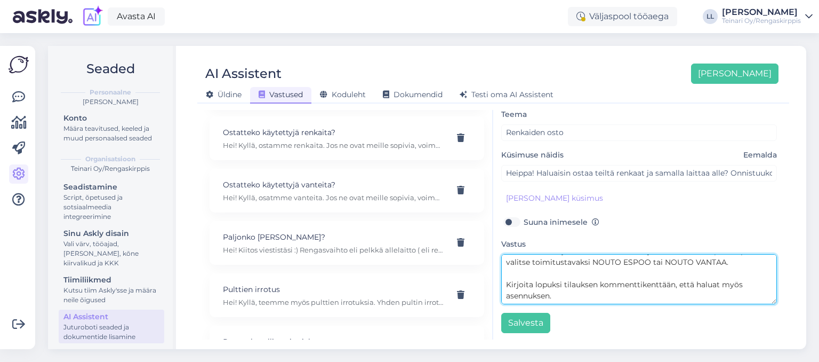
scroll to position [401, 0]
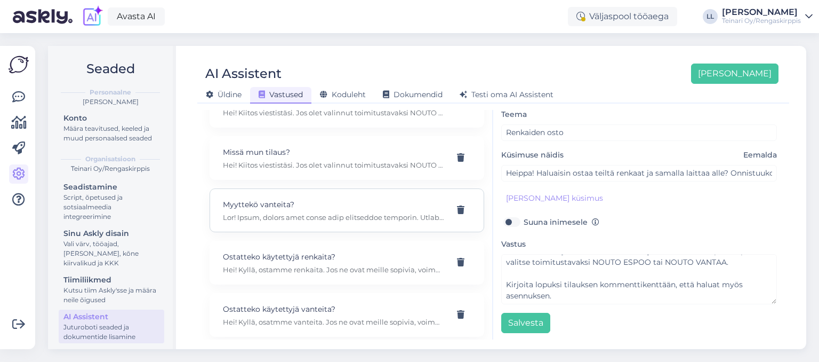
click at [374, 212] on p at bounding box center [334, 217] width 222 height 10
type input "Myyttekö vanteita?"
type input "Hei! Myyttekö te myös vanteita? Ja mistä näen valikoimaan?"
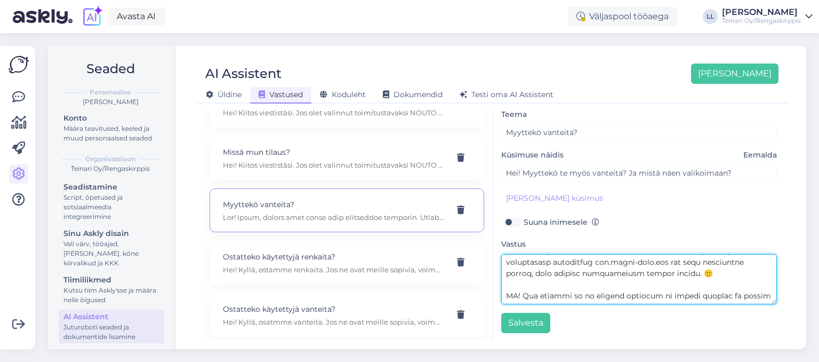
click at [627, 285] on textarea at bounding box center [639, 279] width 276 height 50
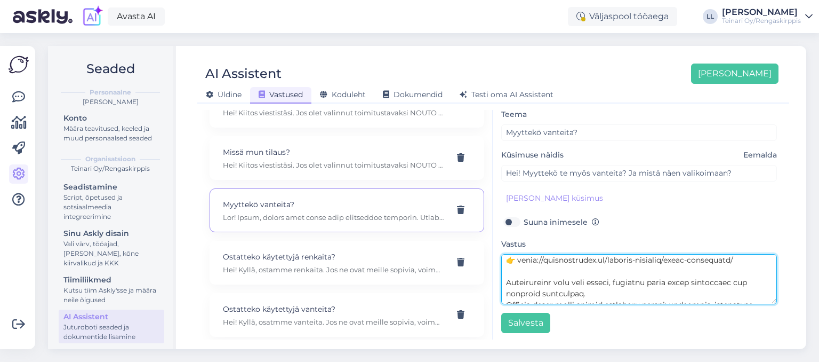
scroll to position [36, 0]
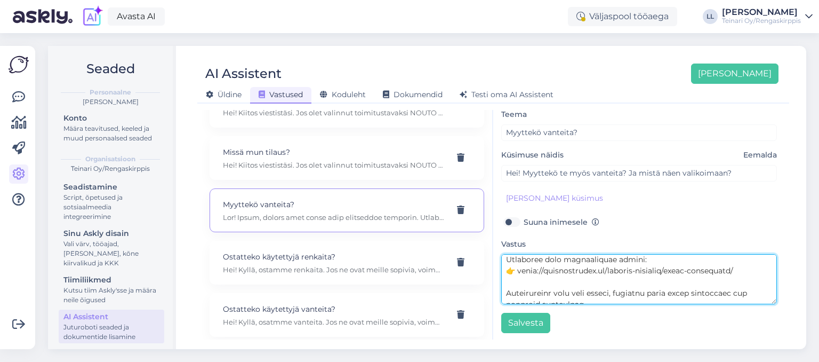
click at [739, 266] on textarea at bounding box center [639, 279] width 276 height 50
paste textarea "[URL][DOMAIN_NAME]"
click at [671, 288] on textarea at bounding box center [639, 279] width 276 height 50
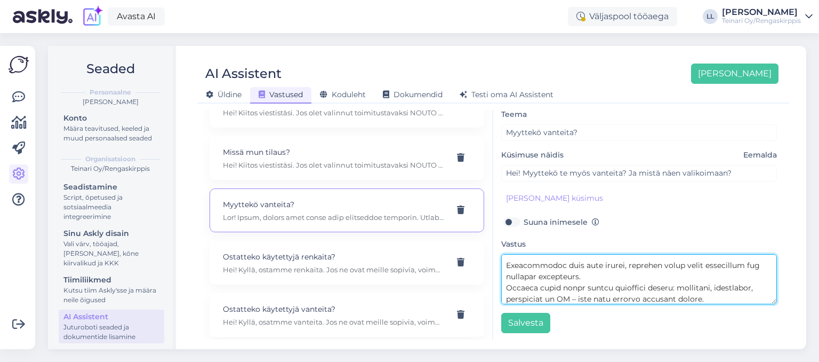
scroll to position [75, 0]
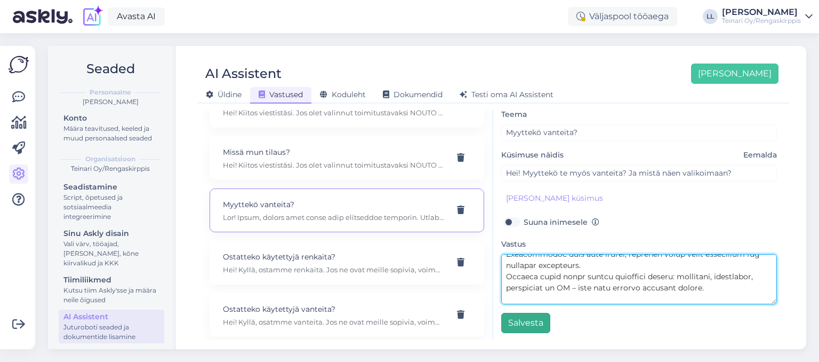
type textarea "Lor! Ipsum, dolors amet conse adip elitseddoe temporin. Utlaboree dolo magnaali…"
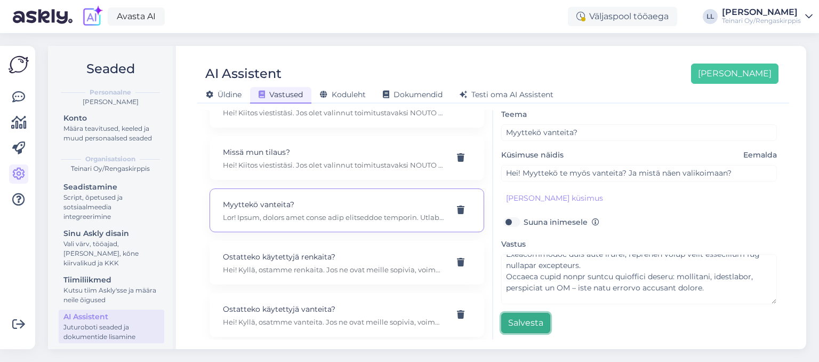
click at [540, 322] on button "Salvesta" at bounding box center [525, 323] width 49 height 20
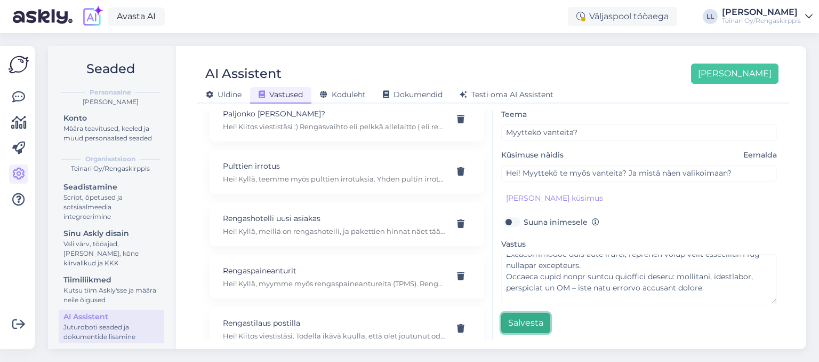
scroll to position [317, 0]
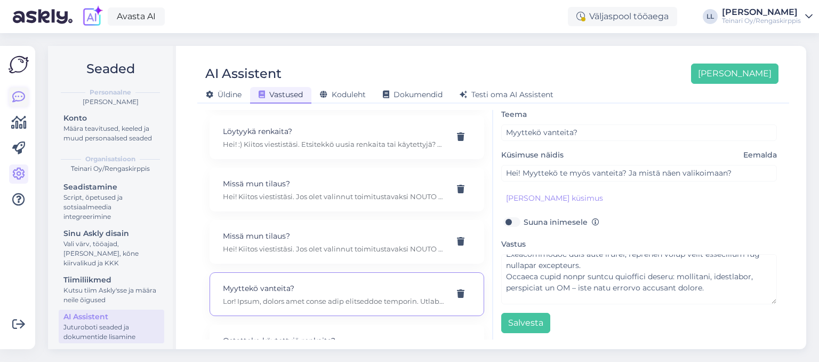
click at [19, 101] on icon at bounding box center [18, 97] width 13 height 13
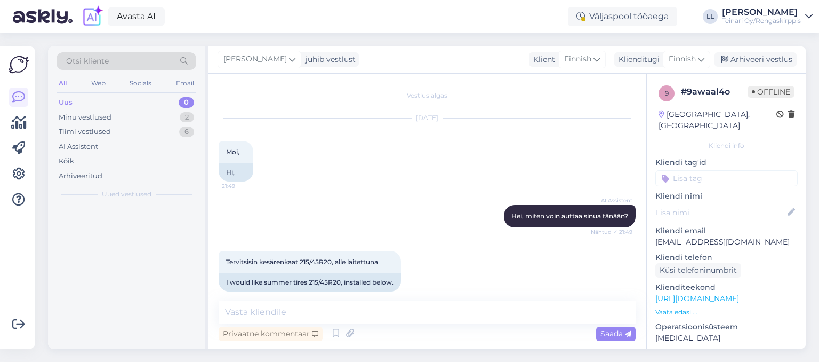
scroll to position [284, 0]
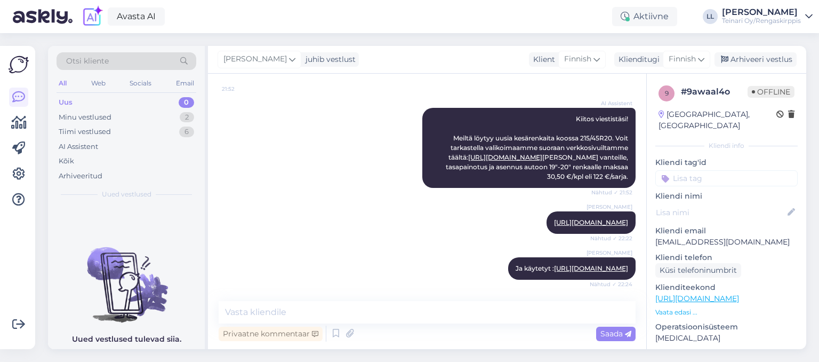
click at [84, 103] on div "Uus 0" at bounding box center [127, 102] width 140 height 15
click at [83, 116] on div "Minu vestlused" at bounding box center [85, 117] width 53 height 11
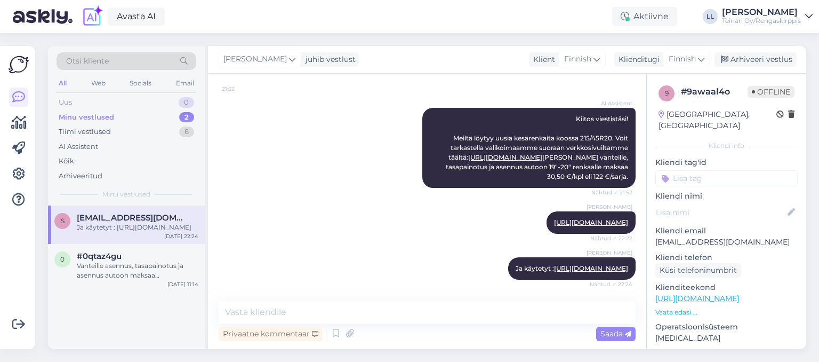
click at [77, 103] on div "Uus 0" at bounding box center [127, 102] width 140 height 15
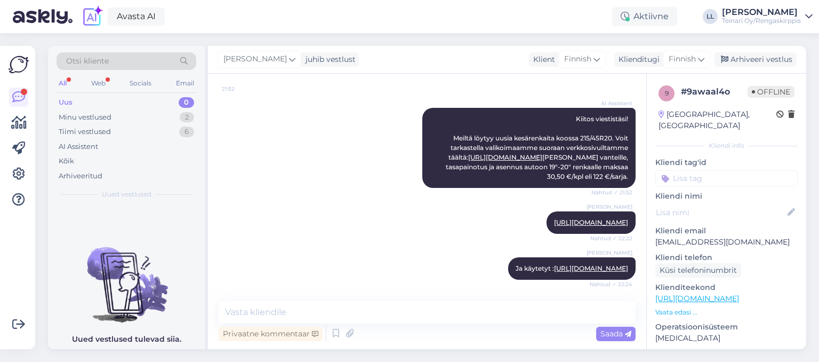
click at [73, 99] on div "Uus 0" at bounding box center [127, 102] width 140 height 15
click at [80, 116] on div "Minu vestlused" at bounding box center [85, 117] width 53 height 11
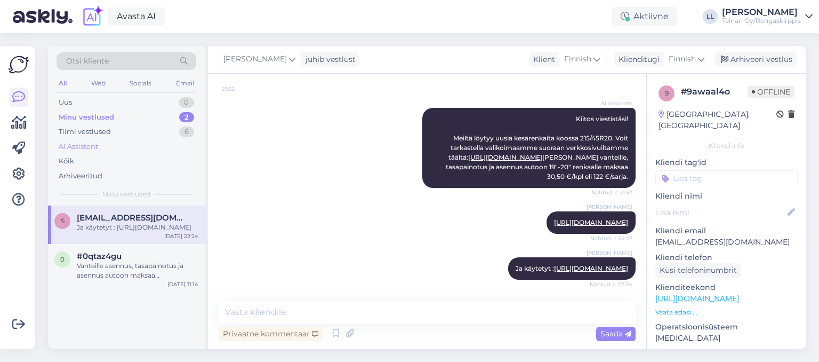
click at [79, 146] on div "AI Assistent" at bounding box center [78, 146] width 39 height 11
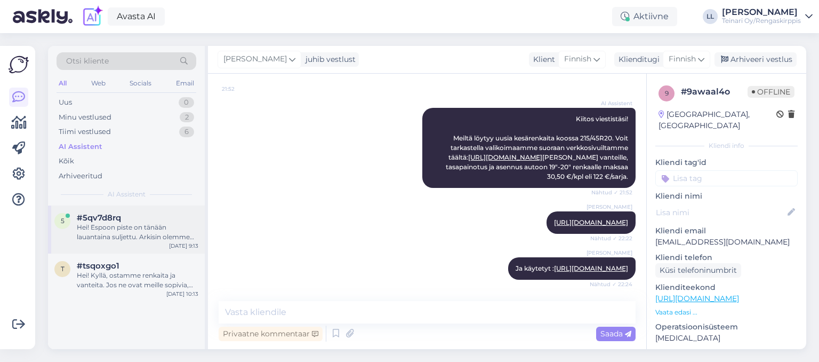
click at [132, 225] on div "Hei! Espoon piste on tänään lauantaina suljettu. Arkisin olemme avoinna klo 9-1…" at bounding box center [138, 231] width 122 height 19
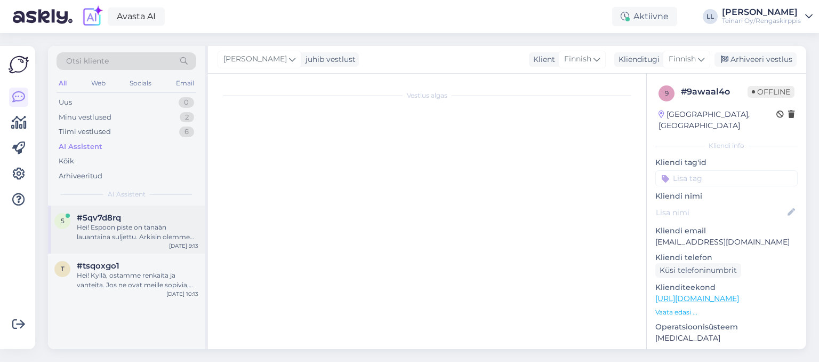
scroll to position [57, 0]
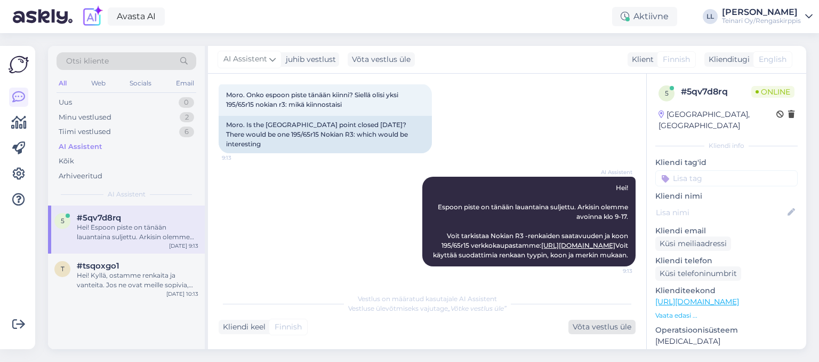
click at [597, 326] on div "Võta vestlus üle" at bounding box center [602, 327] width 67 height 14
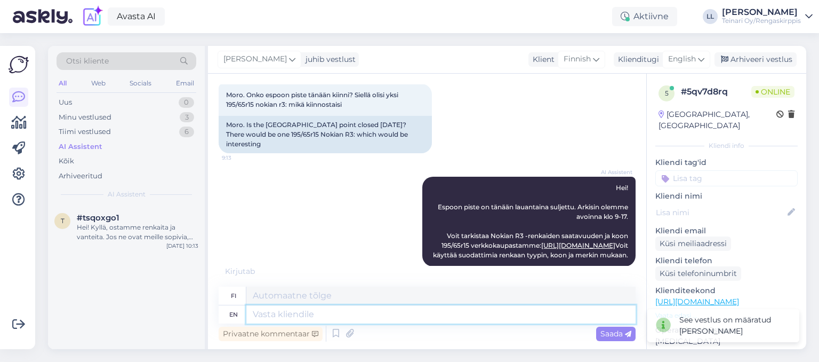
click at [416, 313] on textarea at bounding box center [440, 314] width 389 height 18
click at [379, 291] on textarea at bounding box center [440, 295] width 389 height 18
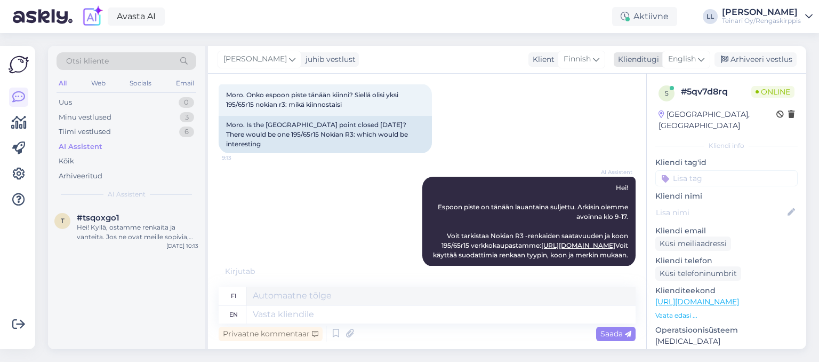
click at [691, 55] on span "English" at bounding box center [682, 59] width 28 height 12
type input "fi"
click at [648, 112] on link "Finnish" at bounding box center [662, 106] width 117 height 17
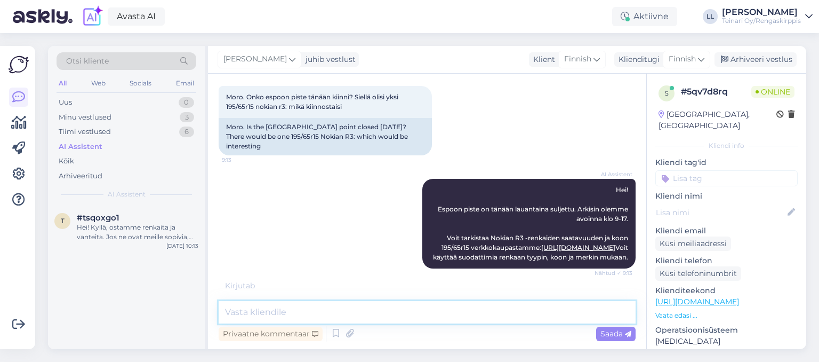
click at [324, 310] on textarea at bounding box center [427, 312] width 417 height 22
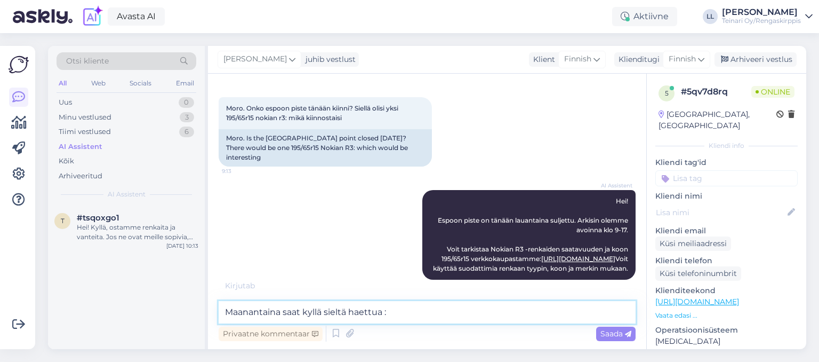
type textarea "Maanantaina saat kyllä sieltä haettua :)"
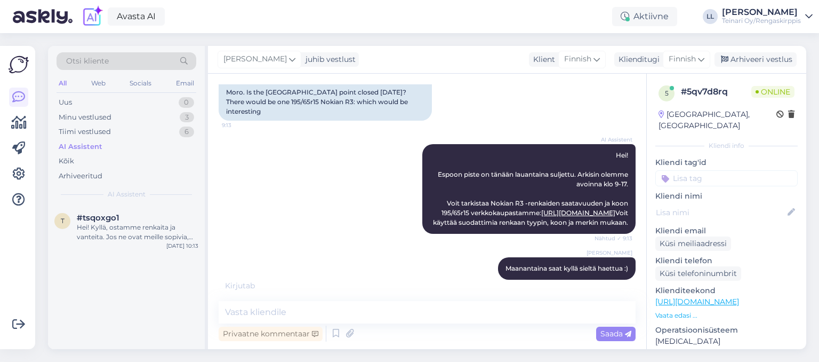
click at [351, 189] on div "AI Assistent [PERSON_NAME]! Espoon piste on tänään lauantaina suljettu. Arkisin…" at bounding box center [427, 188] width 417 height 113
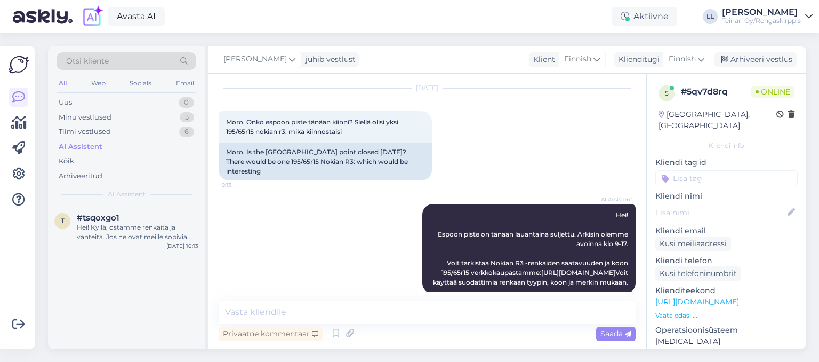
scroll to position [23, 0]
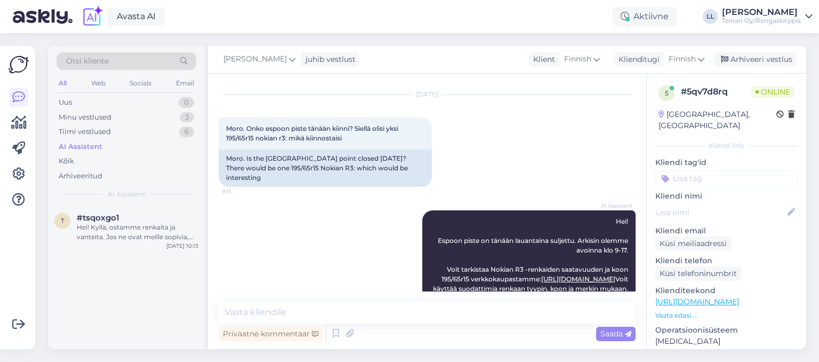
click at [706, 297] on link "[URL][DOMAIN_NAME]" at bounding box center [698, 302] width 84 height 10
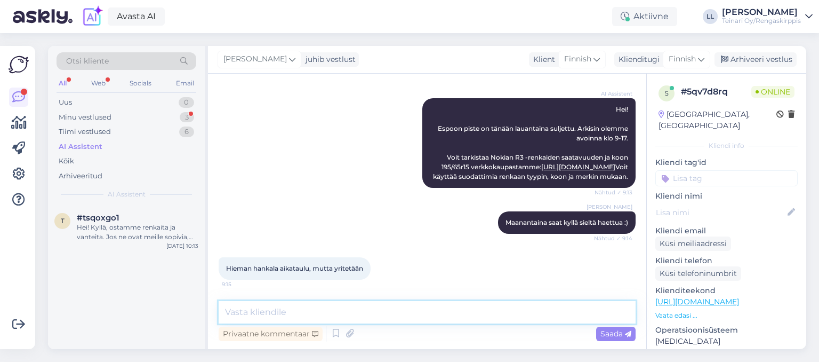
click at [315, 305] on textarea at bounding box center [427, 312] width 417 height 22
click at [284, 308] on textarea at bounding box center [427, 312] width 417 height 22
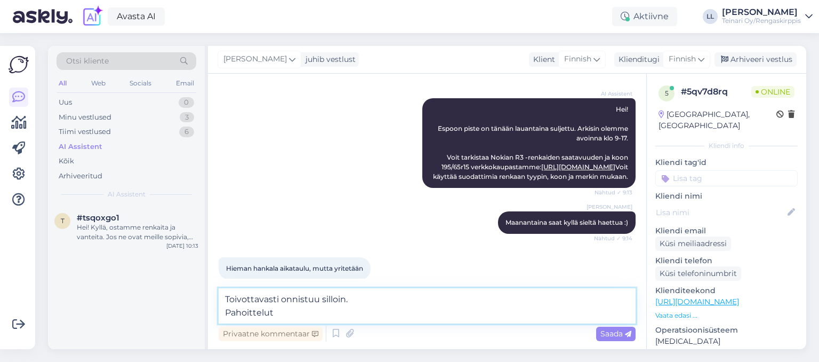
type textarea "Toivottavasti onnistuu silloin. Pahoittelut."
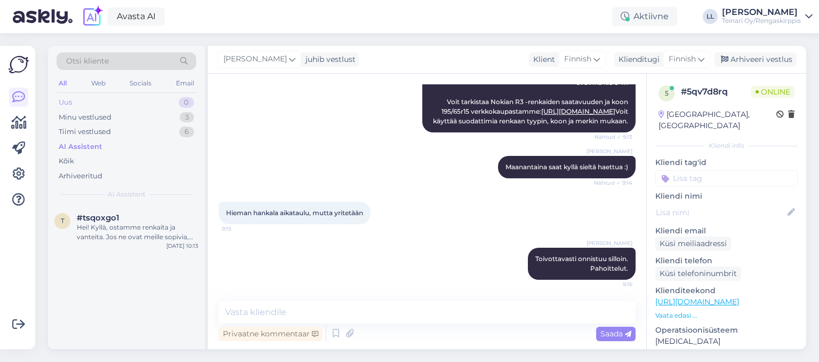
click at [123, 107] on div "Uus 0" at bounding box center [127, 102] width 140 height 15
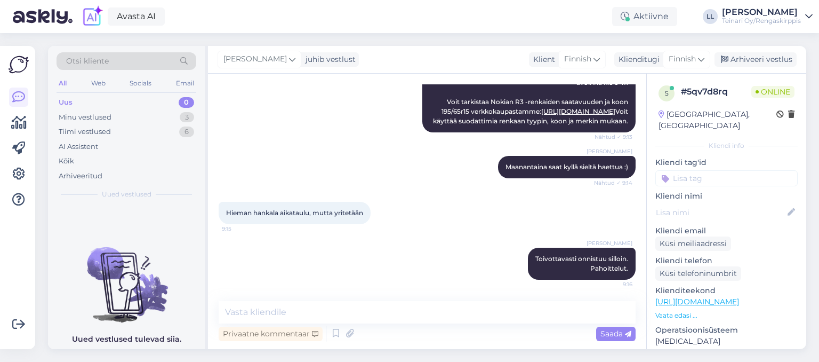
click at [300, 144] on div "[PERSON_NAME] Maanantaina saat kyllä sieltä haettua :) Nähtud ✓ 9:14" at bounding box center [427, 167] width 417 height 46
click at [747, 63] on div "Arhiveeri vestlus" at bounding box center [756, 59] width 82 height 14
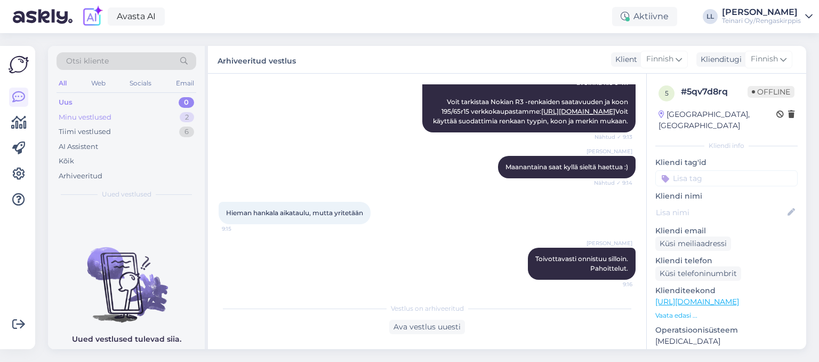
click at [126, 119] on div "Minu vestlused 2" at bounding box center [127, 117] width 140 height 15
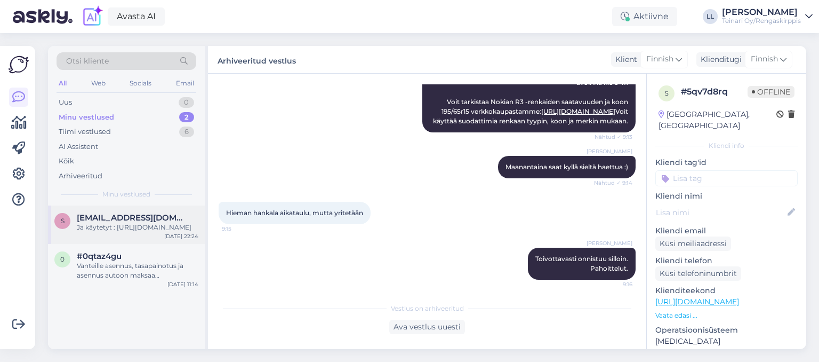
click at [85, 232] on div "Ja käytetyt : [URL][DOMAIN_NAME]" at bounding box center [138, 227] width 122 height 10
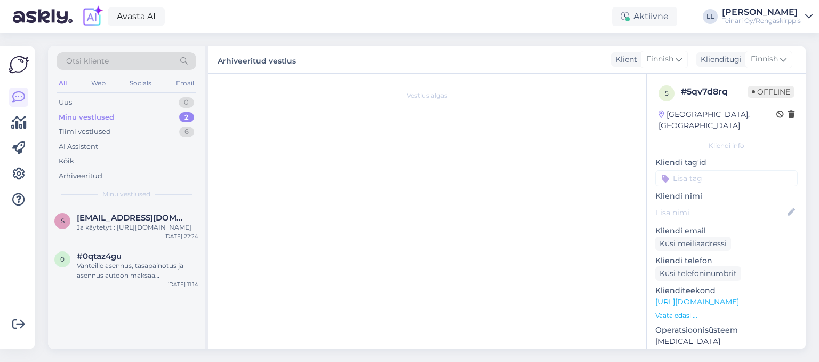
scroll to position [284, 0]
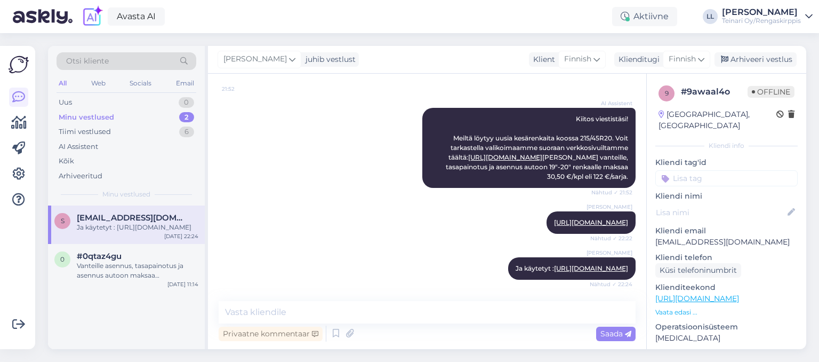
click at [750, 67] on div "[PERSON_NAME] juhib vestlust Klient Finnish Klienditugi Finnish fi Finnish Arhi…" at bounding box center [507, 60] width 599 height 28
click at [749, 61] on div "Arhiveeri vestlus" at bounding box center [756, 59] width 82 height 14
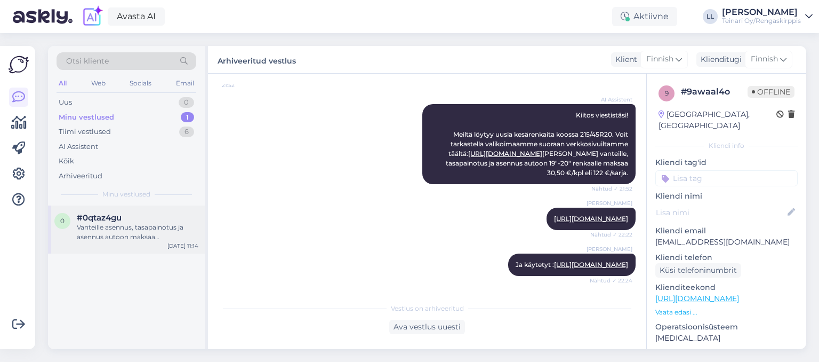
click at [157, 217] on div "#0qtaz4gu" at bounding box center [138, 218] width 122 height 10
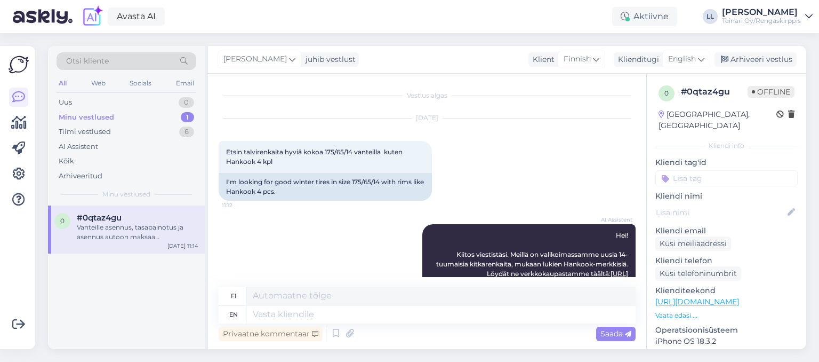
scroll to position [393, 0]
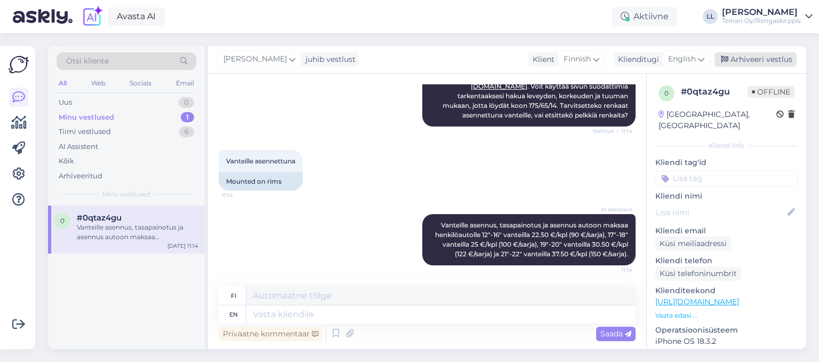
click at [772, 59] on div "Arhiveeri vestlus" at bounding box center [756, 59] width 82 height 14
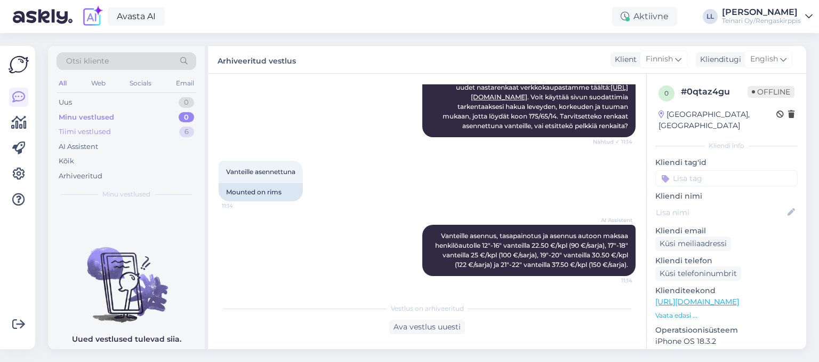
click at [104, 130] on div "Tiimi vestlused" at bounding box center [85, 131] width 52 height 11
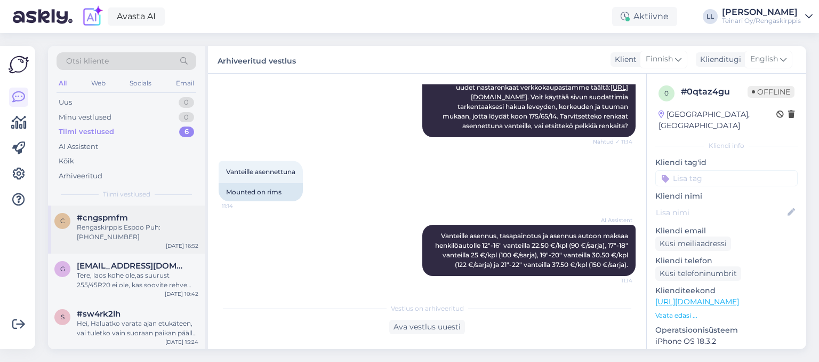
click at [121, 223] on div "Rengaskirppis Espoo Puh: [PHONE_NUMBER]" at bounding box center [138, 231] width 122 height 19
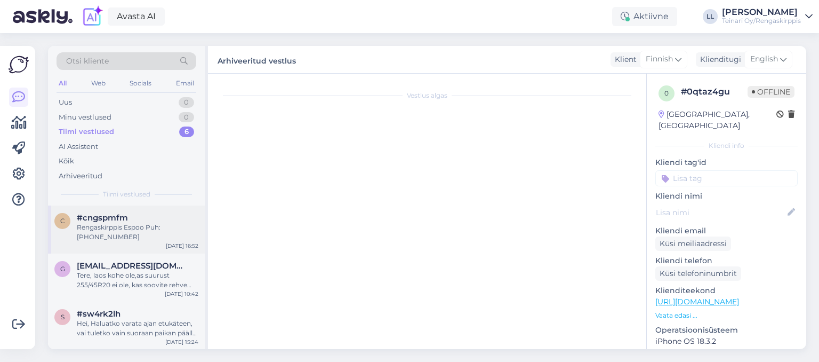
scroll to position [272, 0]
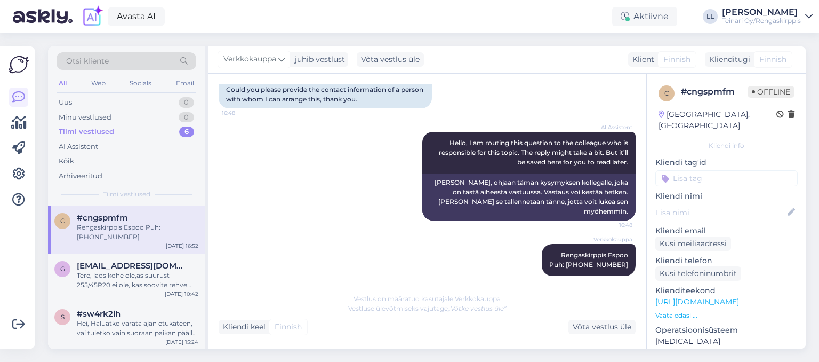
click at [133, 227] on div "Rengaskirppis Espoo Puh: [PHONE_NUMBER]" at bounding box center [138, 231] width 122 height 19
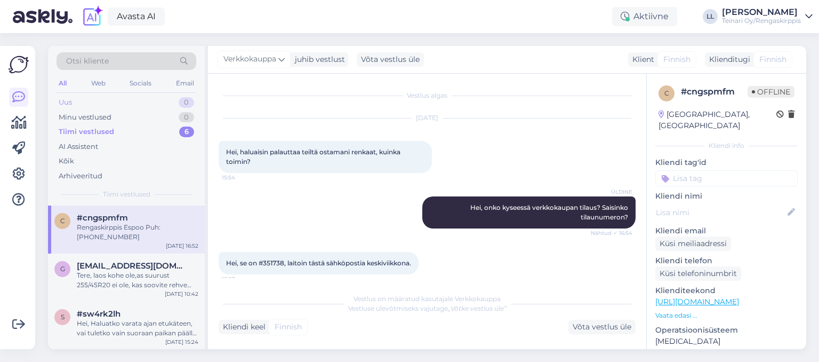
click at [87, 99] on div "Uus 0" at bounding box center [127, 102] width 140 height 15
